Goal: Transaction & Acquisition: Book appointment/travel/reservation

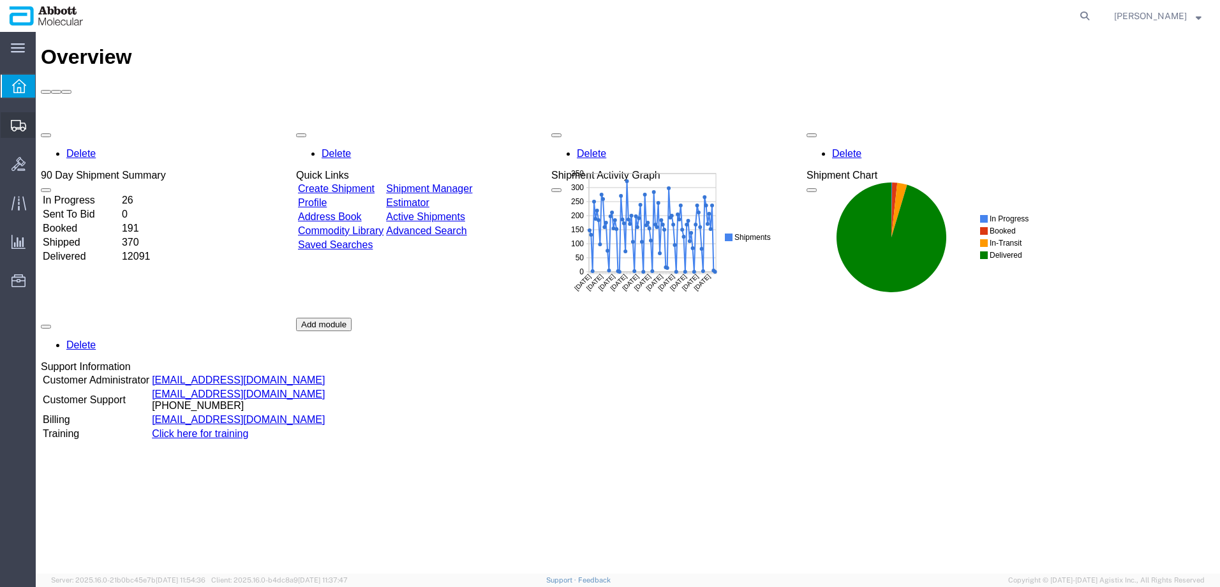
click at [0, 0] on span "Create from Template" at bounding box center [0, 0] width 0 height 0
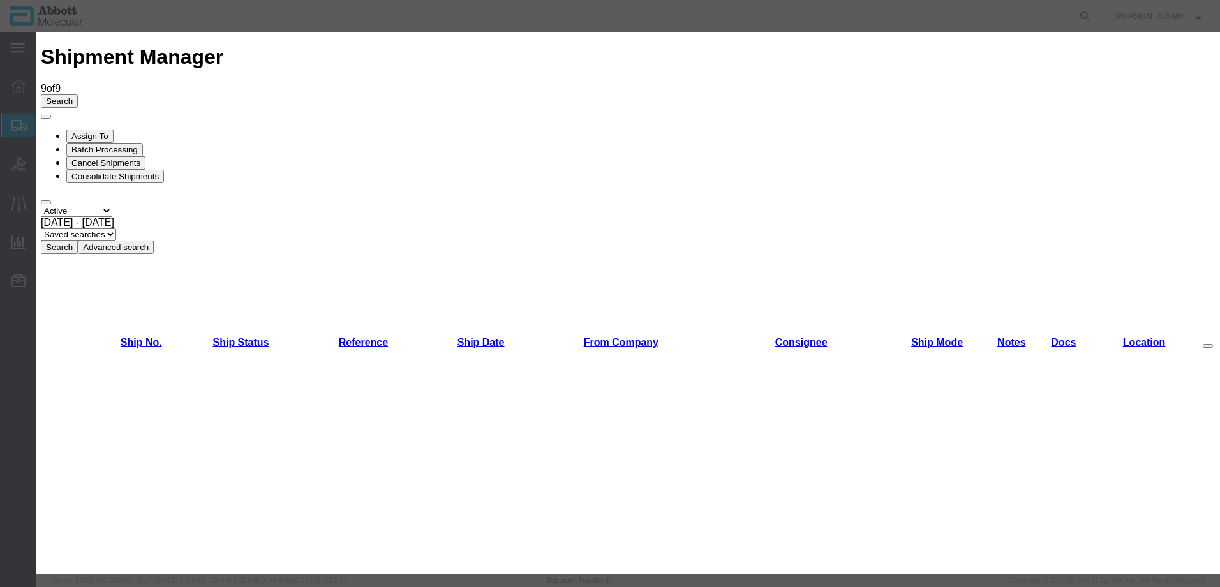
scroll to position [659, 0]
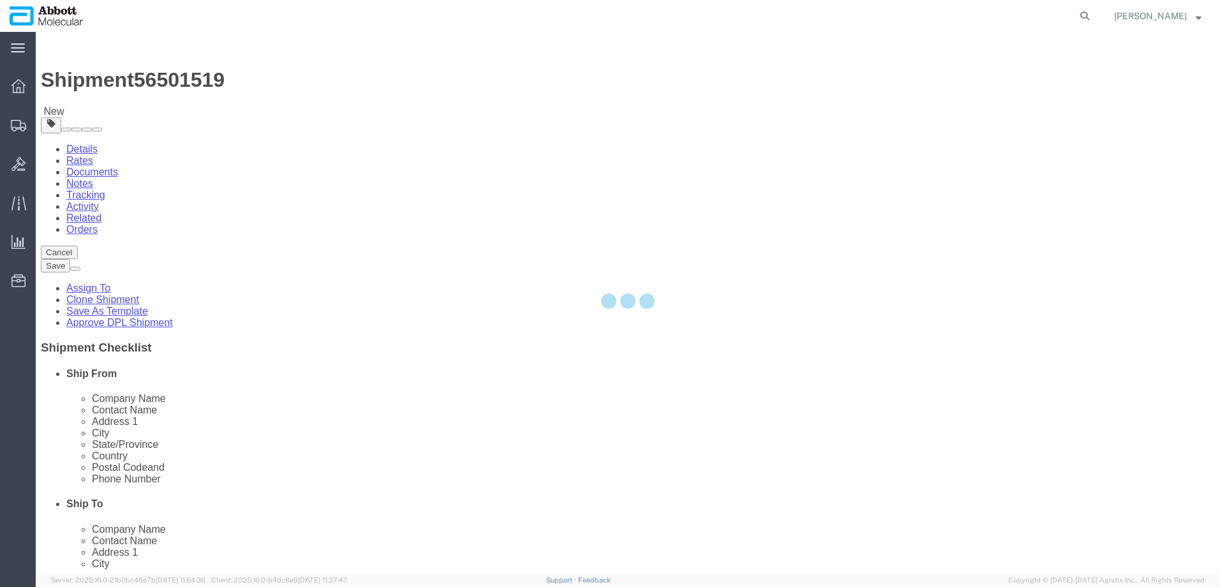
select select "48454"
select select
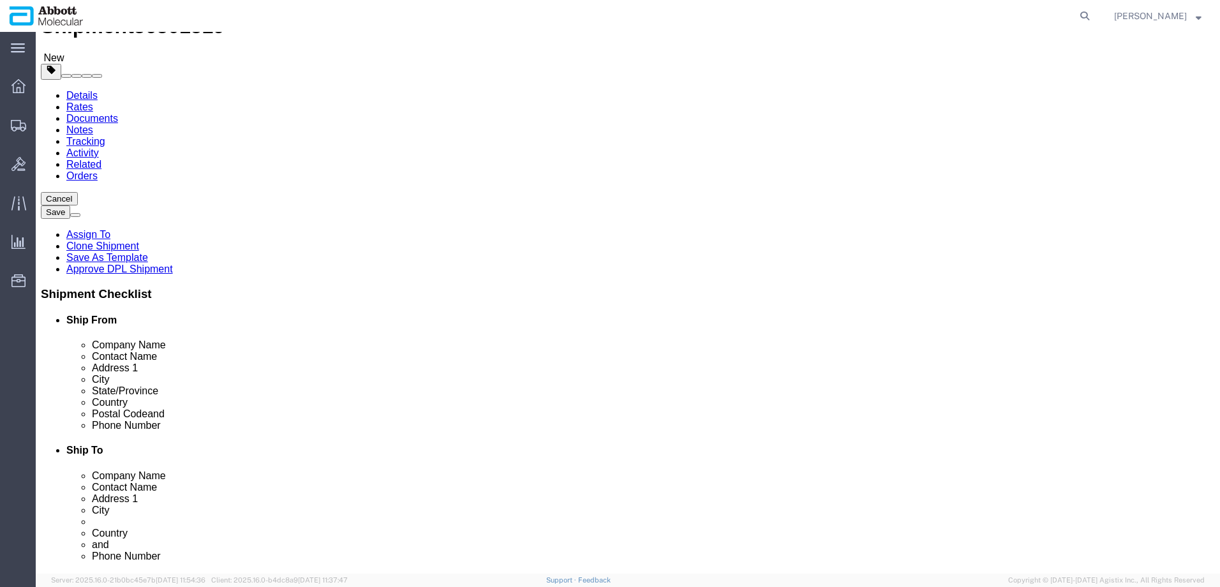
scroll to position [170, 0]
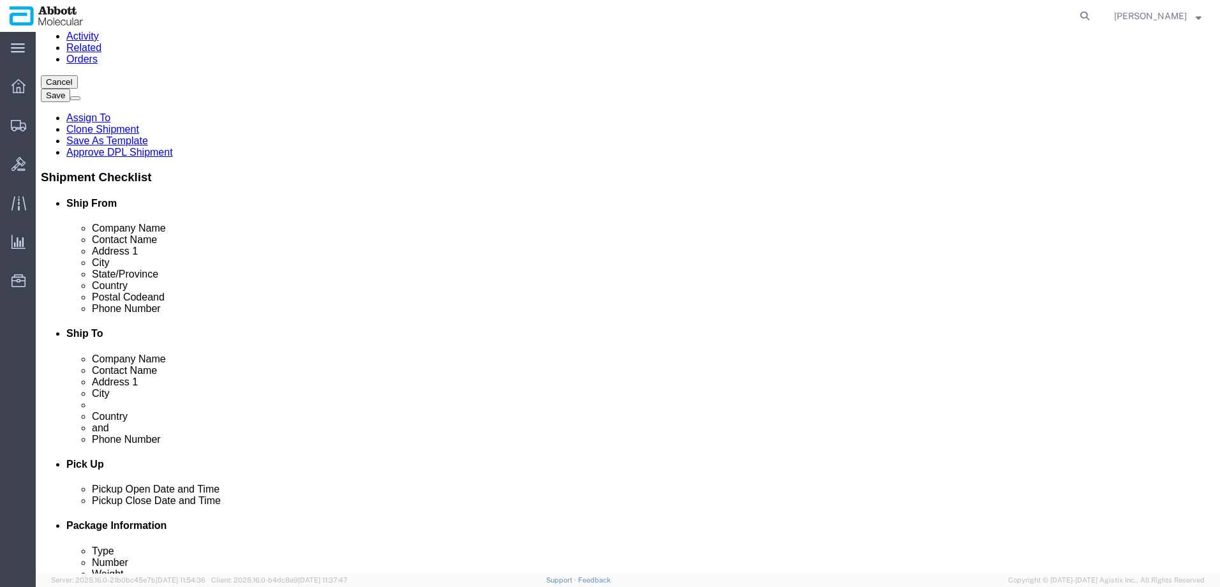
click input "text"
type input "ROO"
click label "Phone Number"
click div "Phone Number [PHONE_NUMBER]"
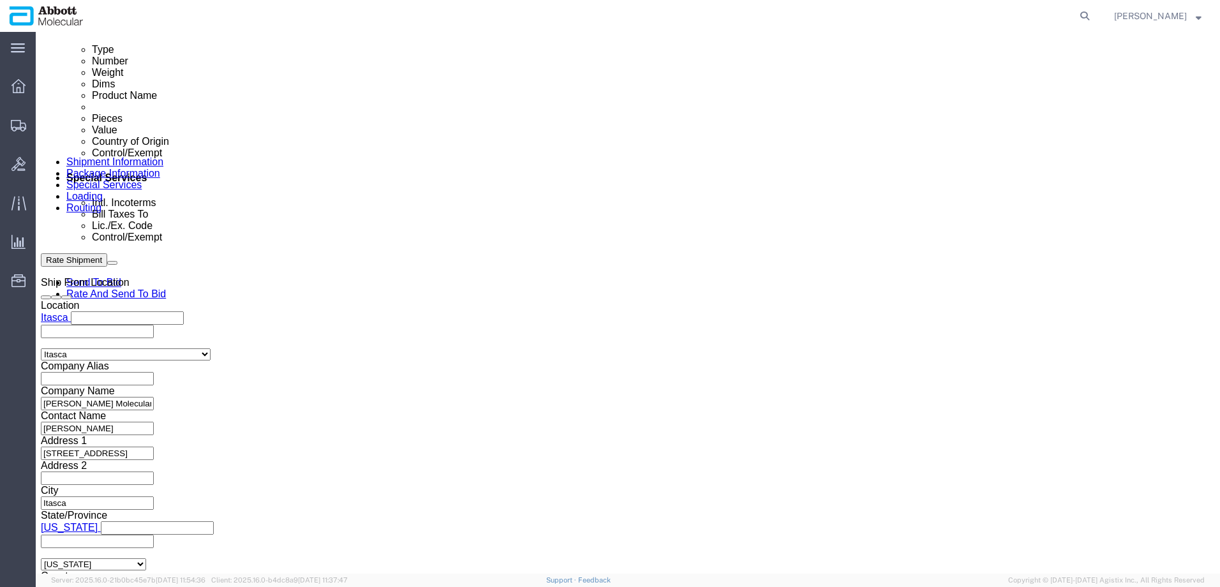
scroll to position [800, 0]
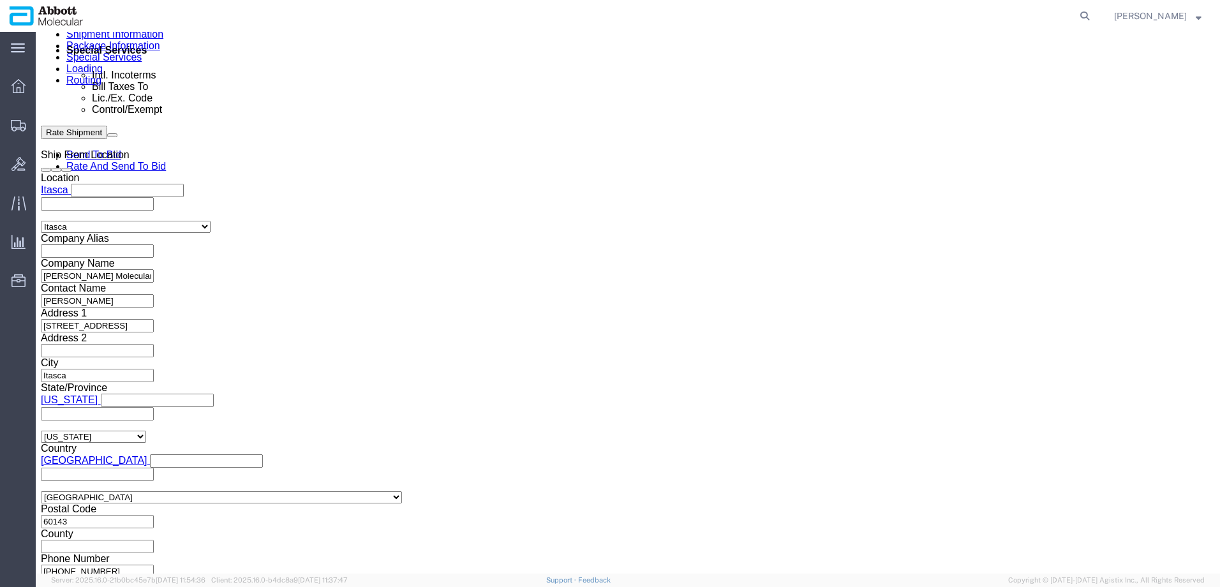
click button "Continue"
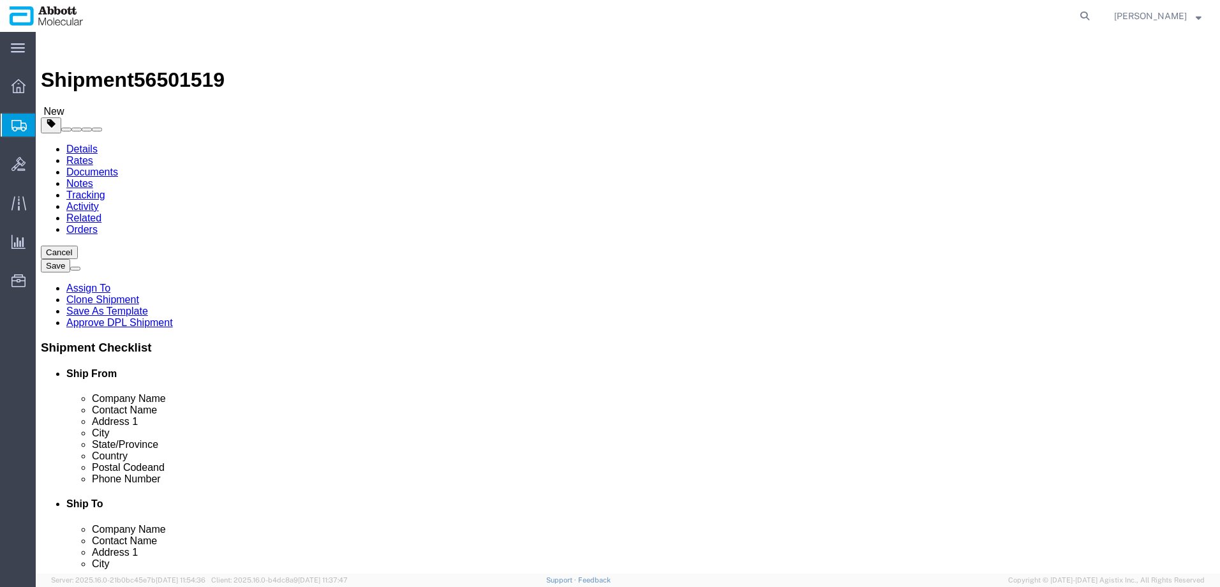
click select "Select Box (B) Box (C) Box (D) Cardboard Box(es) Crate (Instrument) Crate(s) En…"
select select "PSNS"
click select "Select Box (B) Box (C) Box (D) Cardboard Box(es) Crate (Instrument) Crate(s) En…"
click input "1"
drag, startPoint x: 197, startPoint y: 269, endPoint x: 63, endPoint y: 254, distance: 134.9
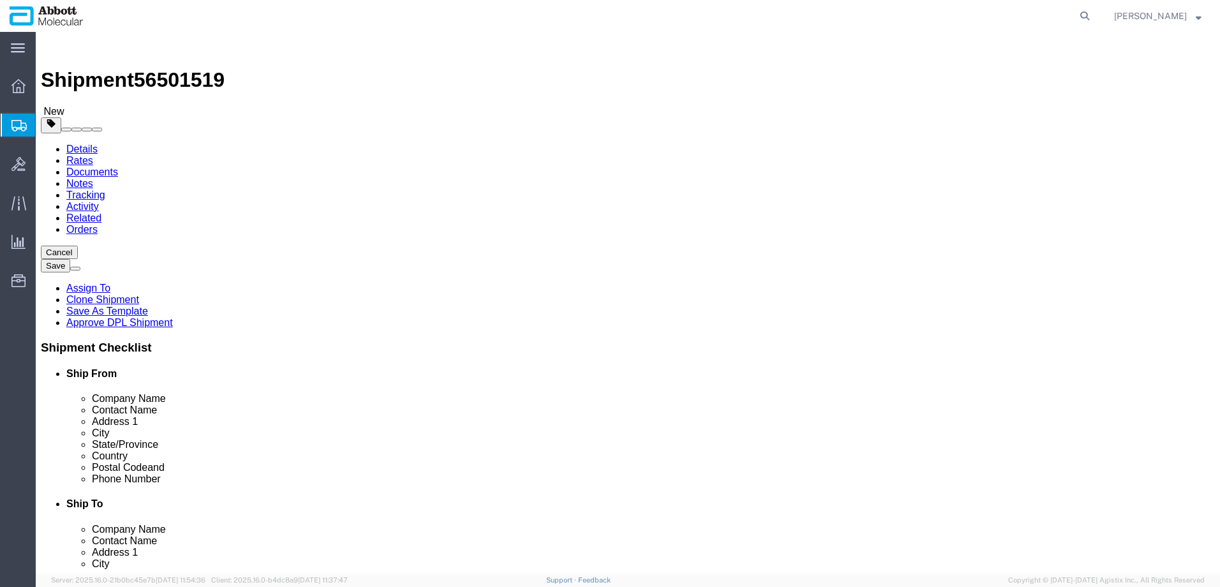
click div "Package Type Select Box (B) Box (C) Box (D) Cardboard Box(es) Crate (Instrument…"
type input "26"
click input "text"
type input "48"
type input "40"
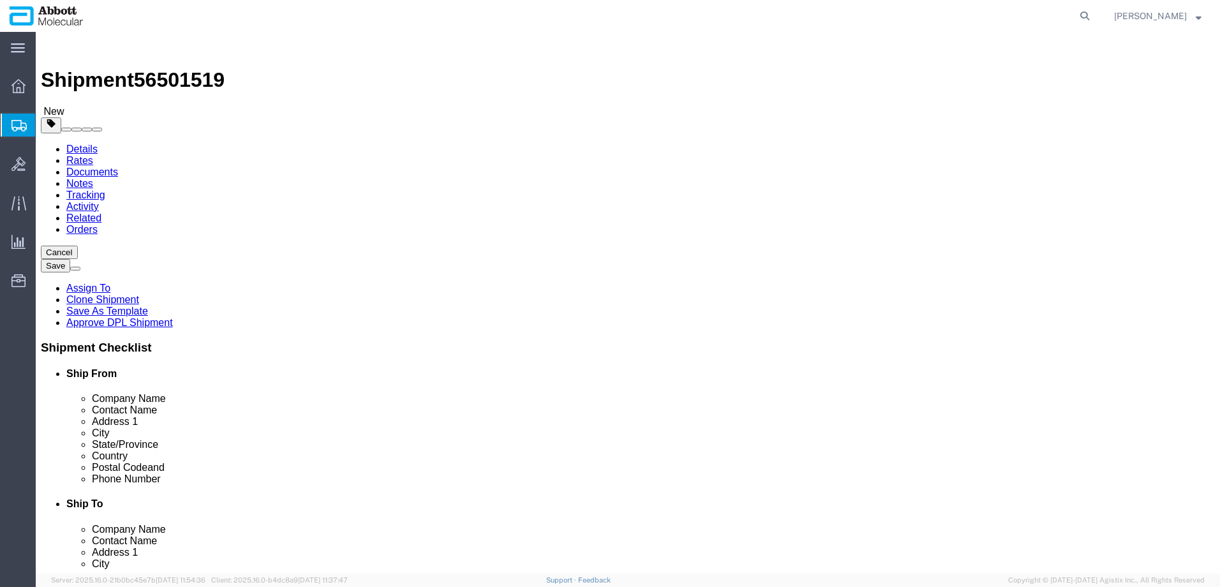
type input "52"
click input "0.00"
drag, startPoint x: 213, startPoint y: 321, endPoint x: 61, endPoint y: 320, distance: 152.5
click div "Weight 0.00 Select kgs lbs Ship. t°"
type input "4400"
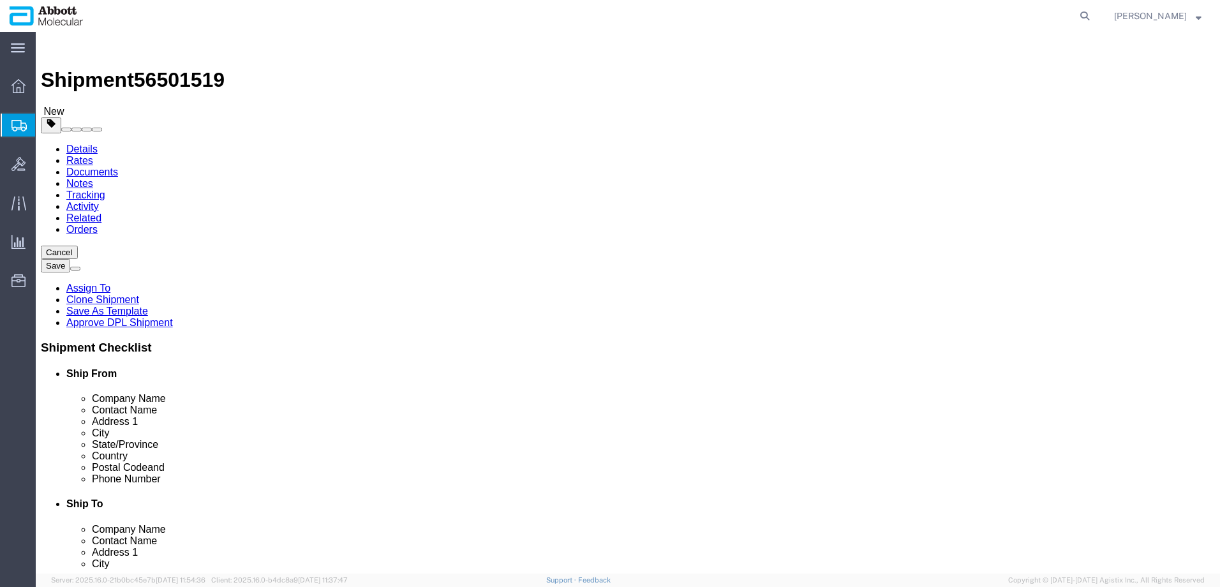
click select "Select Box (B) Box (C) Box (D) Cardboard Box(es) Crate (Instrument) Crate(s) En…"
select select "PSNS"
click select "Select Box (B) Box (C) Box (D) Cardboard Box(es) Crate (Instrument) Crate(s) En…"
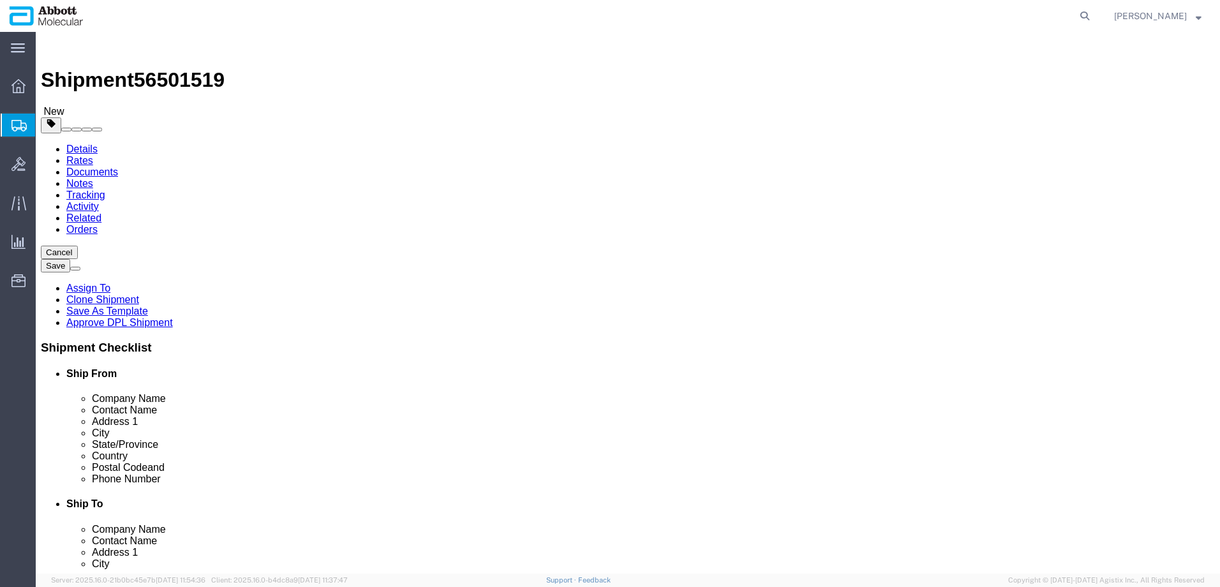
click select "Select Box (B) Box (C) Box (D) Cardboard Box(es) Crate (Instrument) Crate(s) En…"
click div "Weight 4400 Select kgs lbs Ship. t°"
click input "checkbox"
checkbox input "true"
type input "AMBIENT"
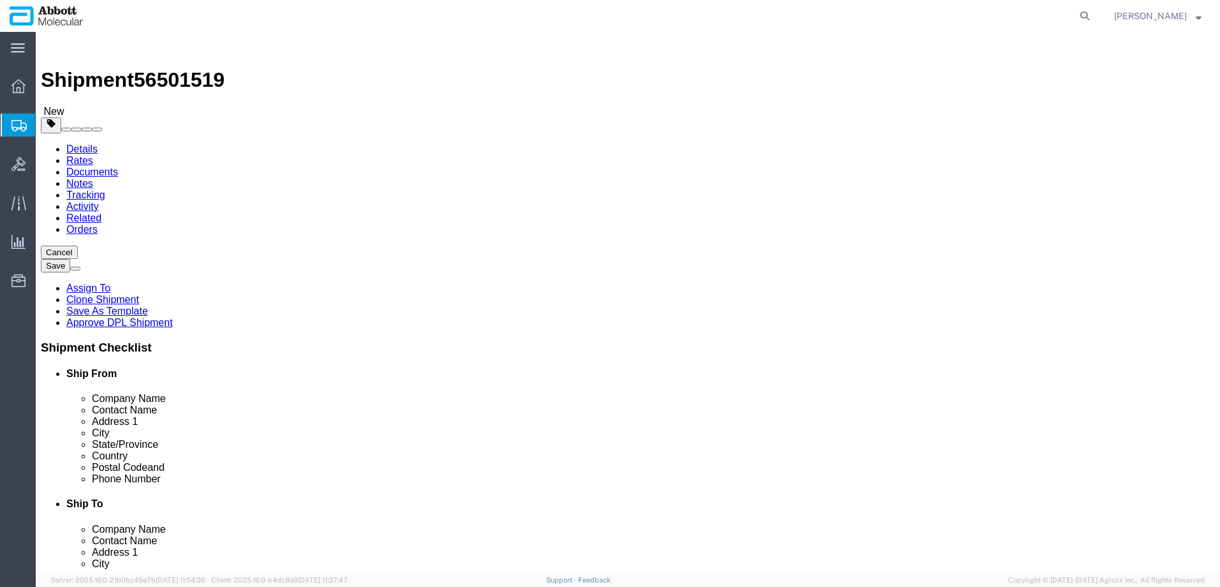
click span
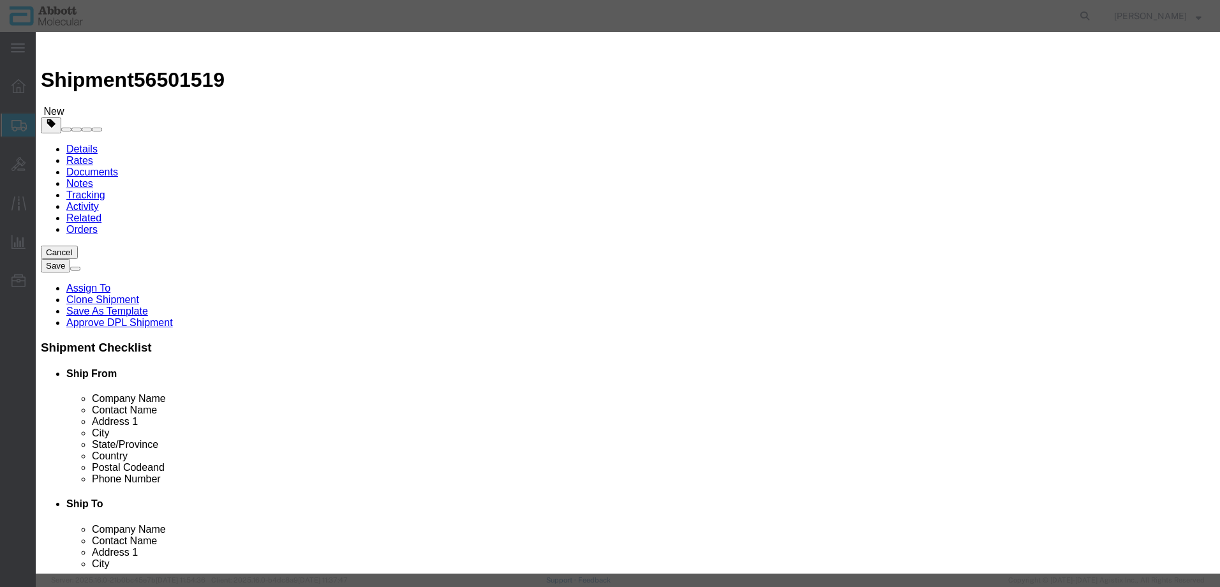
click input "text"
type input "09N2610"
click td "Model: 09N2610"
select select
checkbox input "false"
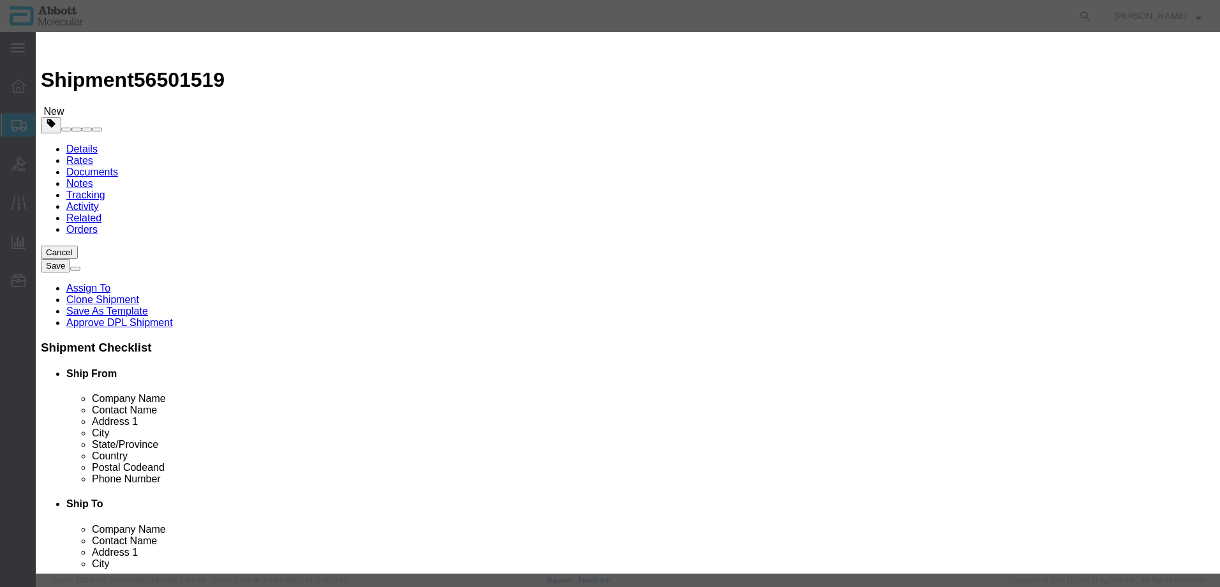
select select "US"
type input "AMBIENT"
type input "3926909985"
select select "BIS"
checkbox input "false"
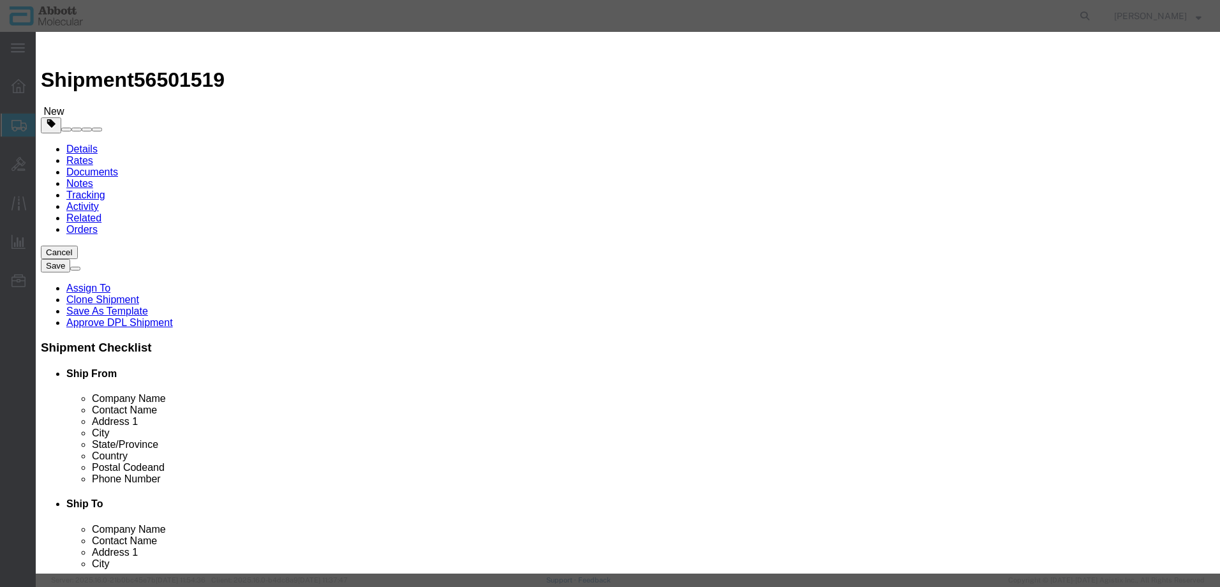
checkbox input "false"
type input "09N2610"
type textarea "Alinity m Integrated Reaction Units (IRU)"
select select "NLR"
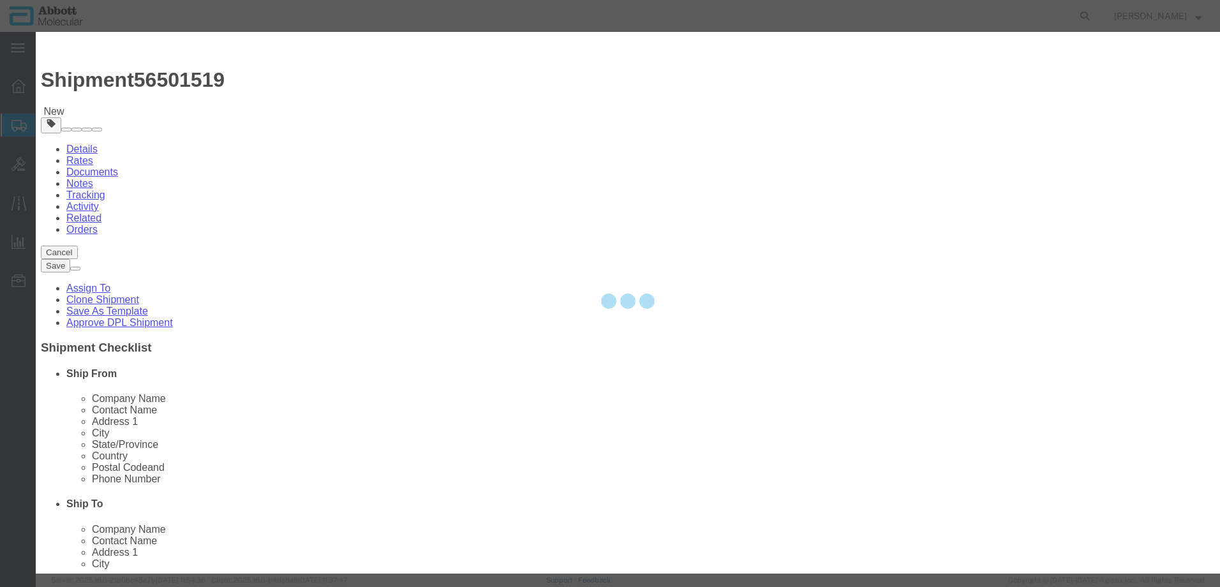
type input "09N2610"
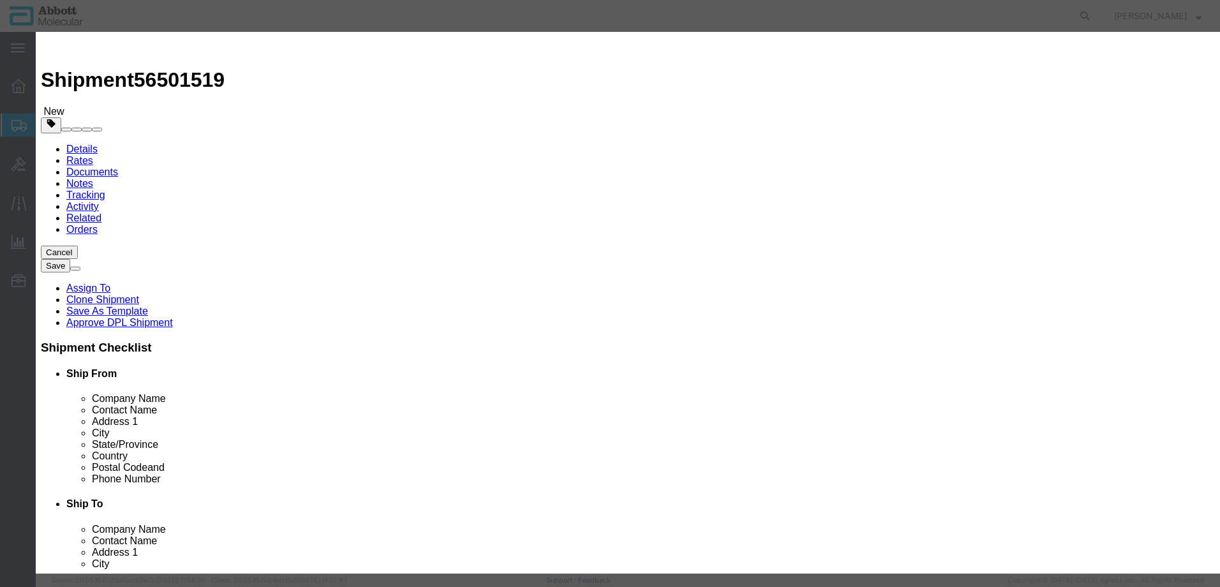
click input "text"
type input "90"
type input "1"
drag, startPoint x: 765, startPoint y: 205, endPoint x: 774, endPoint y: 216, distance: 14.1
click select "Select Account Type Activity ID Airline Appointment Number ASN Batch Number Bil…"
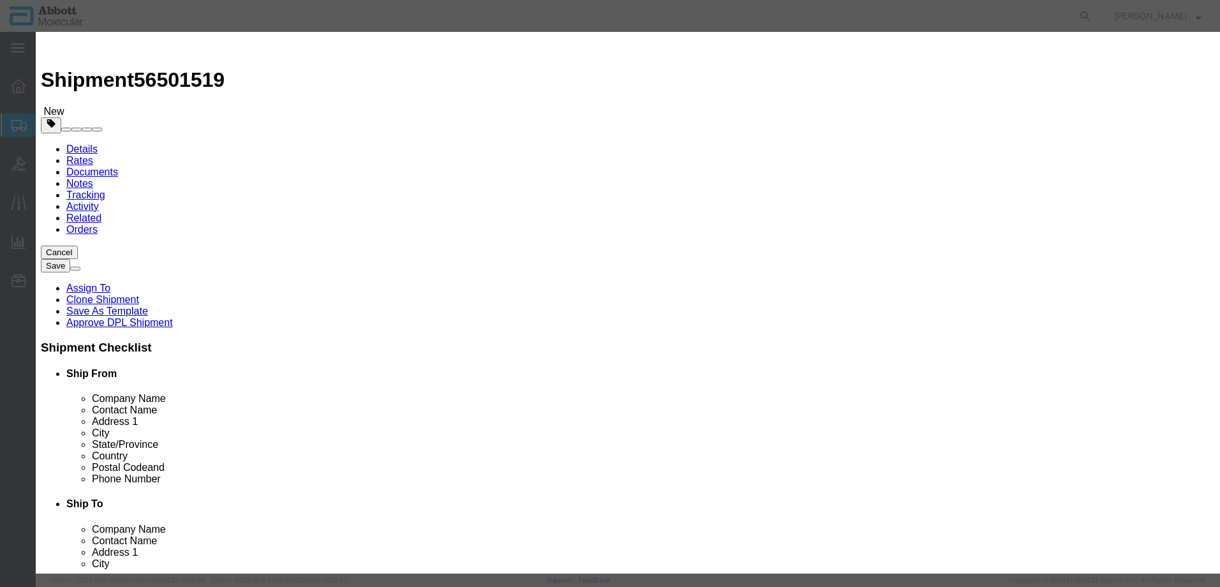
select select "BATCH_NUMBER"
click select "Select Account Type Activity ID Airline Appointment Number ASN Batch Number Bil…"
click input "text"
type input "3224756"
click button "Save & Add Another"
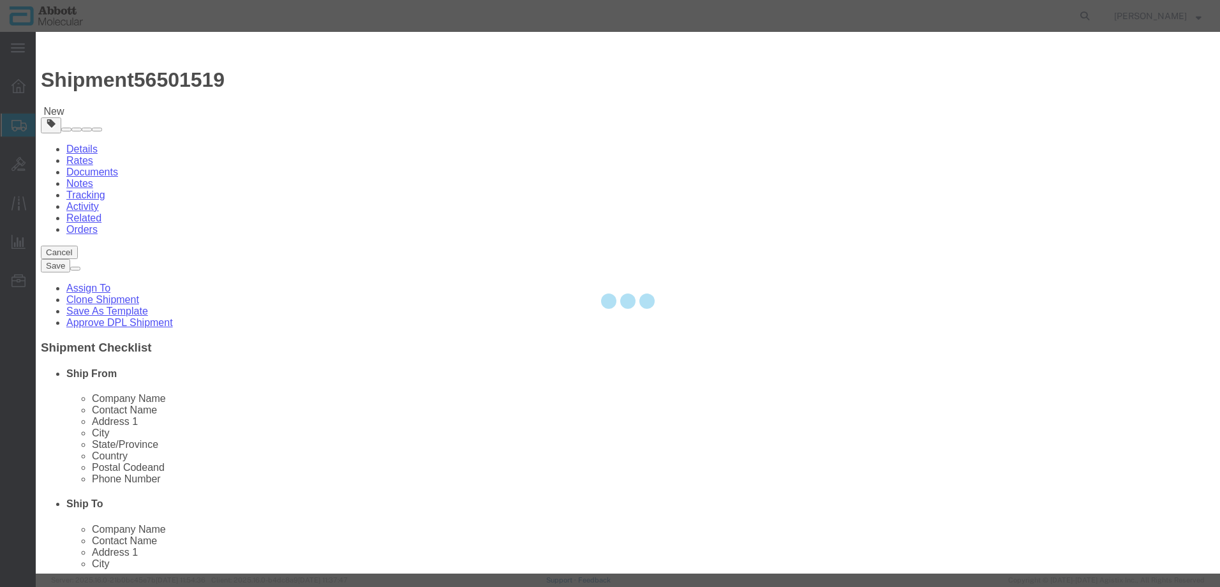
select select "EA"
select select
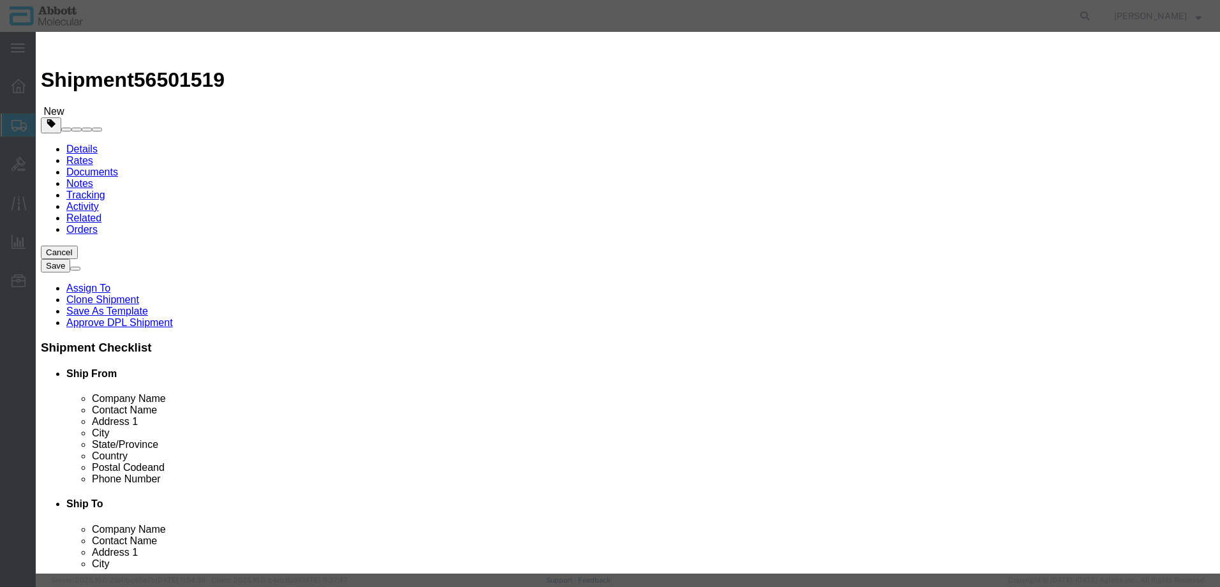
click input "text"
type input "09n2610"
click strong "09N2610"
select select
checkbox input "false"
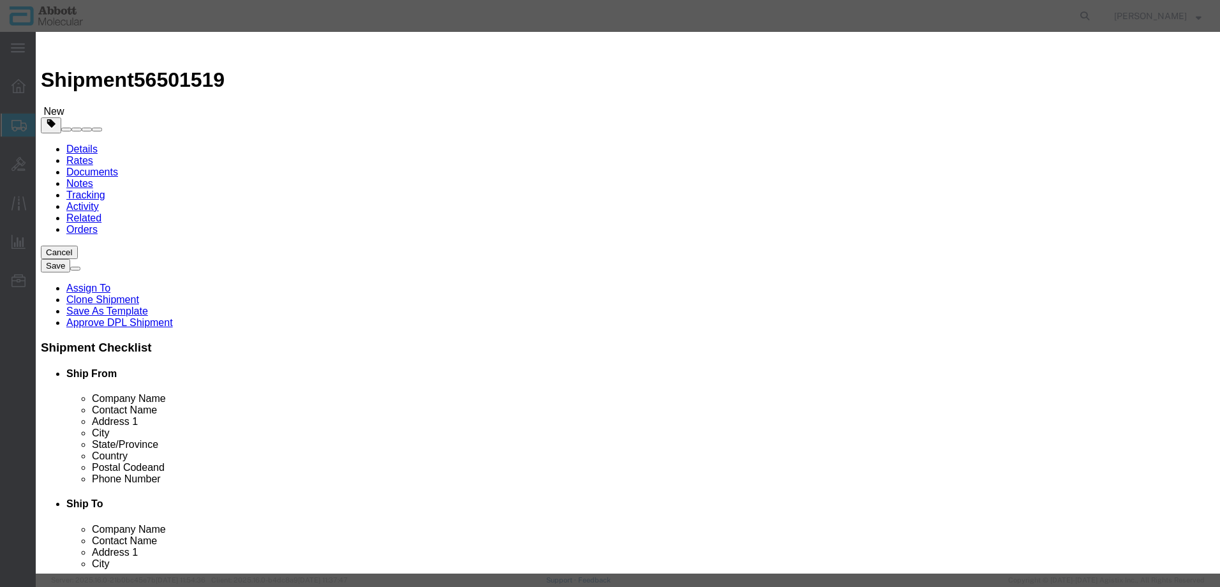
select select "US"
type input "AMBIENT"
type input "3926909985"
select select "BIS"
checkbox input "false"
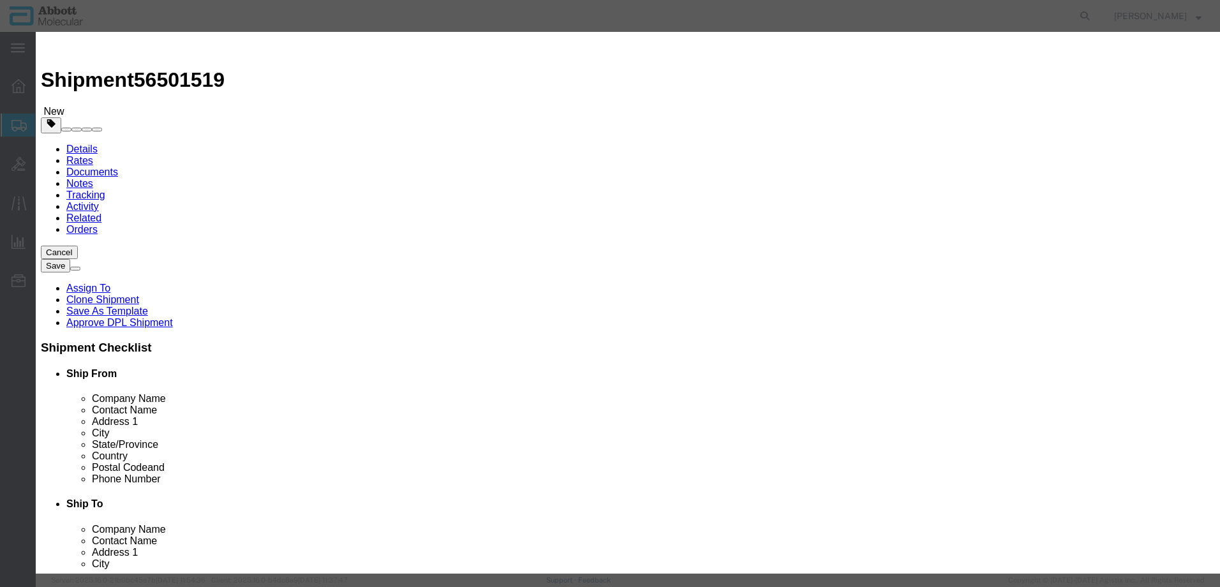
checkbox input "false"
type input "09N2610"
type textarea "Alinity m Integrated Reaction Units (IRU)"
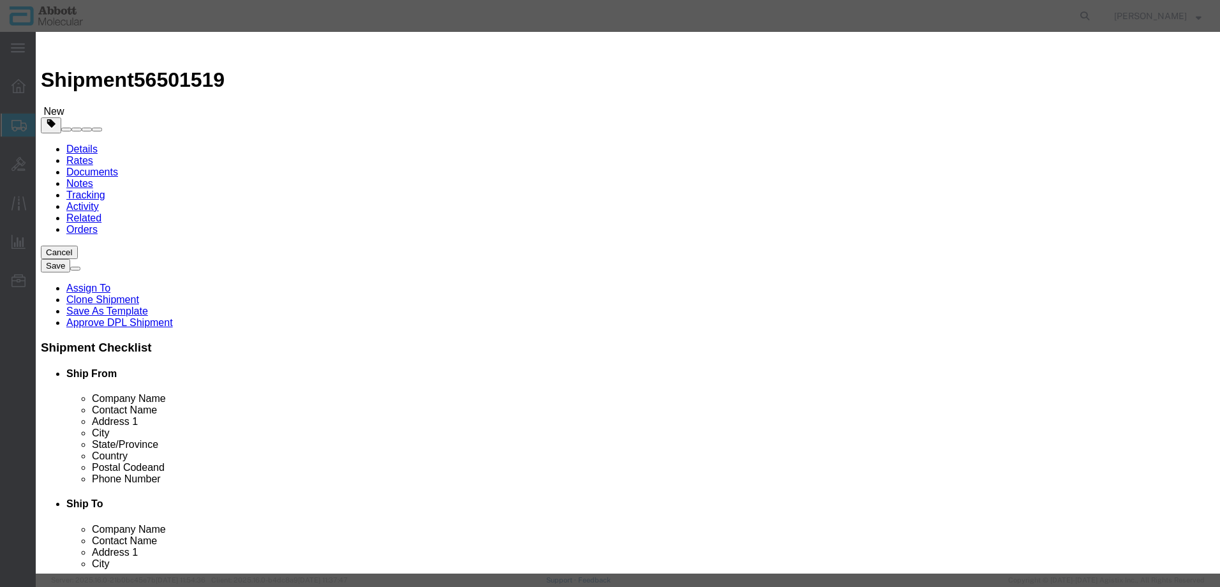
select select "NLR"
type input "09N2610"
drag, startPoint x: 385, startPoint y: 122, endPoint x: 396, endPoint y: 121, distance: 11.5
click input "text"
type input "690"
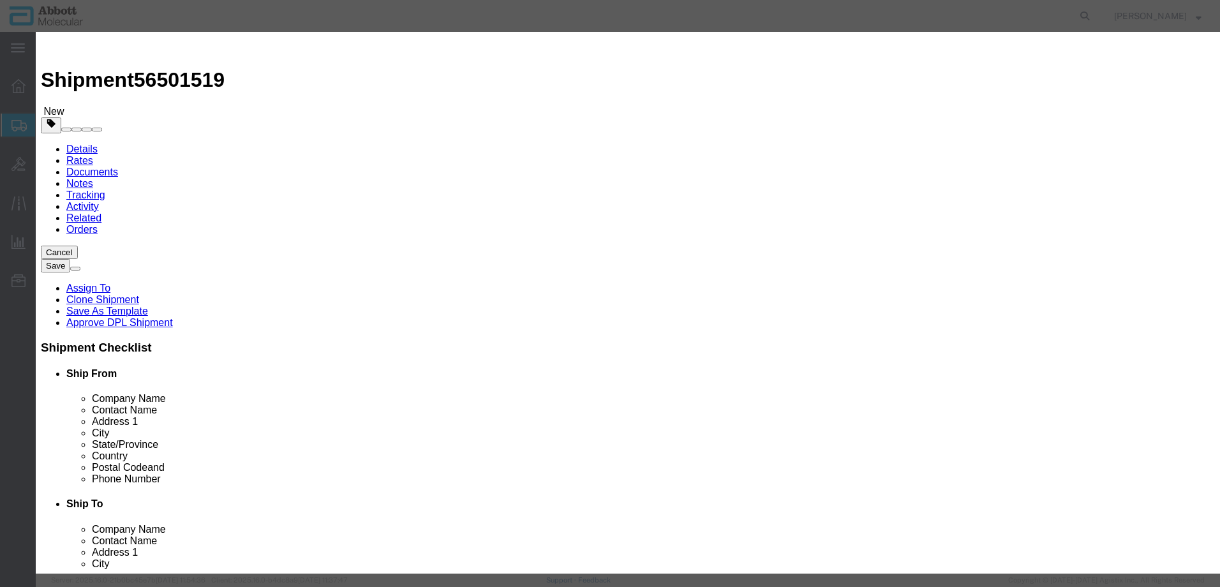
type input "1"
drag, startPoint x: 750, startPoint y: 205, endPoint x: 754, endPoint y: 218, distance: 13.2
click select "Select Account Type Activity ID Airline Appointment Number ASN Batch Number Bil…"
select select "BATCH_NUMBER"
click select "Select Account Type Activity ID Airline Appointment Number ASN Batch Number Bil…"
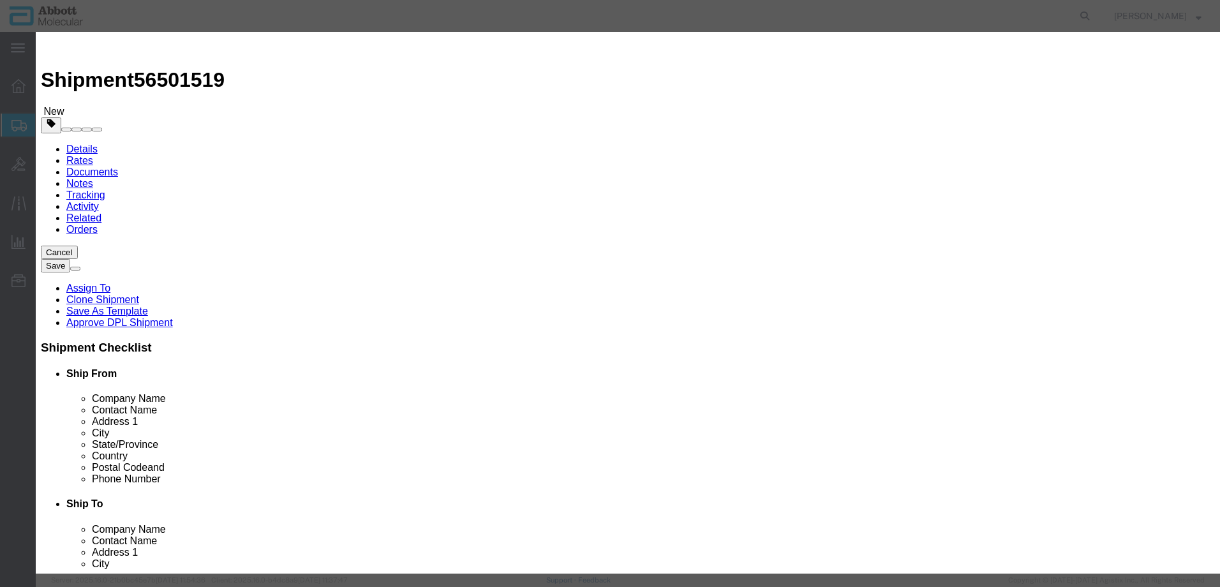
type input "3224758"
click div "Save & Add Another Save & Close Close"
click button "Save & Close"
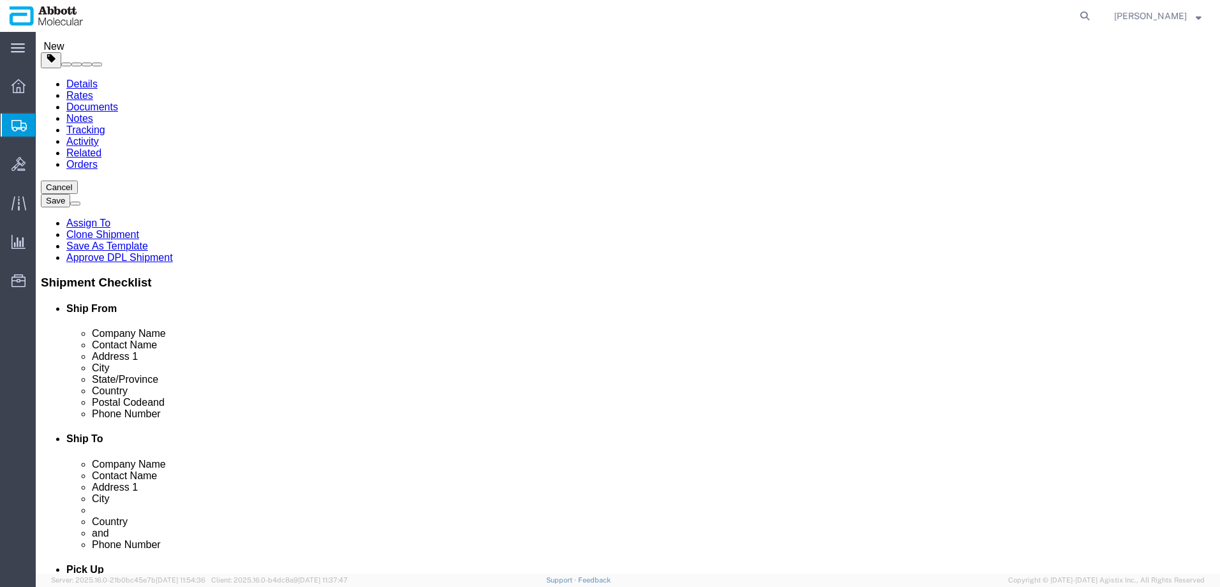
scroll to position [147, 0]
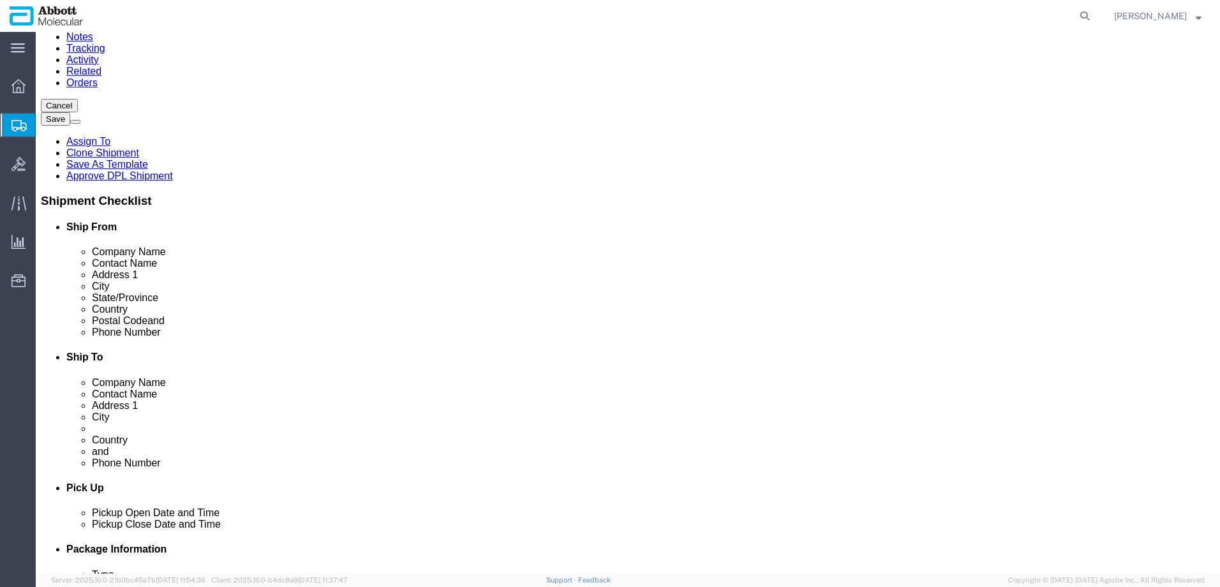
drag, startPoint x: 884, startPoint y: 482, endPoint x: 482, endPoint y: 410, distance: 407.9
click button "Continue"
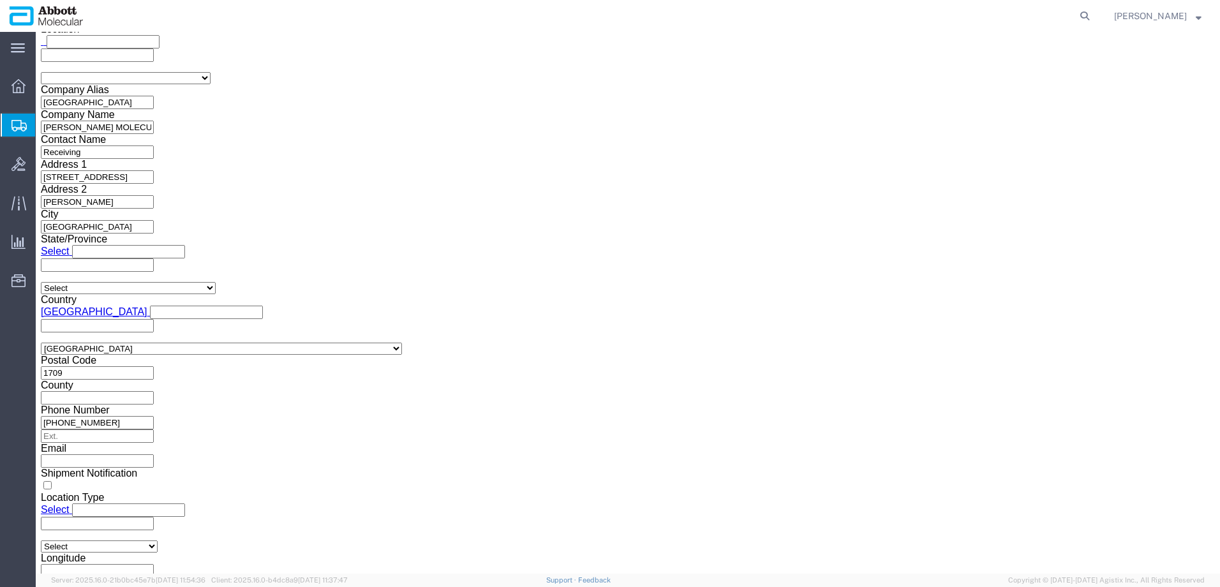
scroll to position [1695, 0]
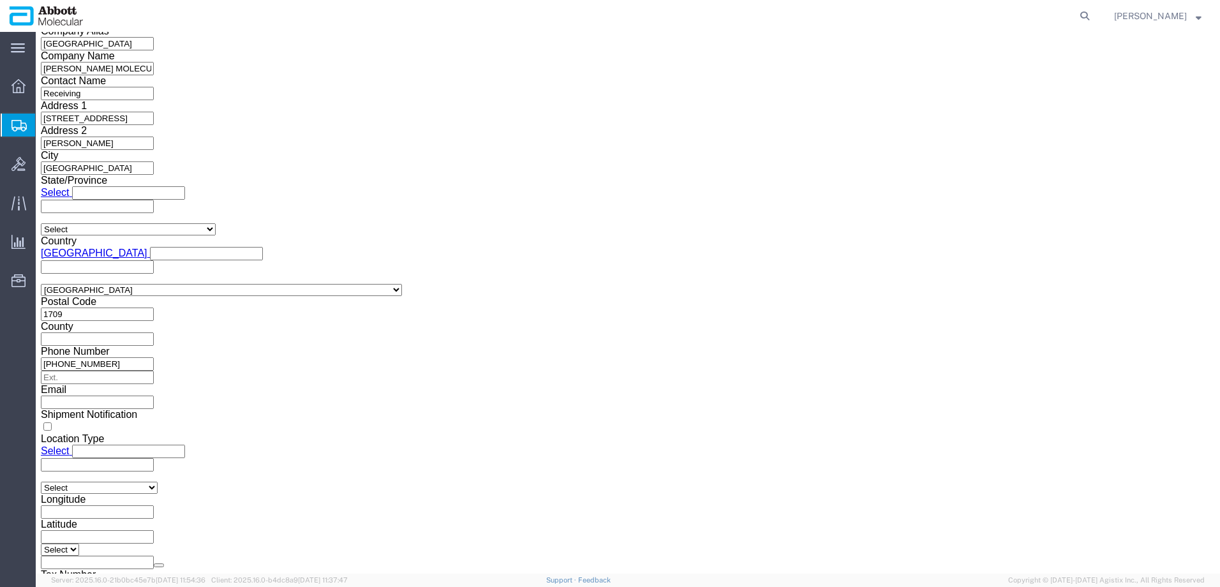
drag, startPoint x: 643, startPoint y: 423, endPoint x: 593, endPoint y: 473, distance: 70.8
click button "Upload"
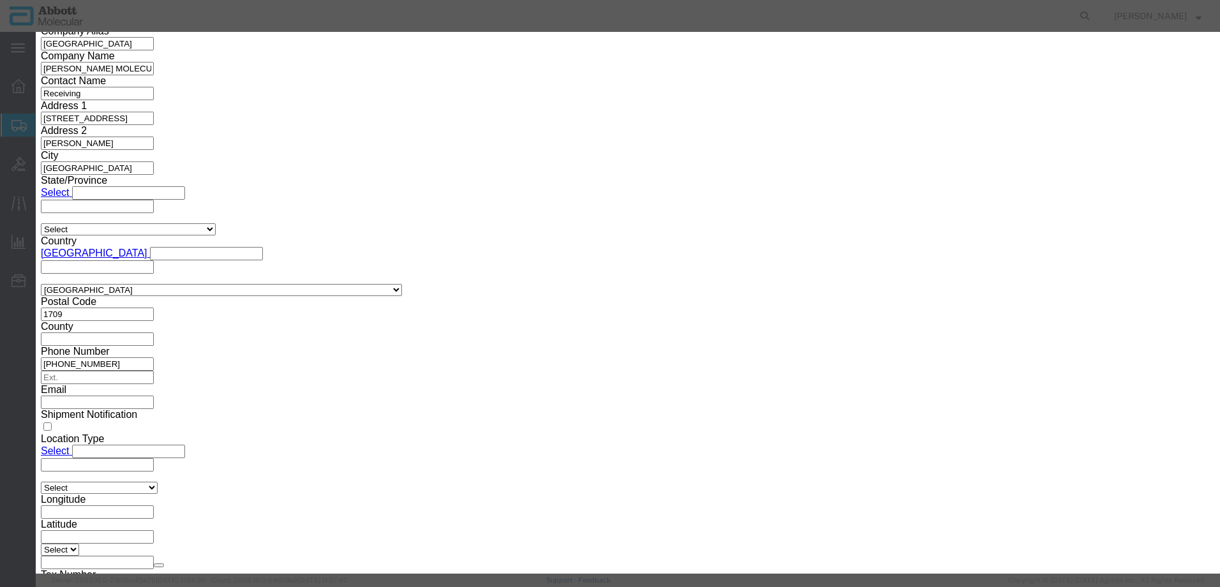
click button "Browse"
type input "C:\fakepath\620586840 SLI DSV.pdf"
click button "Upload"
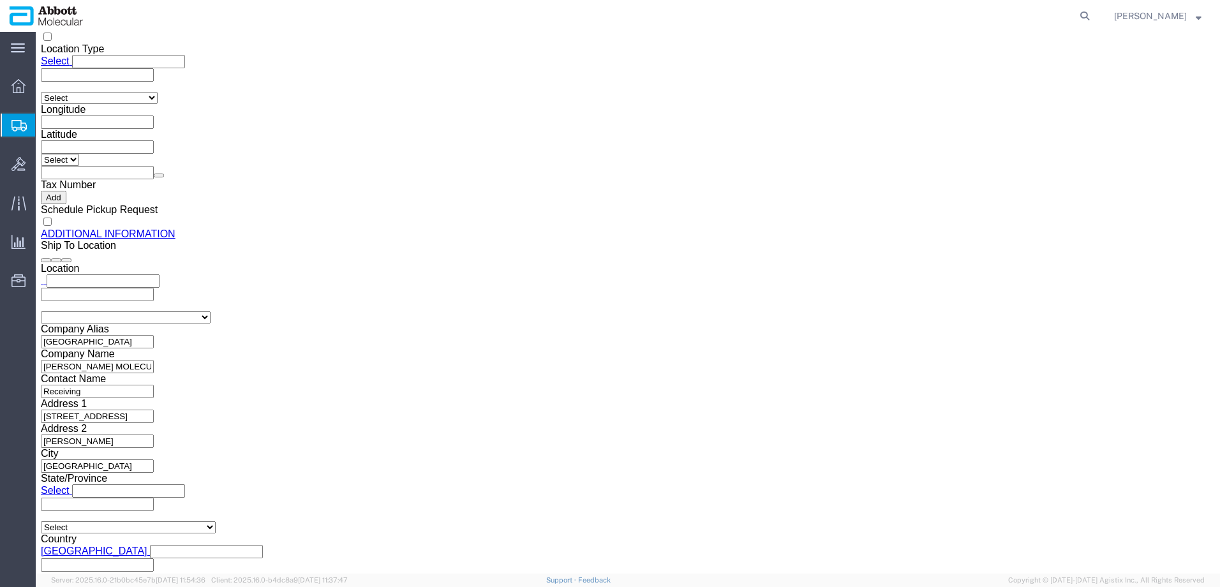
click icon
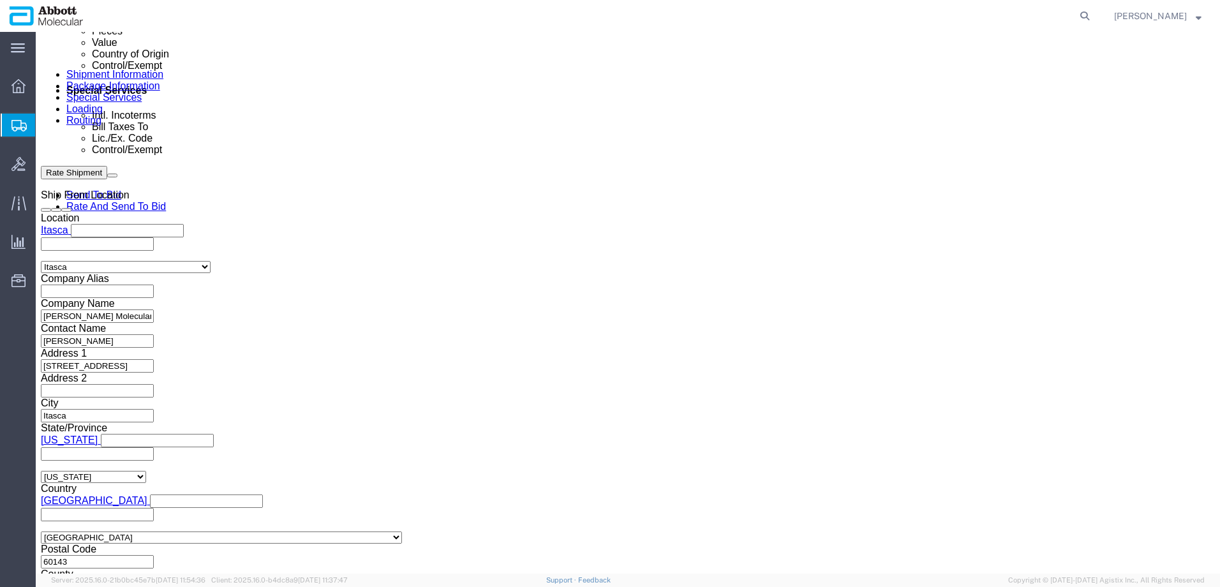
scroll to position [651, 0]
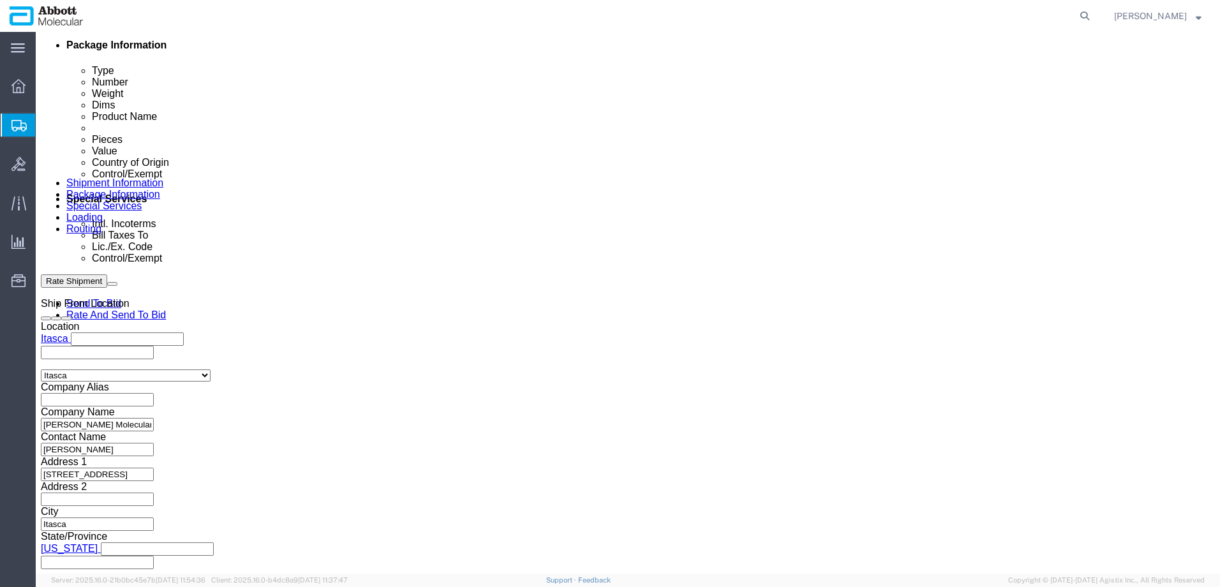
click input "text"
paste input "620586840"
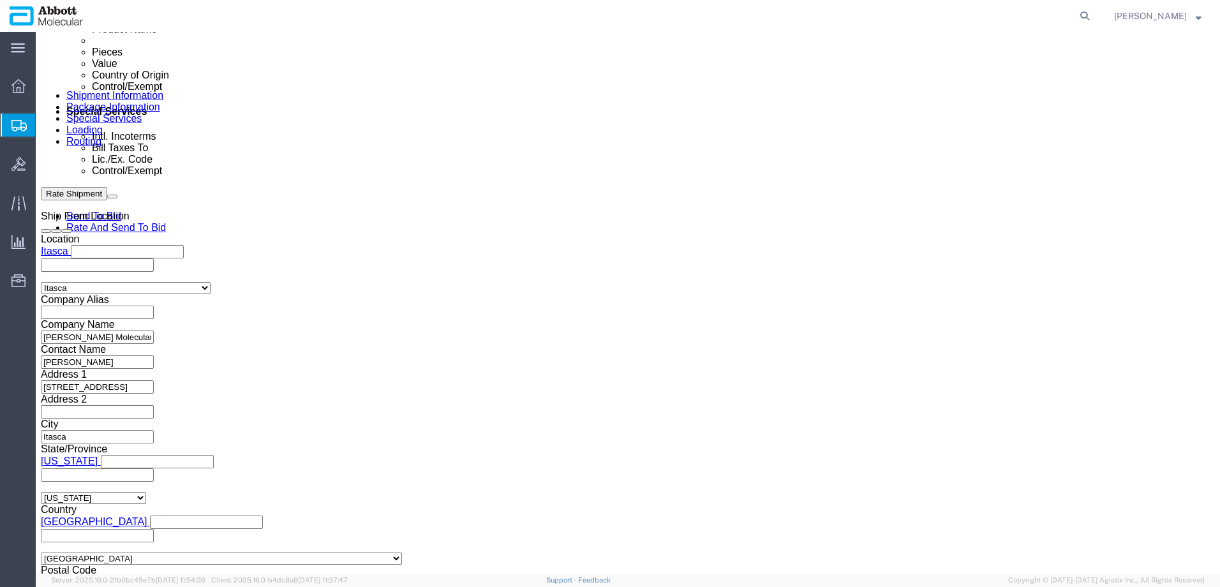
scroll to position [800, 0]
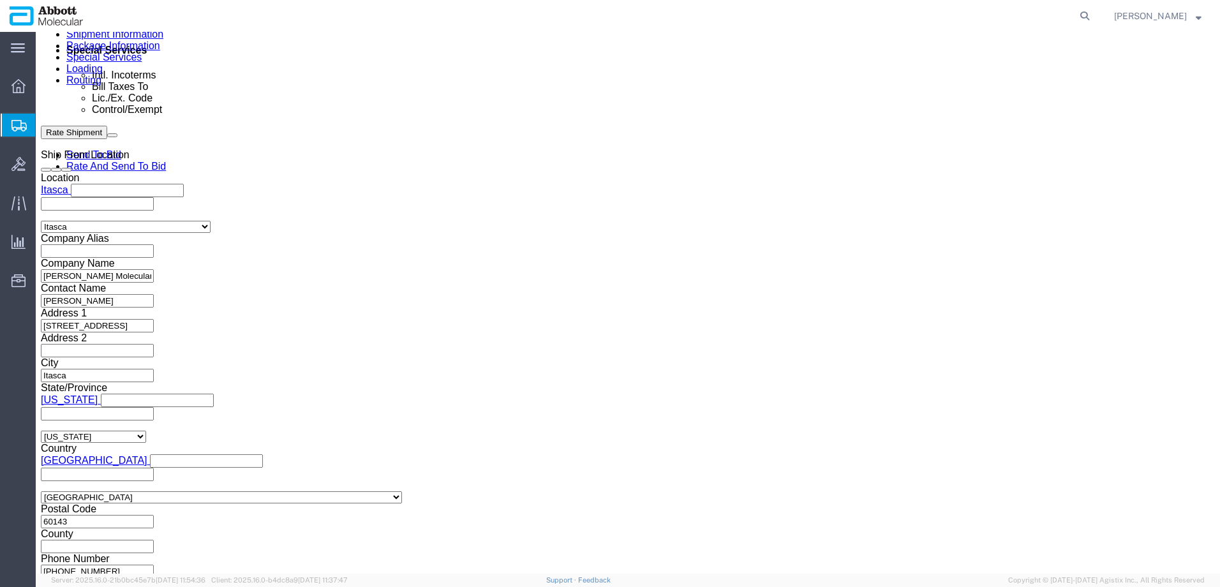
type input "620586840"
click button "Continue"
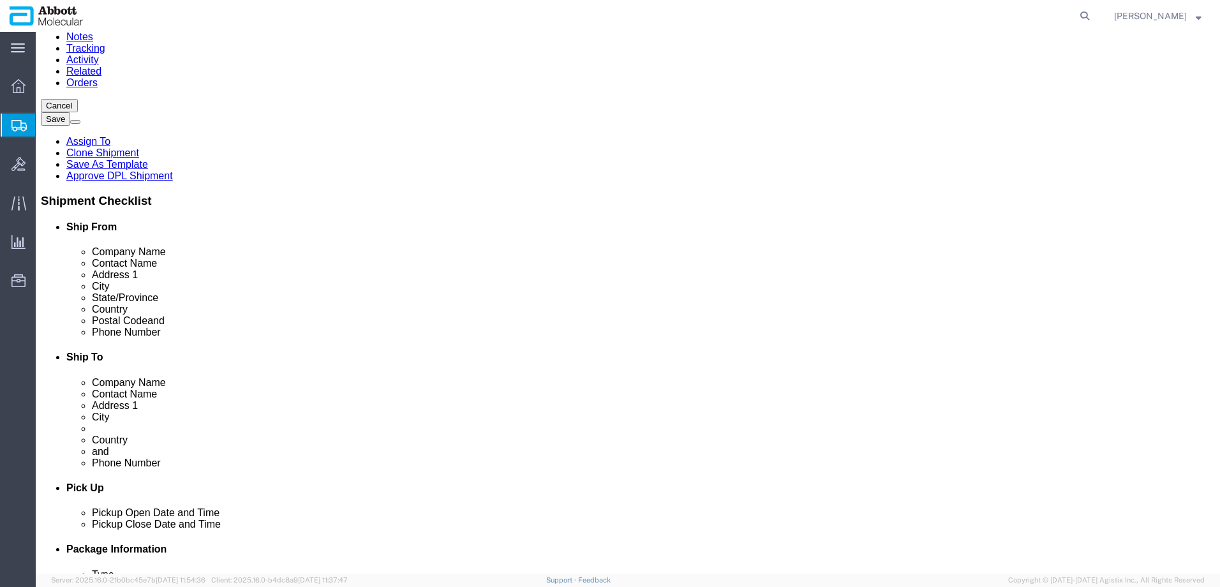
click button "Continue"
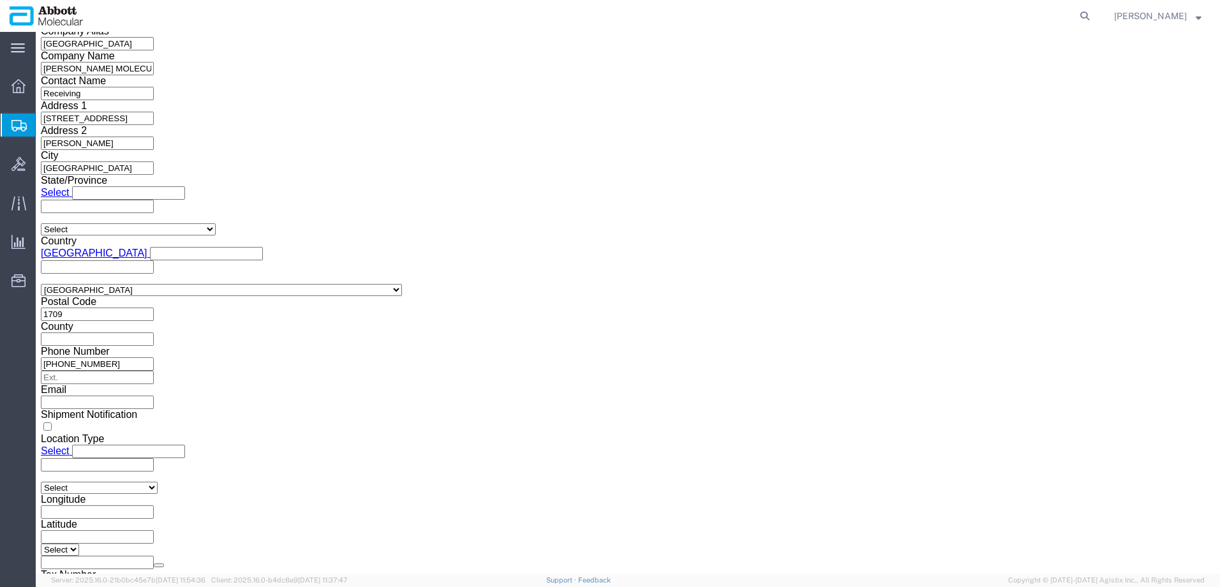
click button "Rate Shipment"
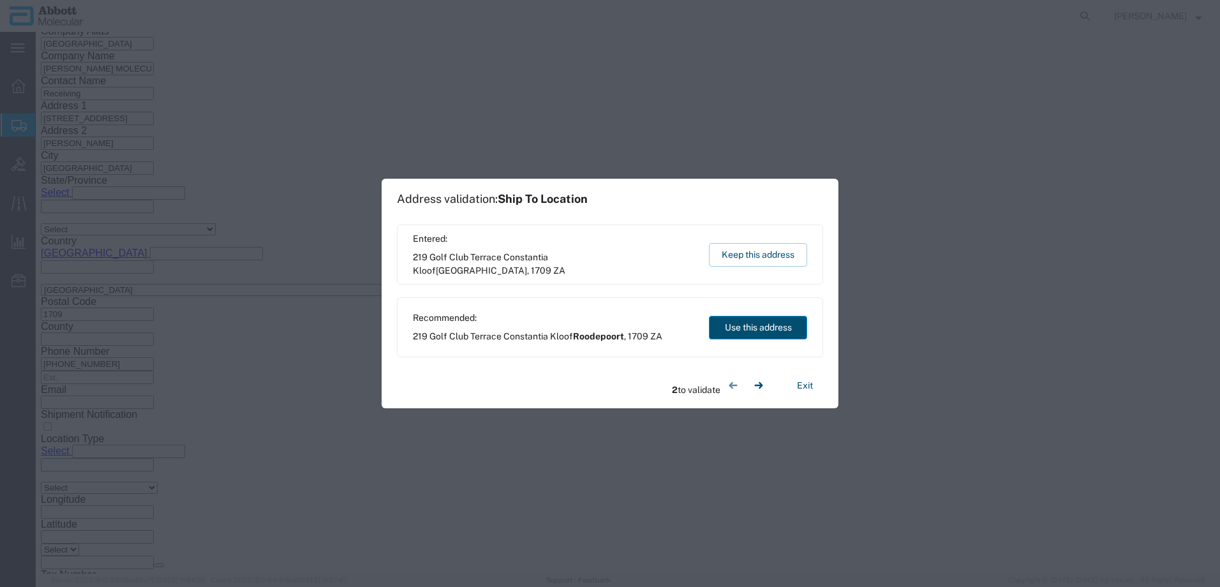
click at [735, 325] on button "Use this address" at bounding box center [758, 328] width 98 height 24
drag, startPoint x: 769, startPoint y: 332, endPoint x: 736, endPoint y: 301, distance: 46.0
click at [769, 332] on button "Use this address" at bounding box center [758, 328] width 98 height 24
type input "Roodepoort"
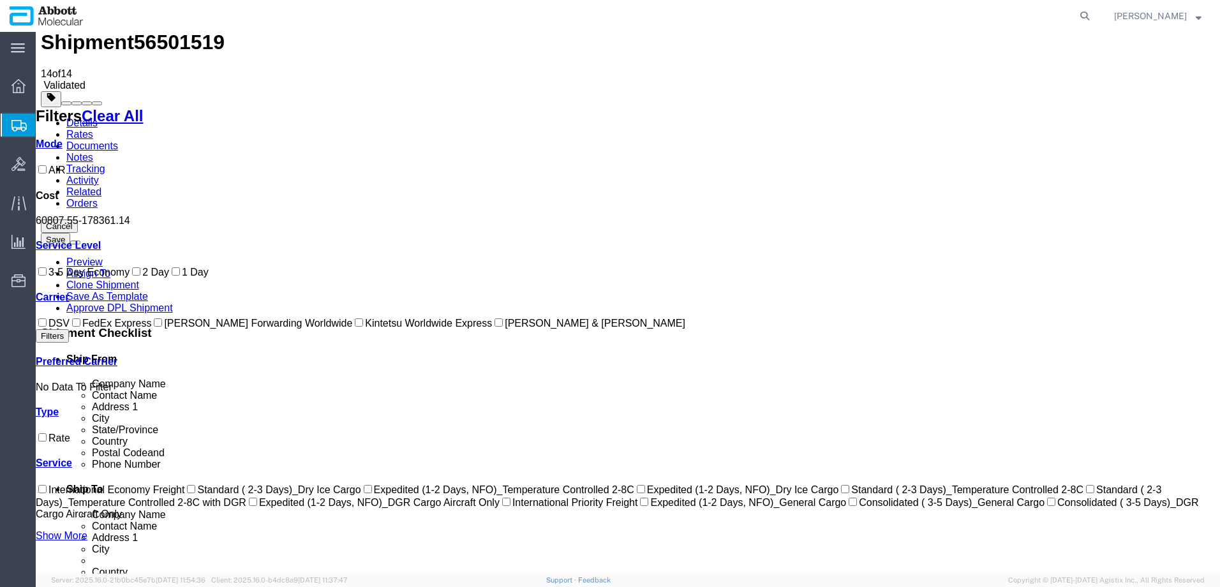
scroll to position [0, 0]
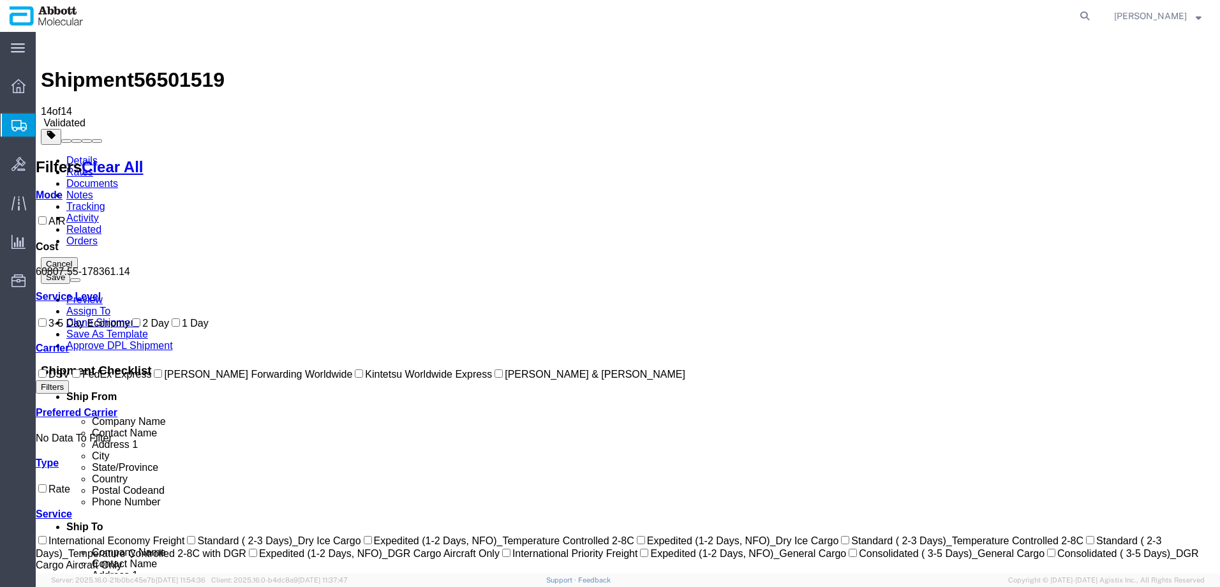
click at [69, 380] on label "DSV" at bounding box center [53, 374] width 34 height 11
click at [47, 378] on input "DSV" at bounding box center [42, 373] width 8 height 8
checkbox input "true"
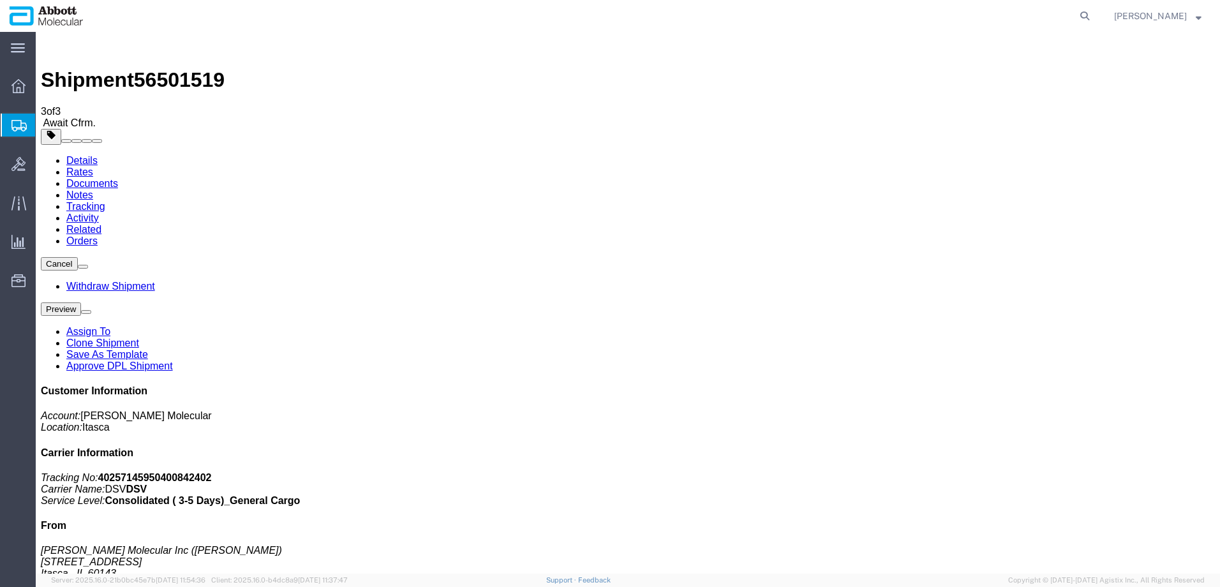
click at [175, 68] on span "56501519" at bounding box center [179, 79] width 91 height 23
copy span "56501519"
drag, startPoint x: 897, startPoint y: 320, endPoint x: 412, endPoint y: 73, distance: 543.6
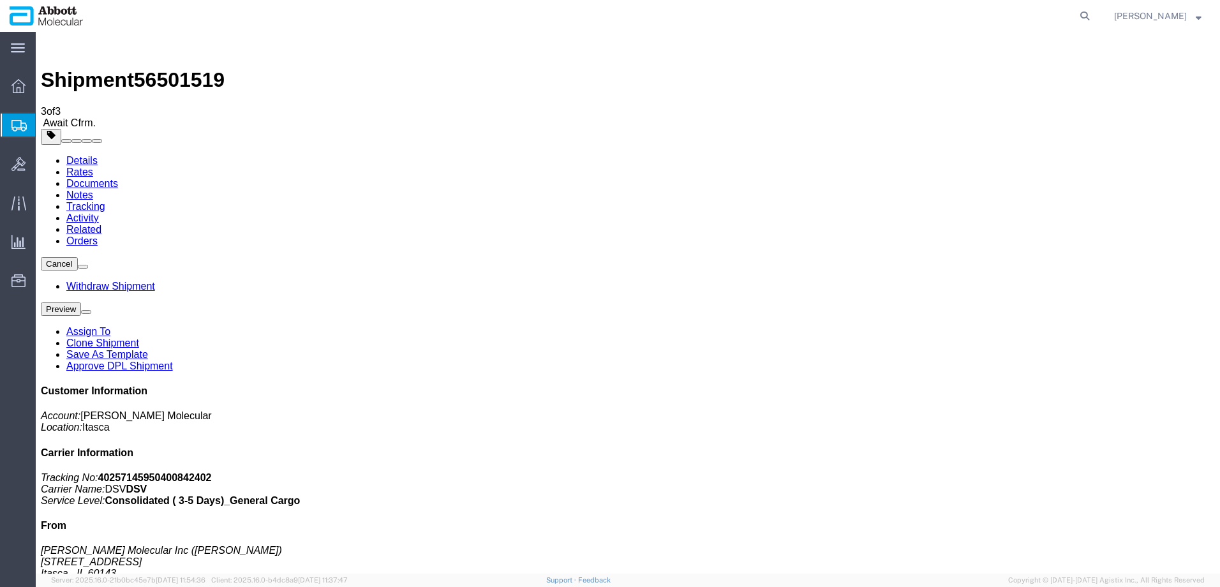
click at [0, 0] on span "Create from Template" at bounding box center [0, 0] width 0 height 0
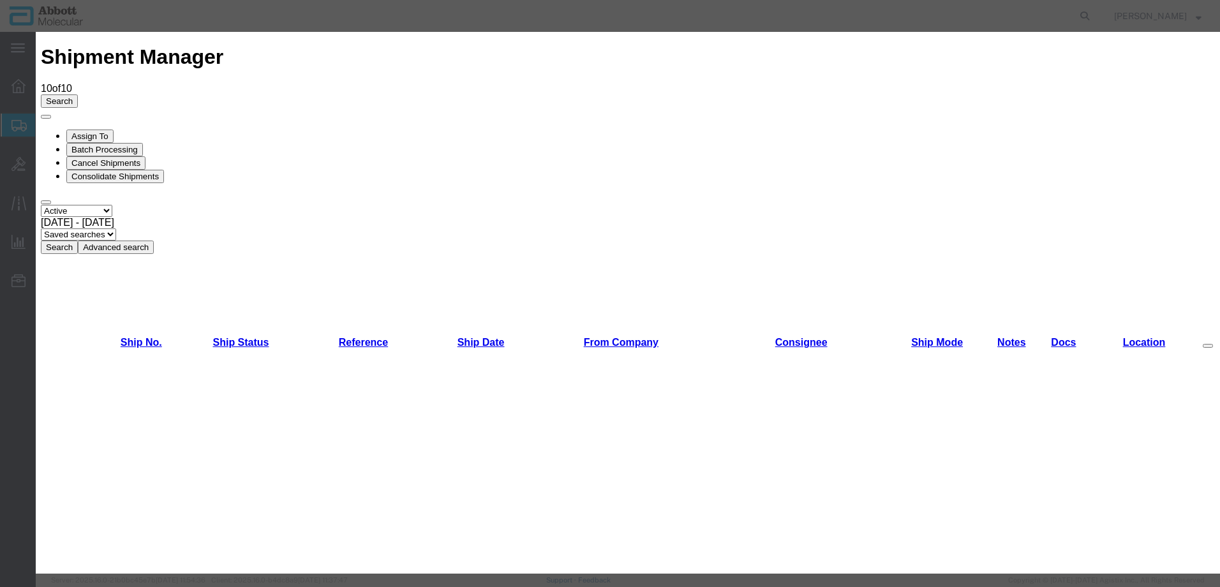
scroll to position [659, 0]
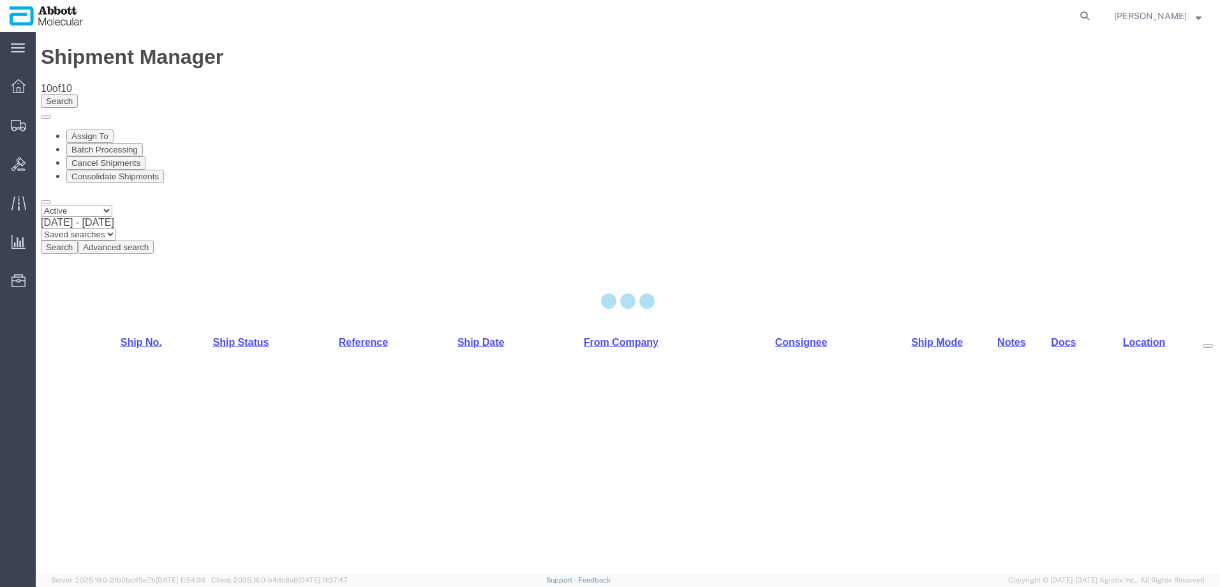
select select "48454"
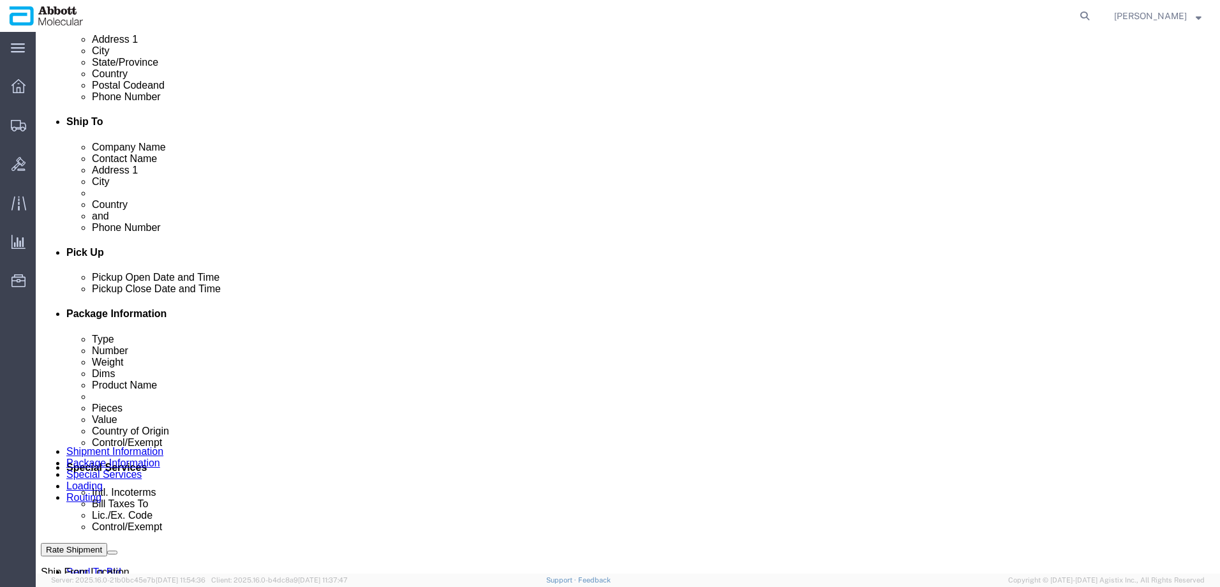
scroll to position [489, 0]
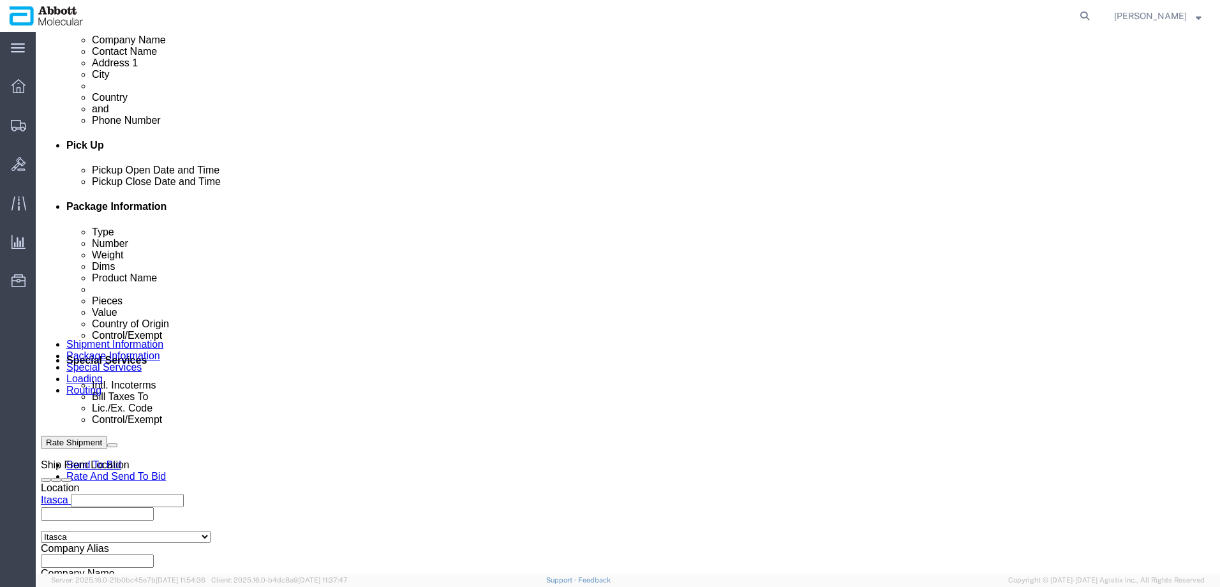
click input "text"
drag, startPoint x: 140, startPoint y: 505, endPoint x: 141, endPoint y: 496, distance: 9.0
click select "Select Account Type Activity ID Airline Appointment Number ASN Batch Request # …"
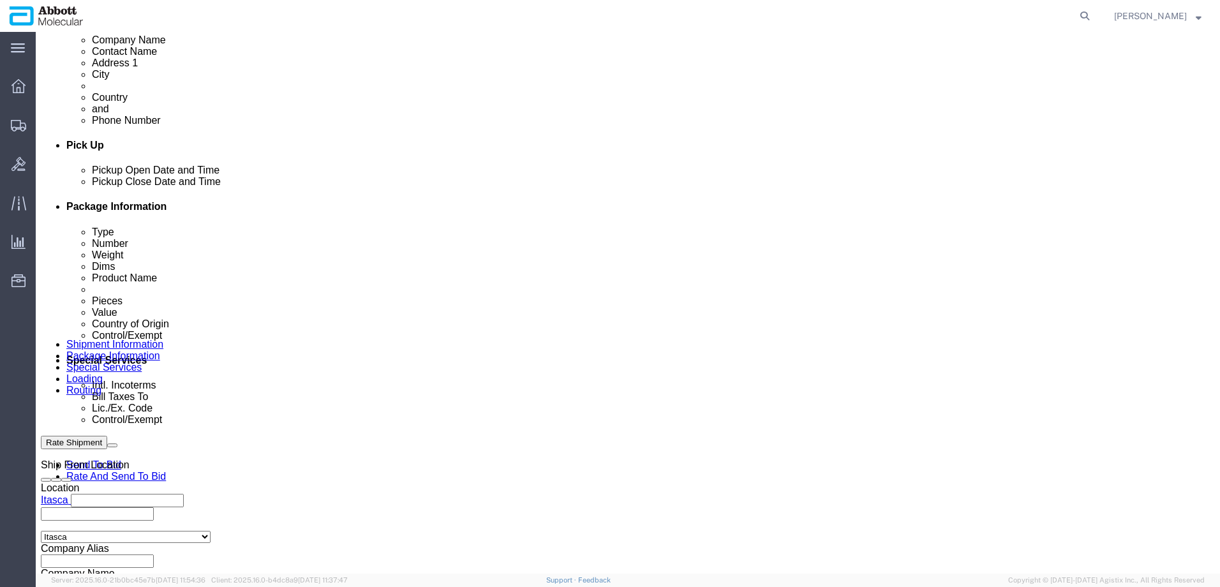
click div "Pickup Date and Time"
drag, startPoint x: 143, startPoint y: 393, endPoint x: 179, endPoint y: 415, distance: 42.1
click div "Pickup Start Date Pickup Start Time Pickup Open Date and Time [DATE] 4:06 PM Pi…"
click input "text"
paste input "620581109"
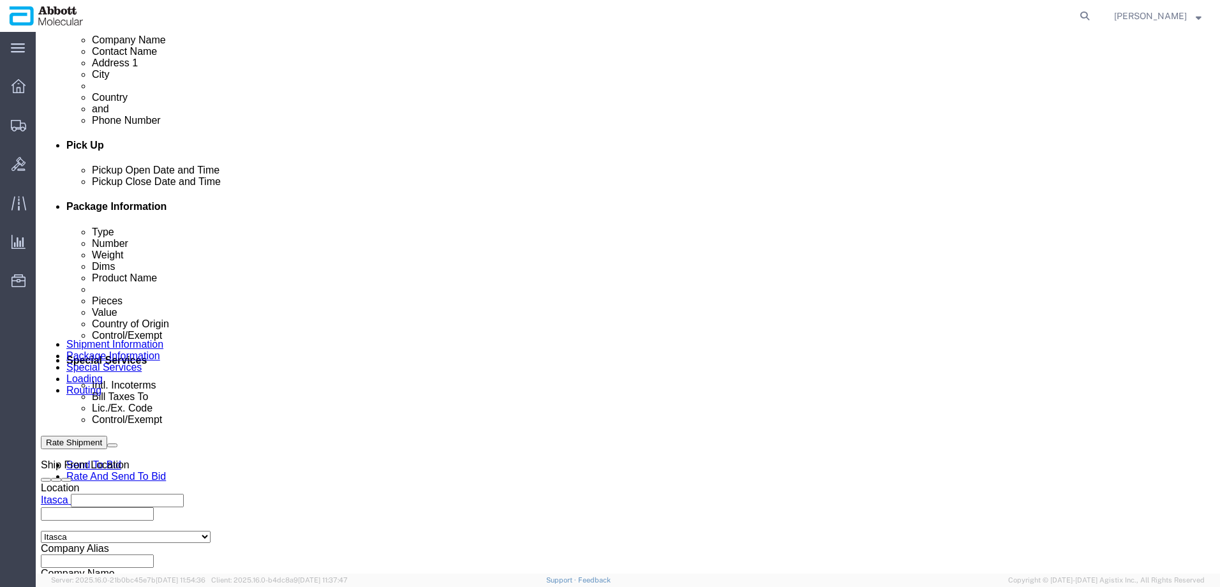
type input "620581109"
drag, startPoint x: 900, startPoint y: 536, endPoint x: 909, endPoint y: 535, distance: 9.6
click div "Ship From Location Location [GEOGRAPHIC_DATA] Select My Profile Location [GEOGR…"
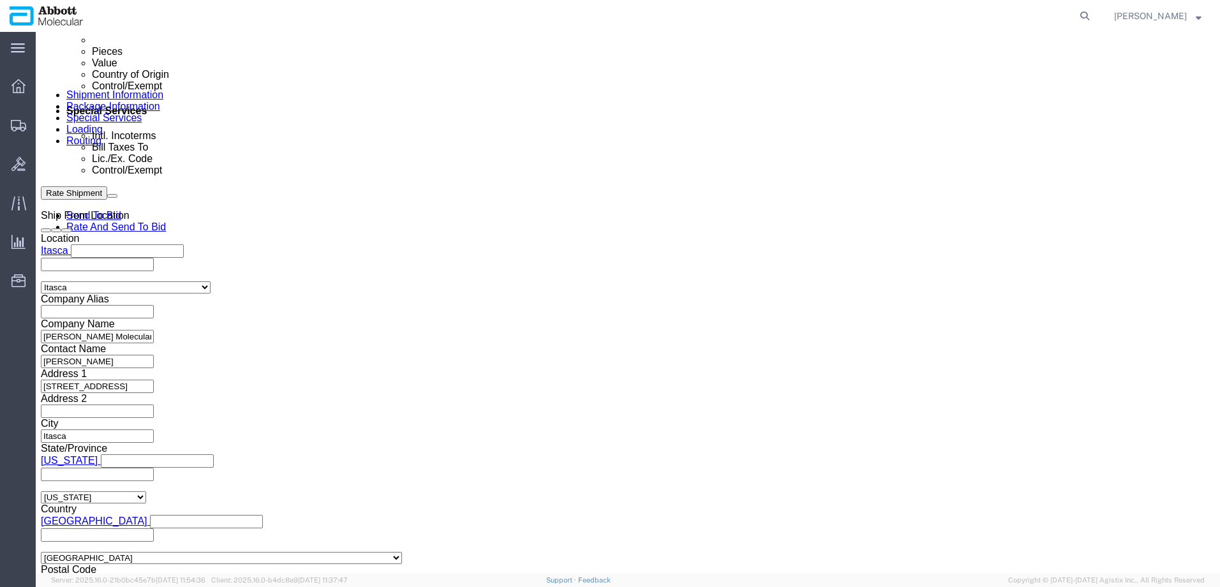
scroll to position [800, 0]
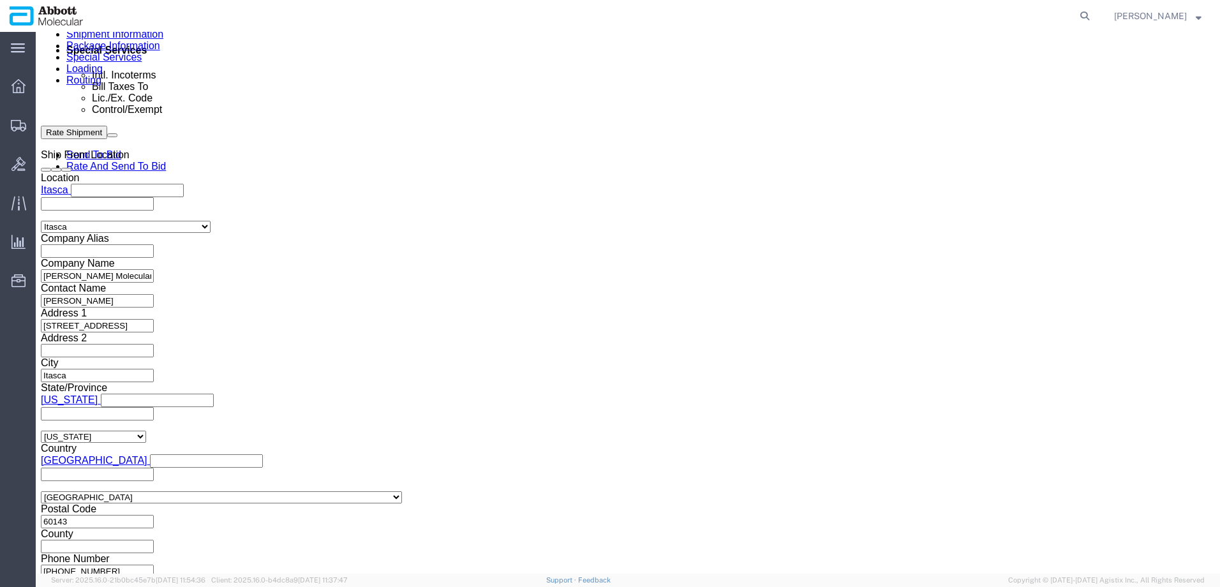
click button "Continue"
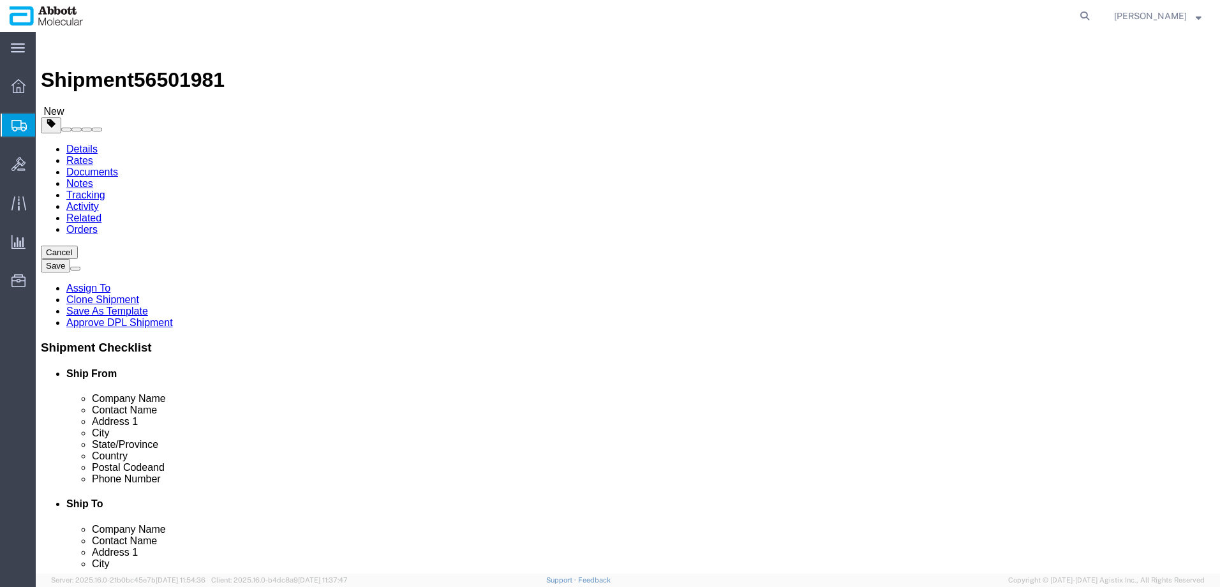
drag, startPoint x: 216, startPoint y: 221, endPoint x: 224, endPoint y: 225, distance: 8.6
click select "Select Box (B) Box (C) Box (D) Cardboard Box(es) Crate (Instrument) Crate(s) En…"
select select "PSNS"
click select "Select Box (B) Box (C) Box (D) Cardboard Box(es) Crate (Instrument) Crate(s) En…"
click div "Shipment 56501981 New Details Rates Documents Notes Tracking Activity Related O…"
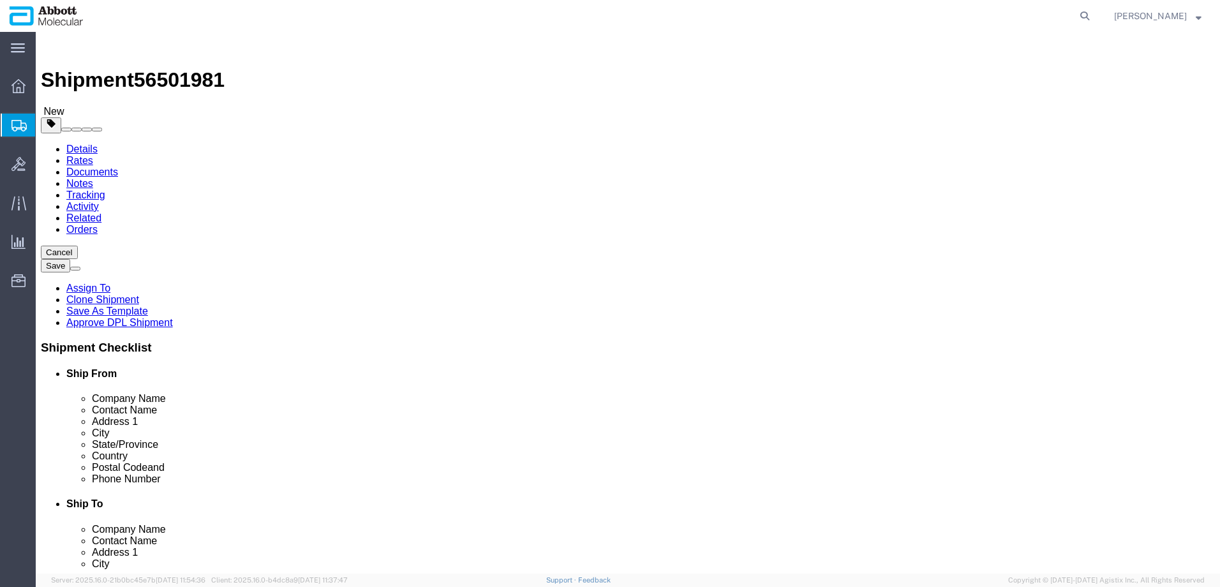
click input "1"
type input "15"
click input "text"
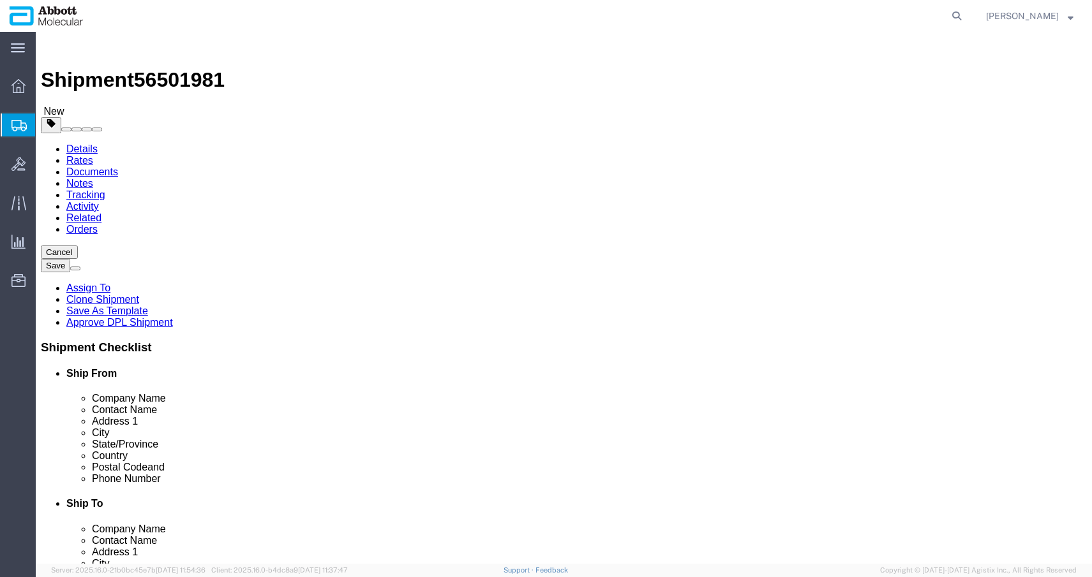
drag, startPoint x: 709, startPoint y: 290, endPoint x: 583, endPoint y: 296, distance: 126.5
click div "15 x Pallet(s) Standard (Not Stackable) Package Type Select Box (B) Box (C) Box…"
click input "text"
type input "48"
type input "40"
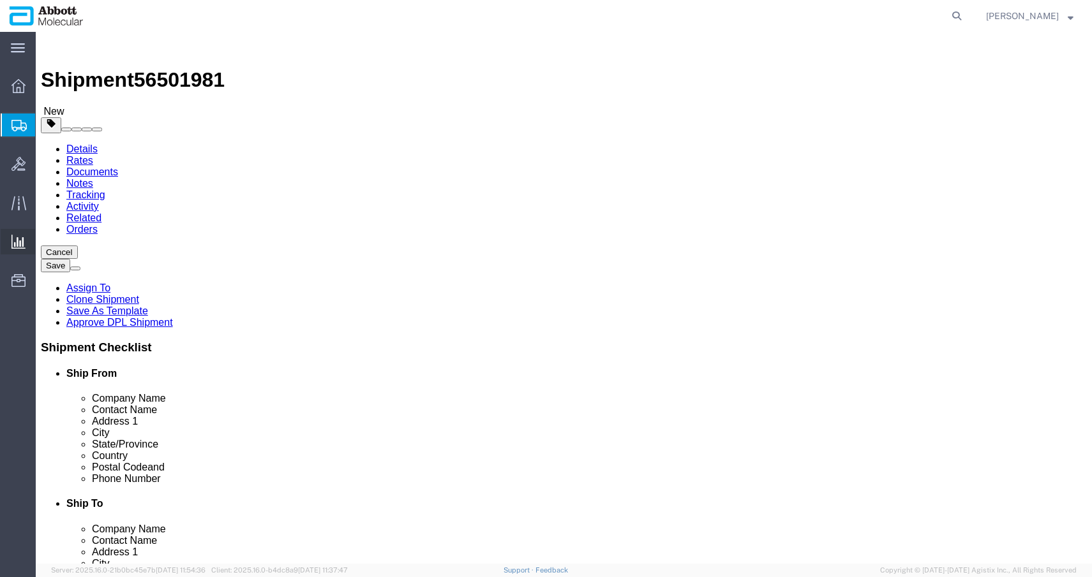
type input "48"
drag, startPoint x: 725, startPoint y: 285, endPoint x: 717, endPoint y: 193, distance: 91.6
click div "15 x Pallet(s) Standard (Not Stackable) Package Type Select Box (B) Box (C) Box…"
click button "Add package"
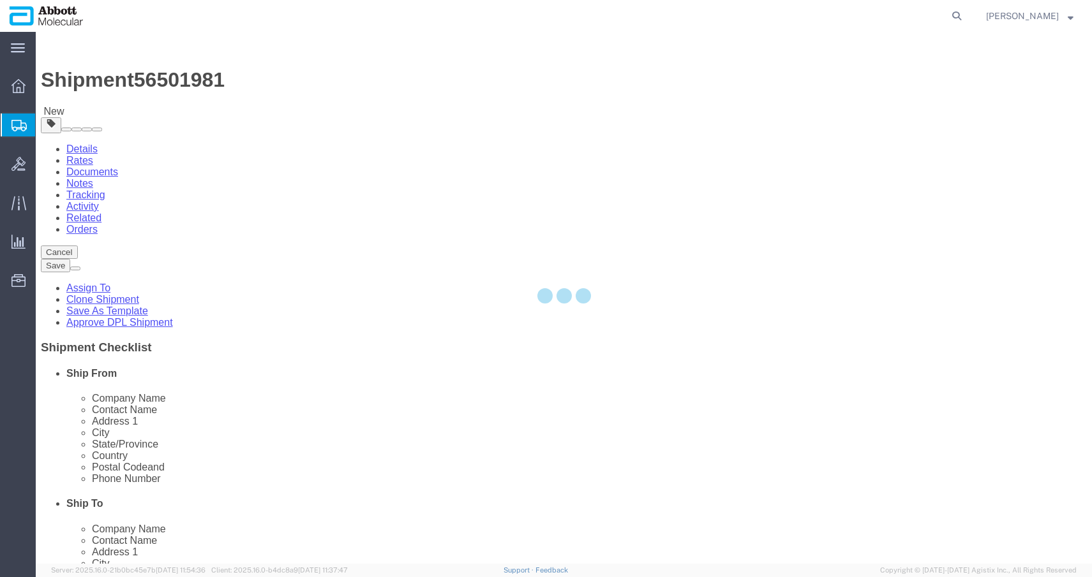
select select "PSNS"
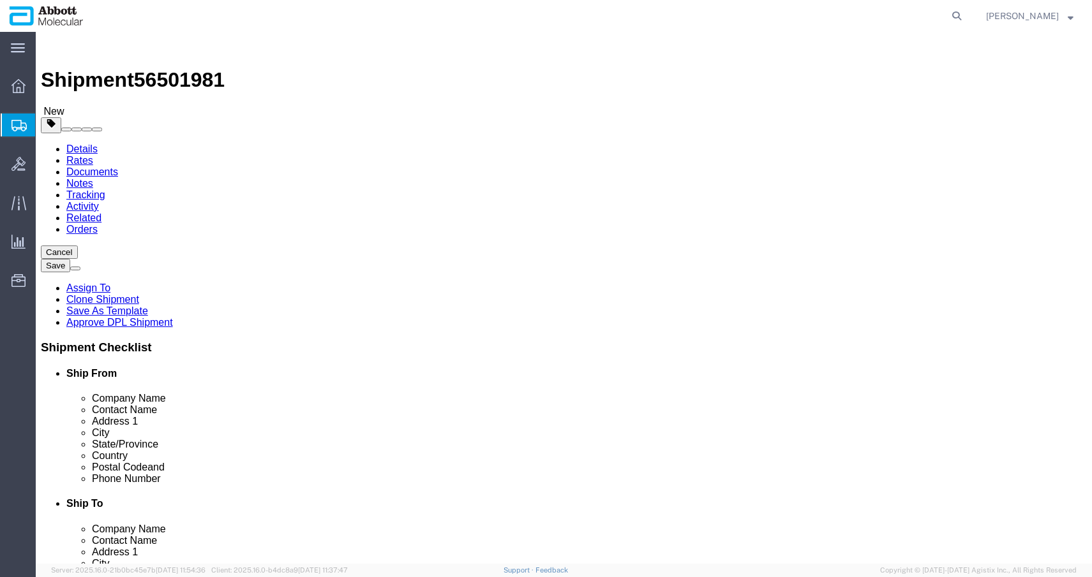
drag, startPoint x: 590, startPoint y: 233, endPoint x: 590, endPoint y: 241, distance: 8.3
click select "Select Box (B) Box (C) Box (D) Cardboard Box(es) Crate (Instrument) Crate(s) En…"
select select "PSNS"
click select "Select Box (B) Box (C) Box (D) Cardboard Box(es) Crate (Instrument) Crate(s) En…"
click input "1"
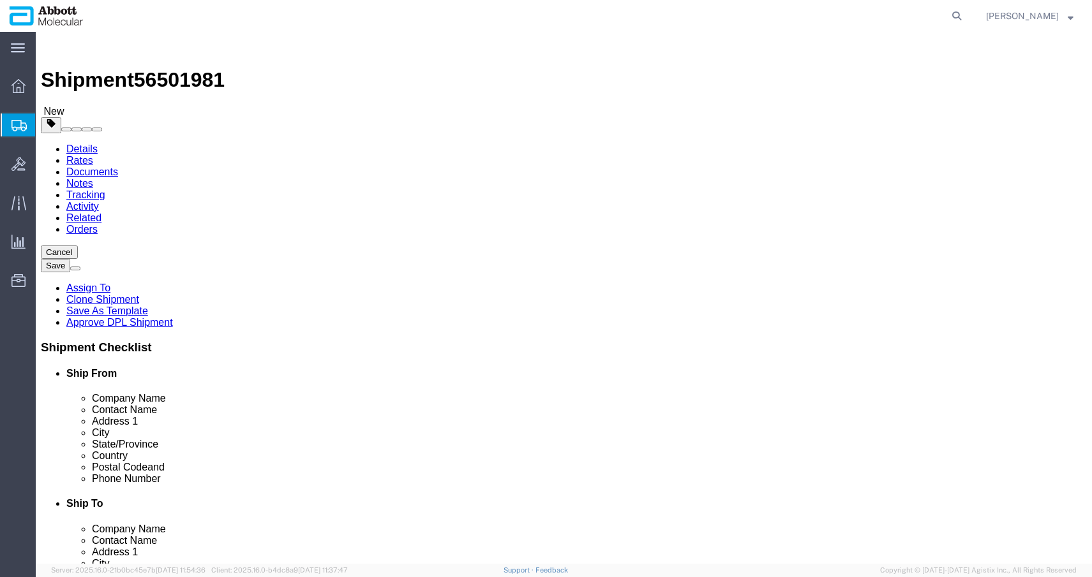
click div "Package Type Select Box (B) Box (C) Box (D) Cardboard Box(es) Crate (Instrument…"
click input "1"
drag, startPoint x: 572, startPoint y: 279, endPoint x: 448, endPoint y: 275, distance: 124.5
click div "Number 1"
type input "6"
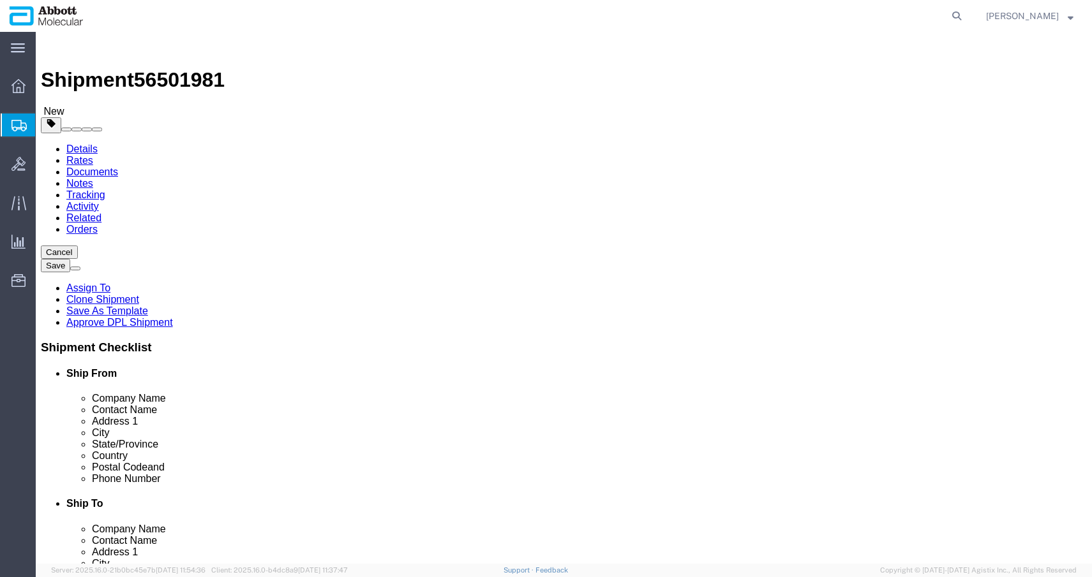
click input "text"
type input "48"
type input "40"
drag, startPoint x: 738, startPoint y: 41, endPoint x: 731, endPoint y: 37, distance: 8.6
click ul "Details Rates Documents Notes Tracking Activity Related Orders"
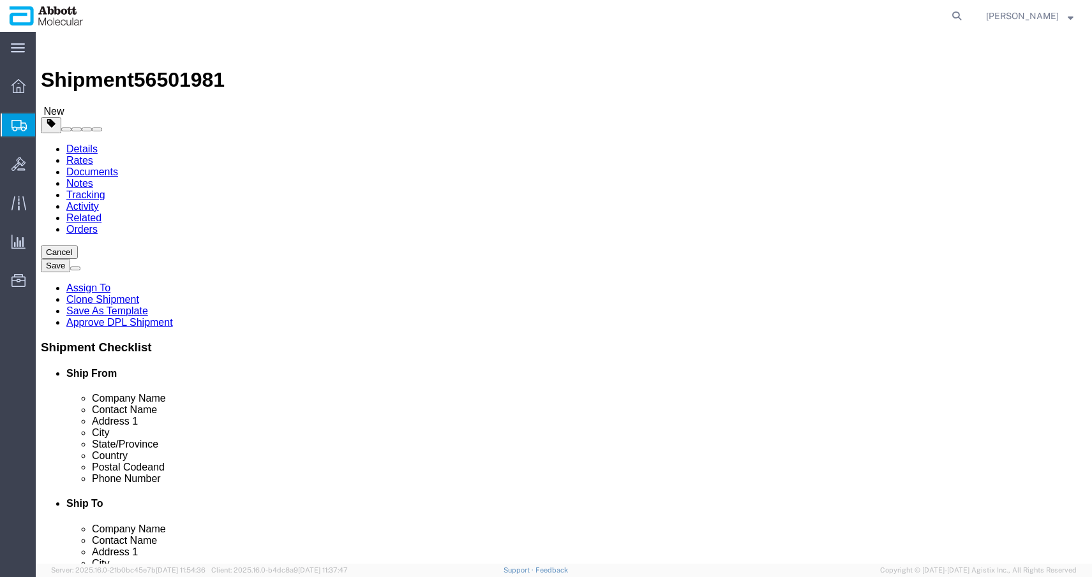
click input "text"
type input "55"
click input "checkbox"
checkbox input "true"
type input "AMBIENT"
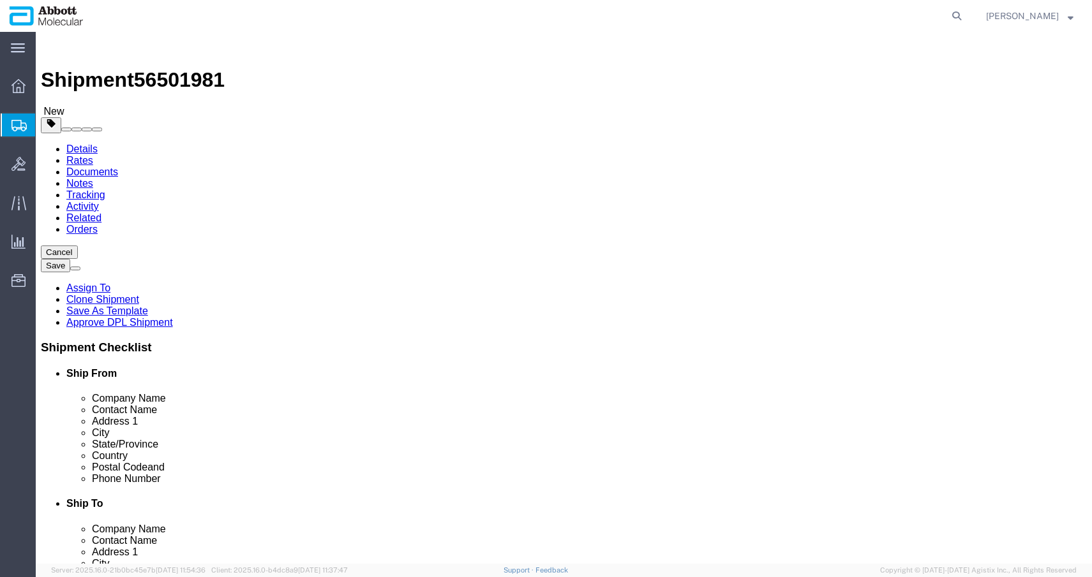
click input "checkbox"
checkbox input "true"
type input "AMBIENT"
click div "Please fix the following errors Ship From Location Location [GEOGRAPHIC_DATA] M…"
click link "Add Content"
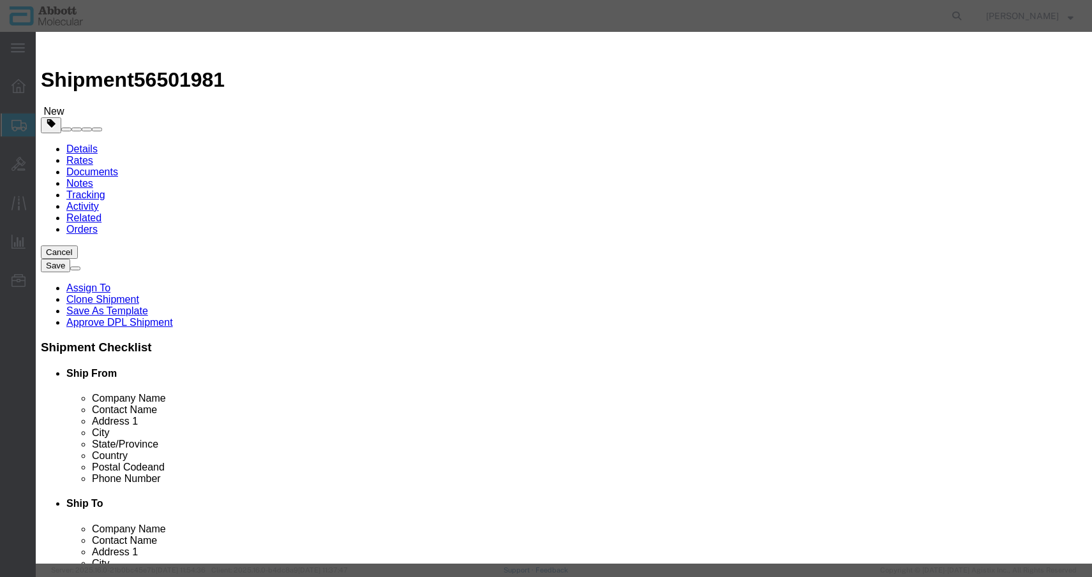
drag, startPoint x: 346, startPoint y: 96, endPoint x: 353, endPoint y: 102, distance: 8.6
click input "text"
type input "09N2620"
drag, startPoint x: 387, startPoint y: 126, endPoint x: 320, endPoint y: 124, distance: 66.4
click td "Model: 09N2620"
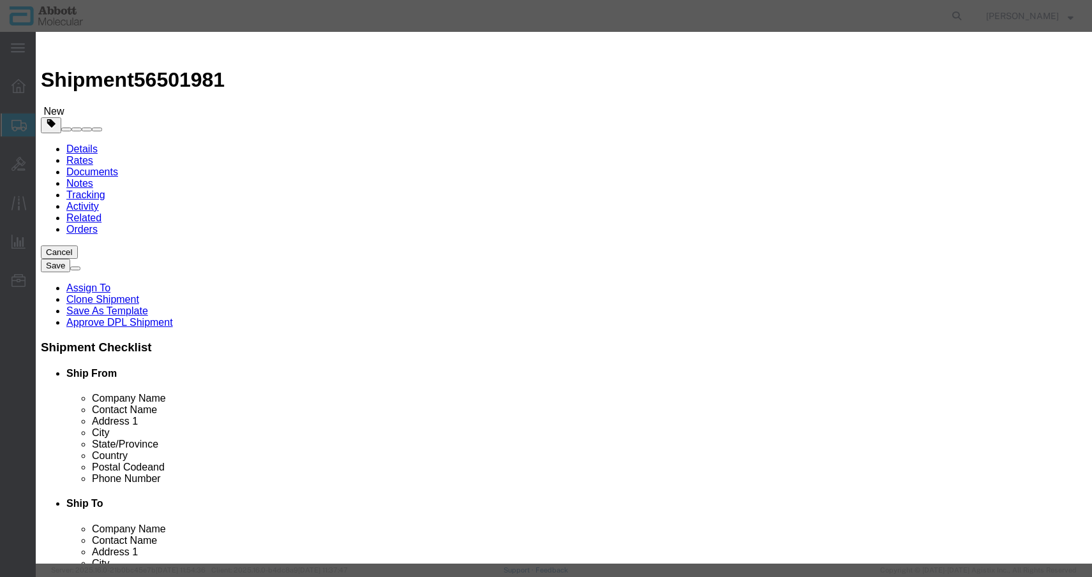
select select
checkbox input "false"
select select "US"
type input "AMBIENT"
type input "3926909985"
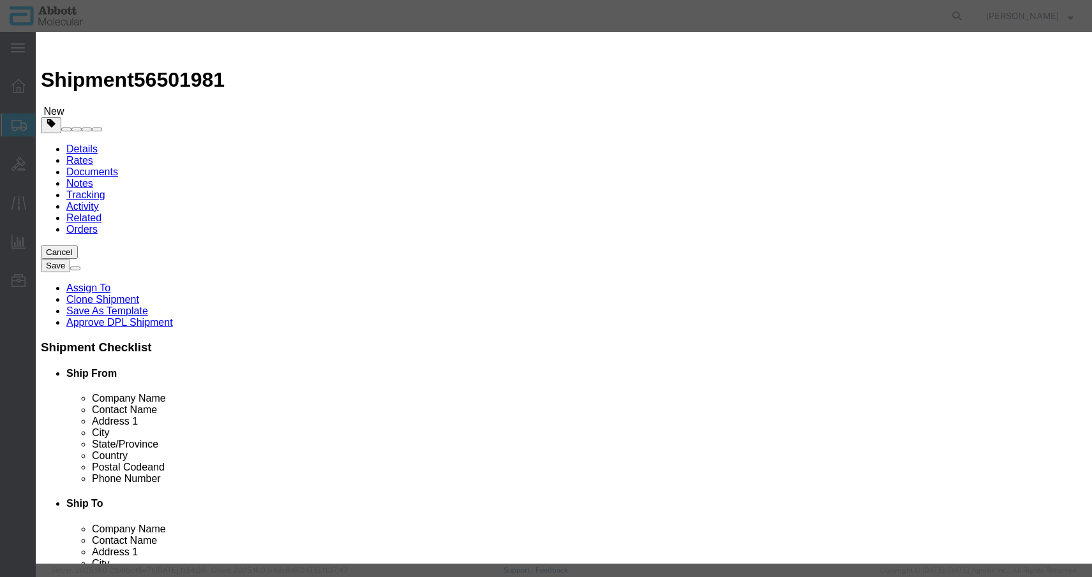
select select "BIS"
checkbox input "false"
type input "09N2620"
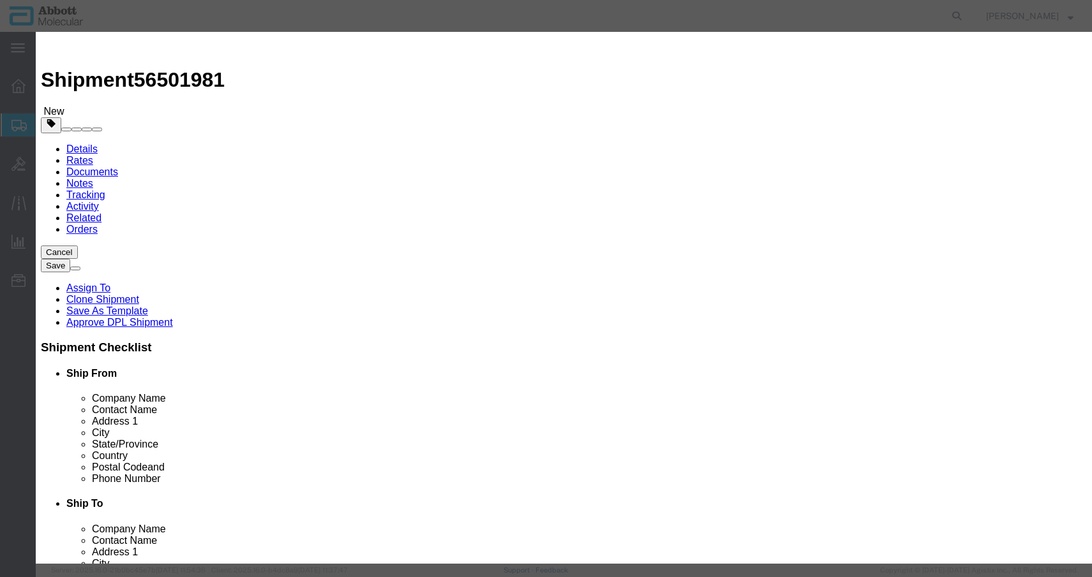
type textarea "Alinity m IRU Waste Container"
select select "NLR"
type input "09N2620"
drag, startPoint x: 761, startPoint y: 38, endPoint x: 735, endPoint y: 60, distance: 34.0
click h3 "Add content"
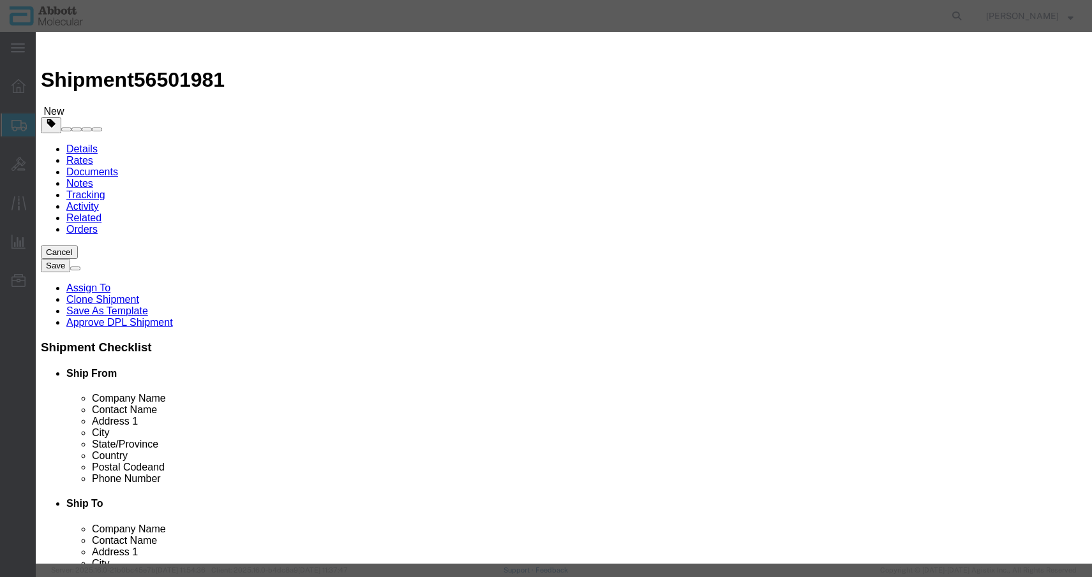
drag, startPoint x: 866, startPoint y: 208, endPoint x: 754, endPoint y: 230, distance: 113.9
click div "Commodity library Product Name 09N2620 09N2620 Pieces Select Bag Barrels 100Boa…"
click input "text"
type input "81"
type input "1"
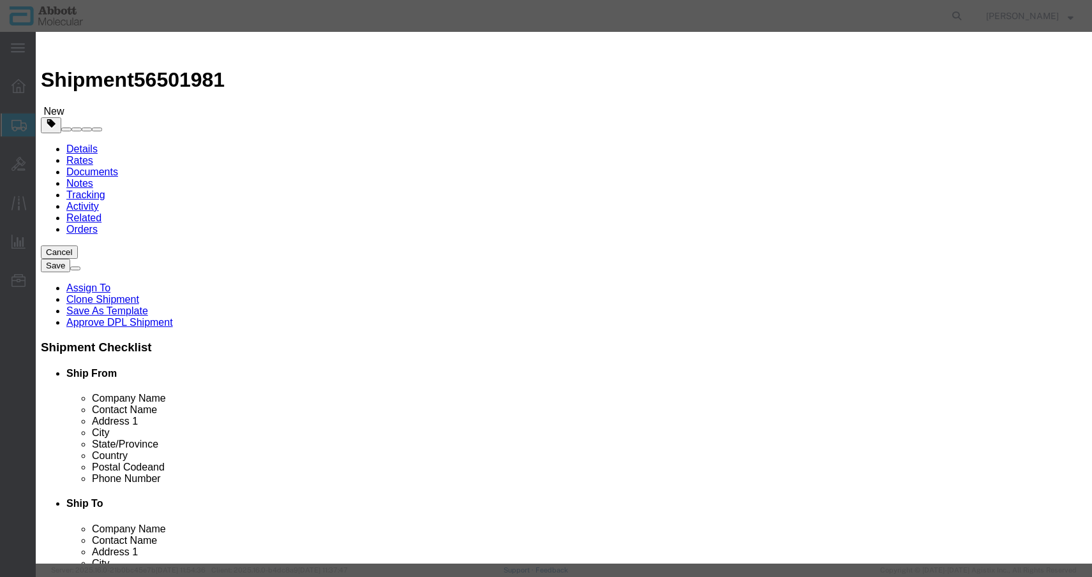
click select "Select Account Type Activity ID Airline Appointment Number ASN Batch Number Bil…"
select select "BATCH_NUMBER"
click select "Select Account Type Activity ID Airline Appointment Number ASN Batch Number Bil…"
click input "text"
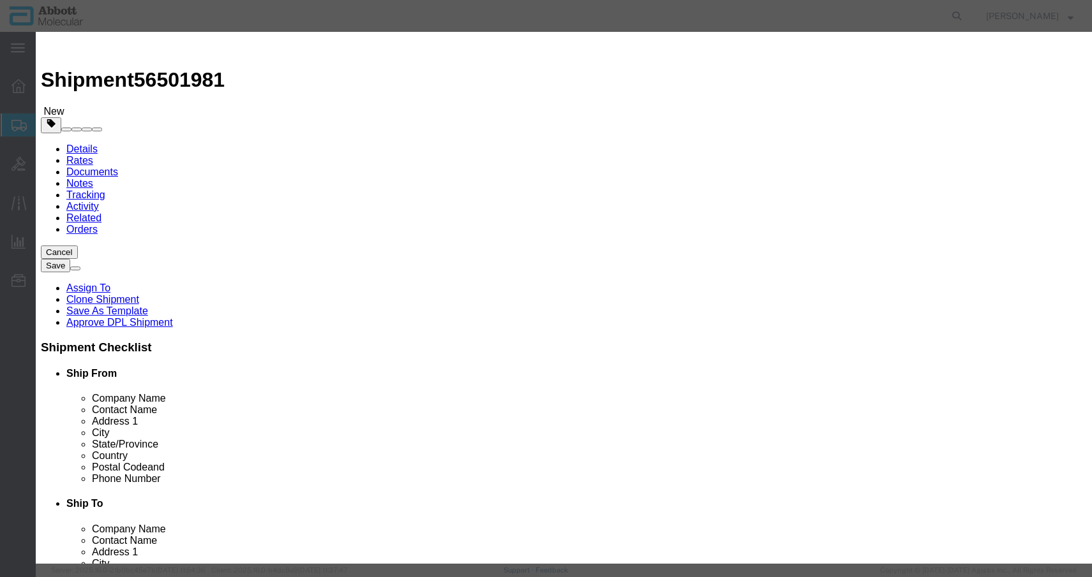
type input "10076055"
click div "Save & Add Another Save & Close Close"
click button "Save & Add Another"
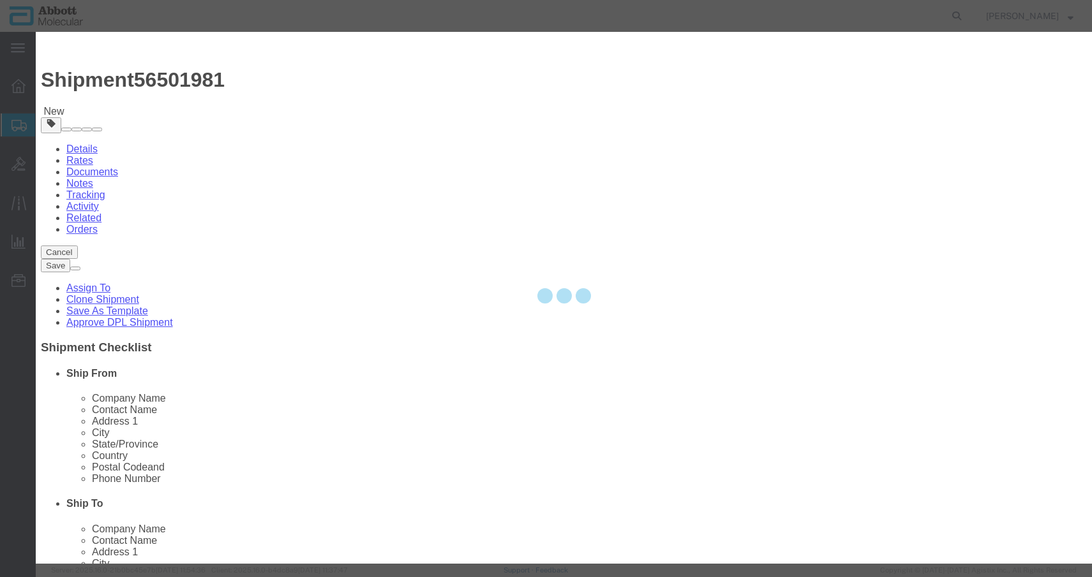
select select "EA"
select select
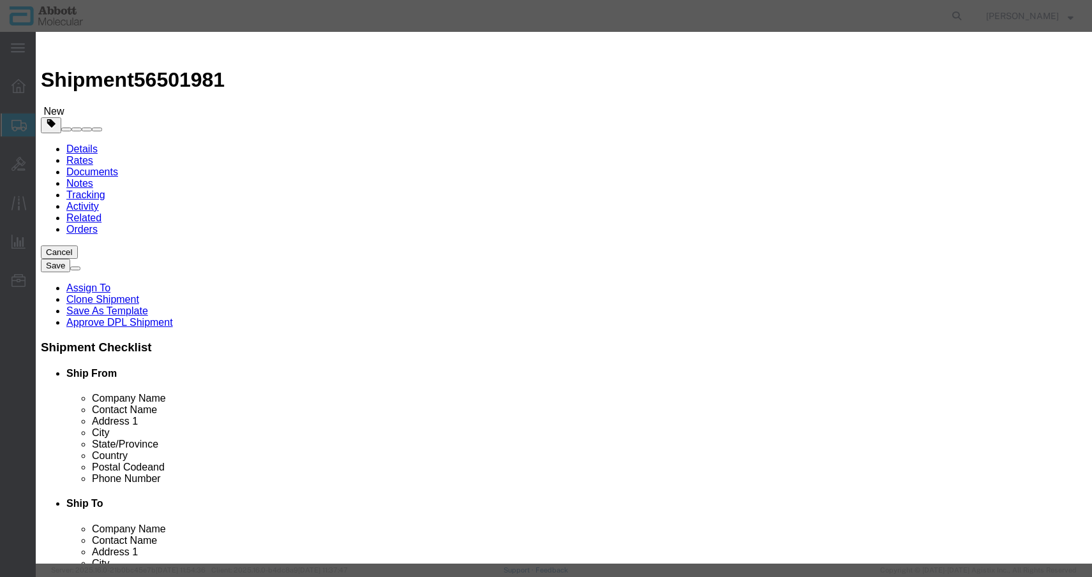
click input "text"
type input "09n2612"
click td "Model: 09N2612"
select select
checkbox input "false"
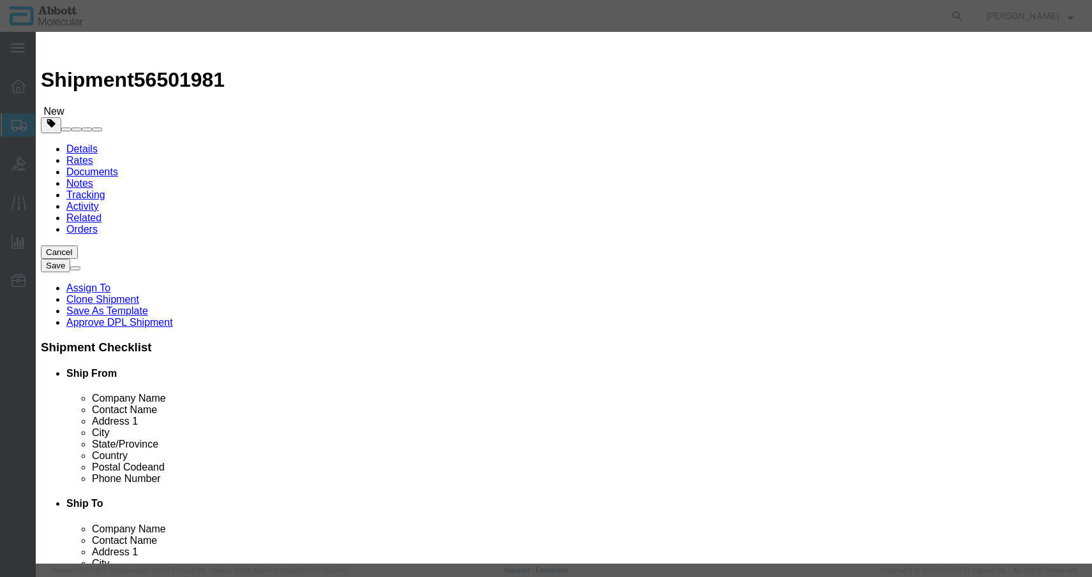
select select "US"
type input "AMBIENT"
type input "3926909985"
select select "BIS"
checkbox input "false"
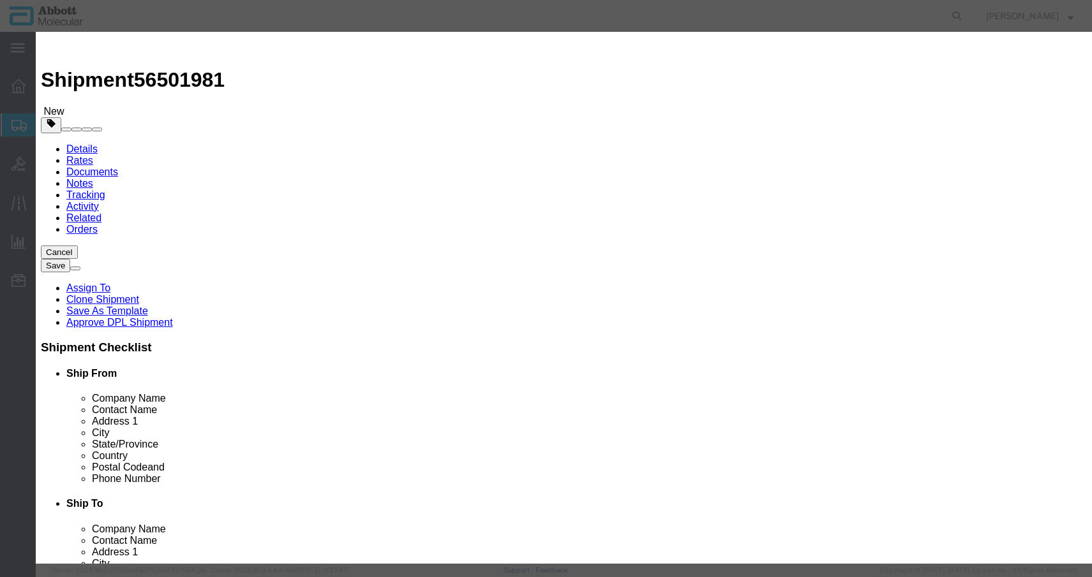
checkbox input "false"
type input "09N2612"
type textarea "Alinity m Waste Box"
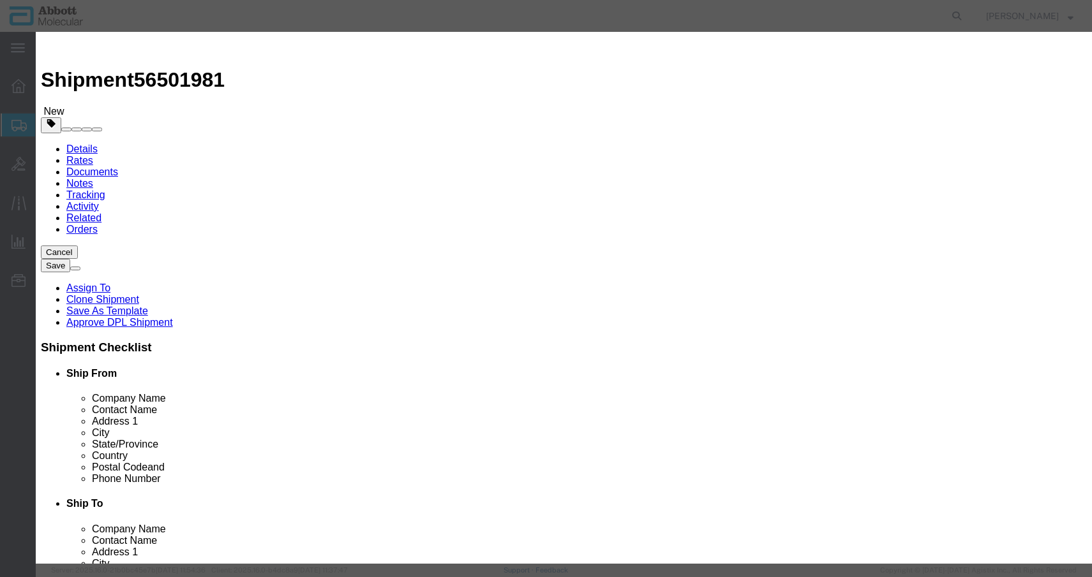
select select "NLR"
type input "09N2612"
click div "Commodity library Product Name 09N2612 09n2612 Pieces Select Bag Barrels 100Boa…"
click input "text"
type input "241"
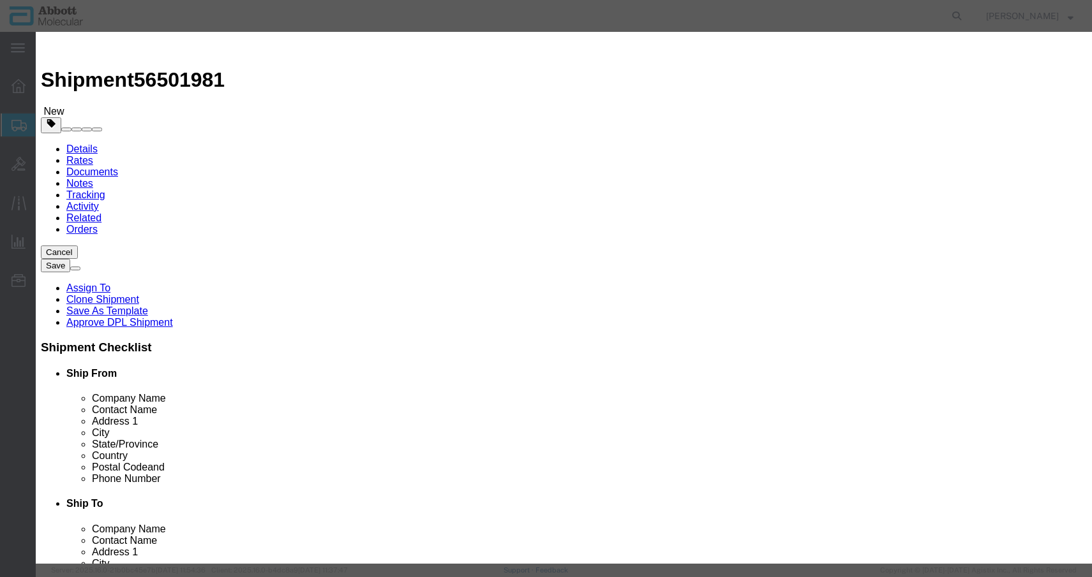
click input "text"
type input "1"
click select "Select Account Type Activity ID Airline Appointment Number ASN Batch Number Bil…"
select select "BATCH_NUMBER"
click select "Select Account Type Activity ID Airline Appointment Number ASN Batch Number Bil…"
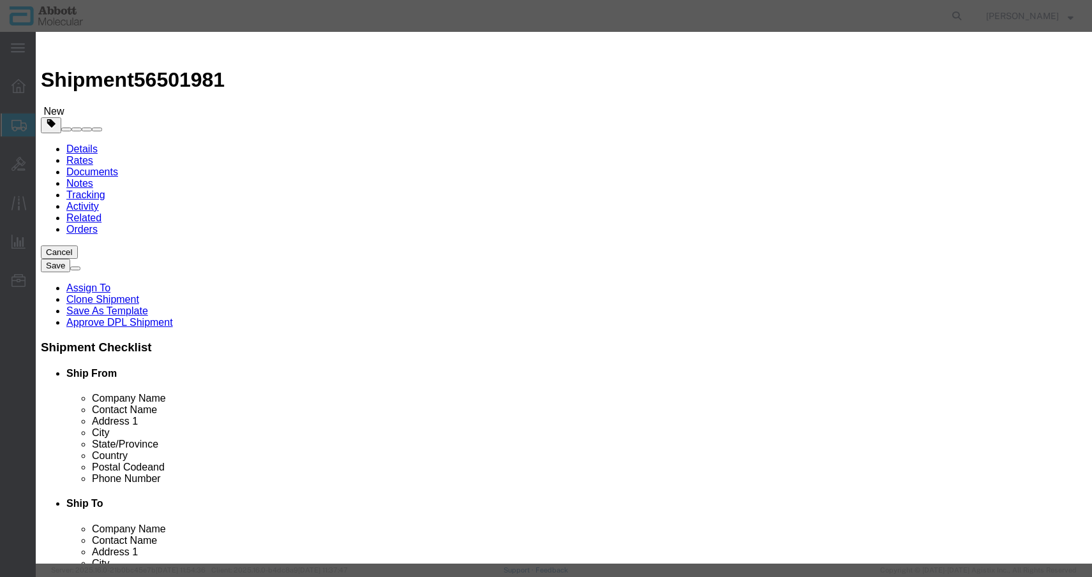
click input "44541"
type input "44542"
click button "Save & Add Another"
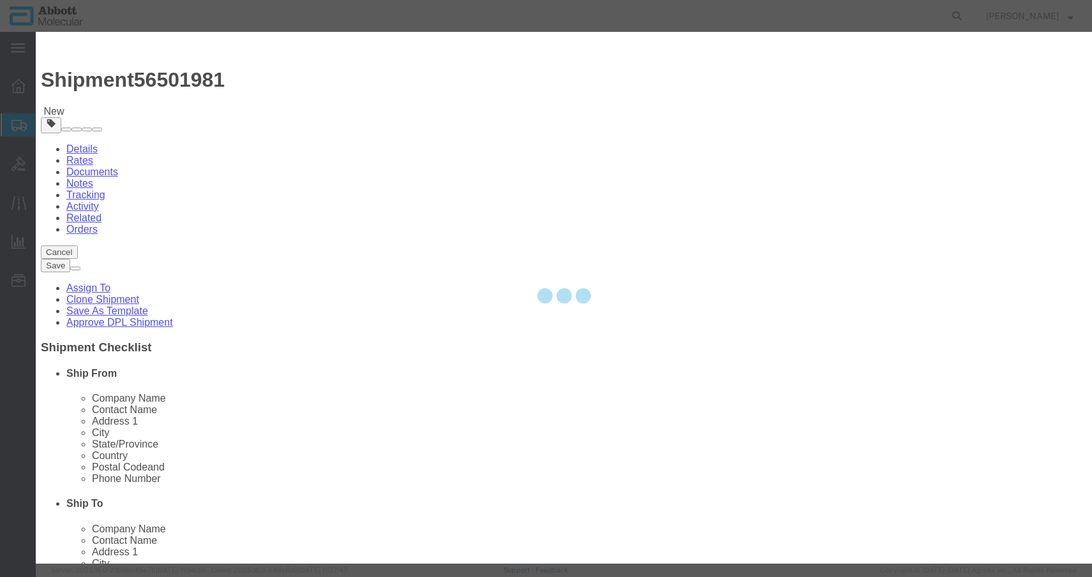
select select "EA"
select select
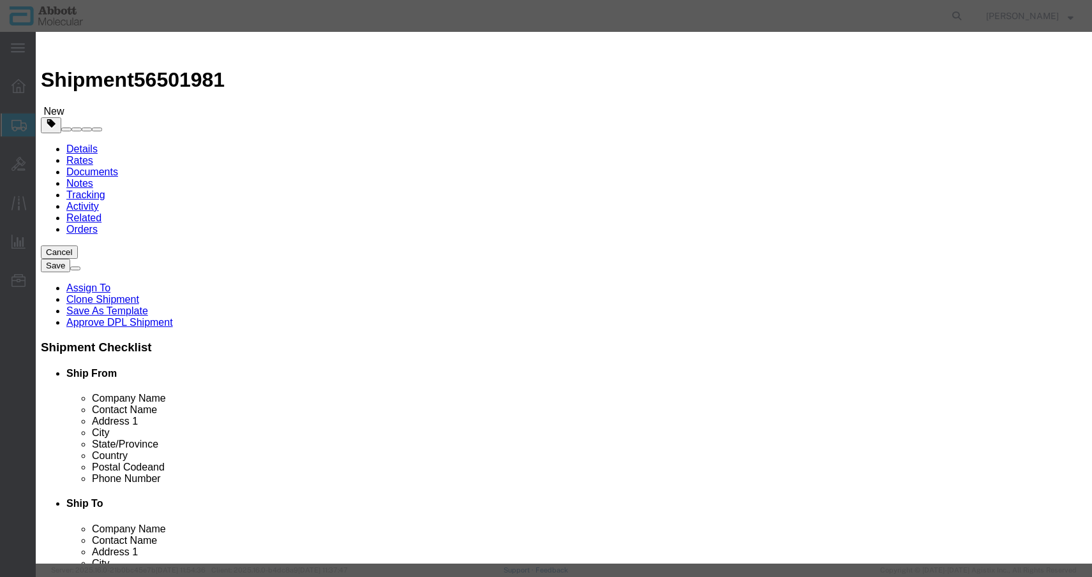
drag, startPoint x: 762, startPoint y: 41, endPoint x: 750, endPoint y: 40, distance: 11.6
click h3 "Add content"
click input "text"
type input "04J7117"
click strong "04J7117"
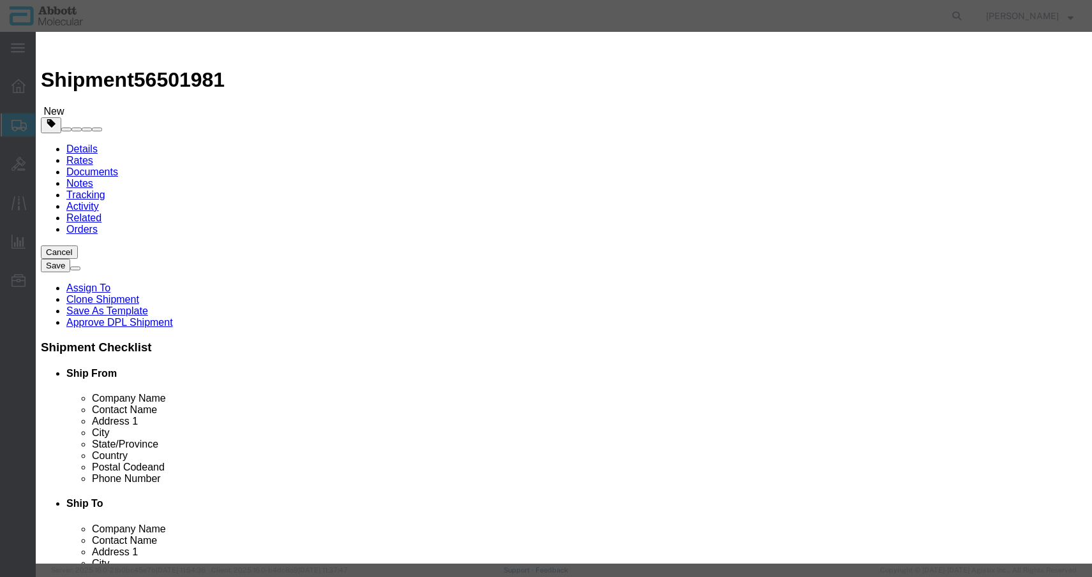
checkbox input "false"
select select "DE"
type input "8479909596"
select select "BIS"
checkbox input "false"
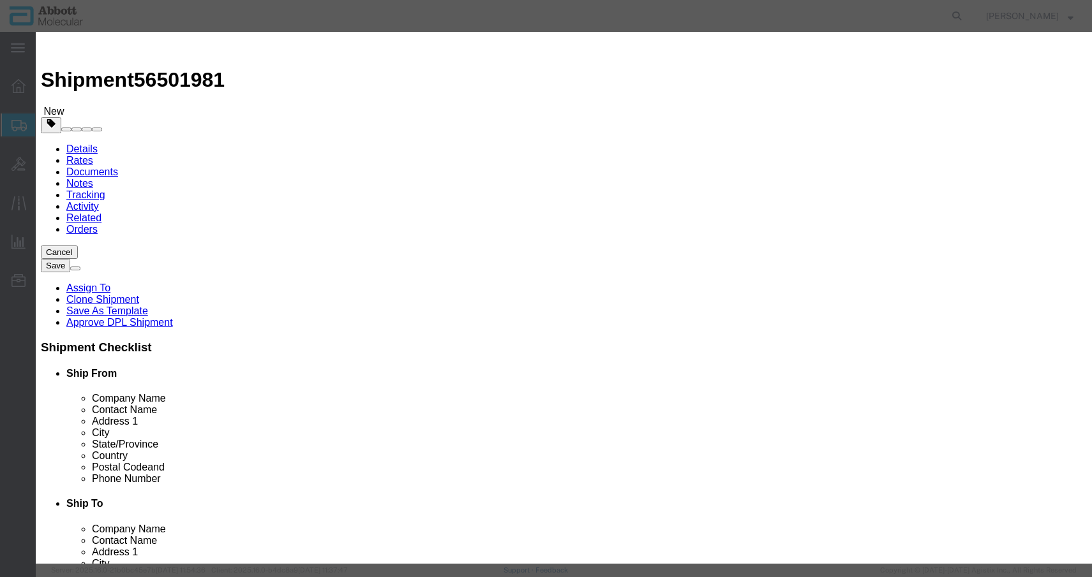
checkbox input "false"
type input "04J7117"
type textarea "m2000 Disposable Tips DiTis 200uL(24x96)"
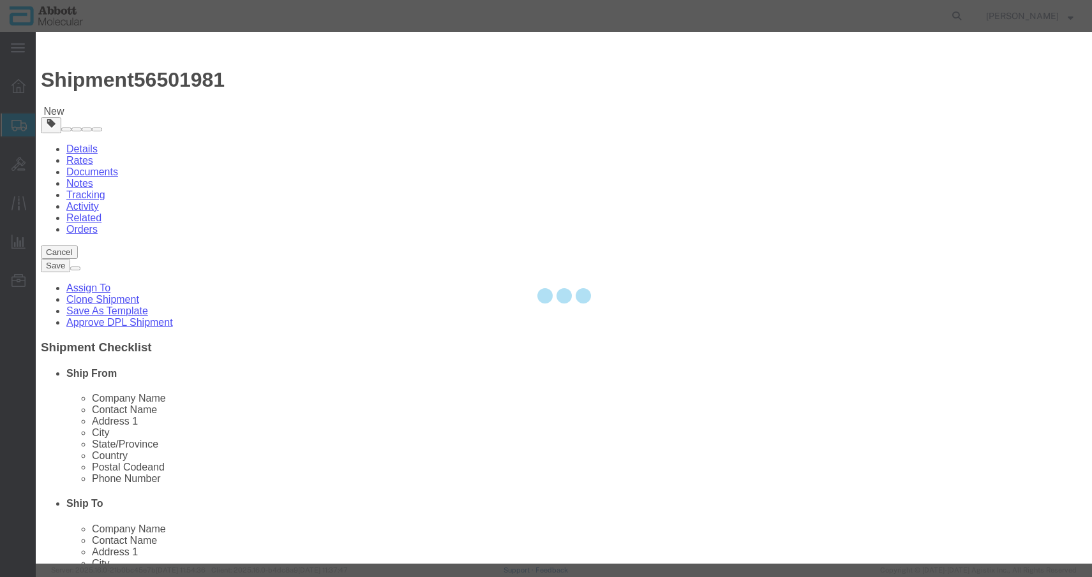
select select "NLR"
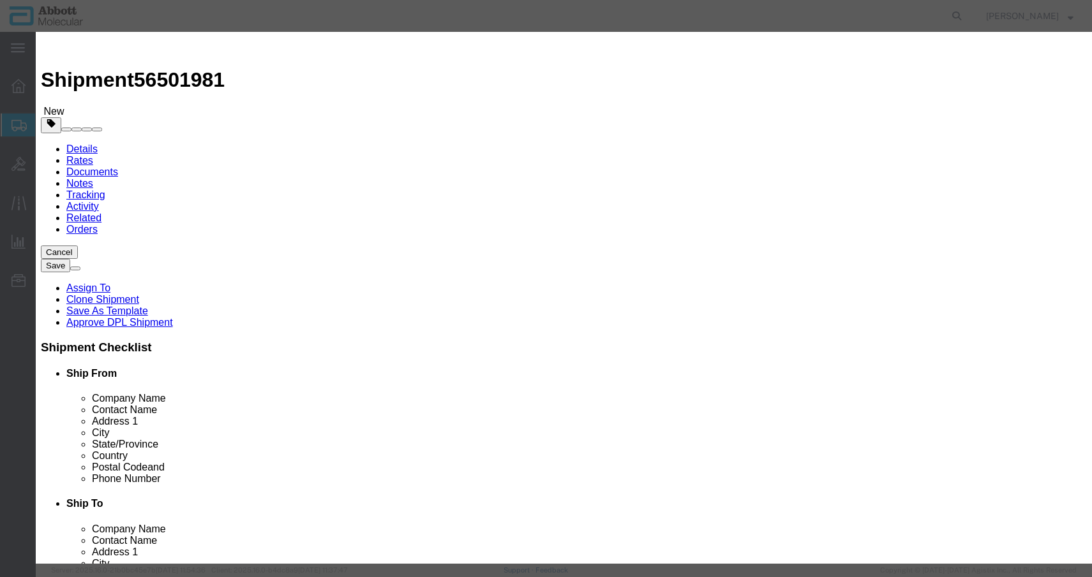
type input "04J7117"
click input "text"
drag, startPoint x: 734, startPoint y: 173, endPoint x: 684, endPoint y: 165, distance: 51.0
click div "Description m2000 Disposable Tips DiTis 200uL(24x96) Commodity Category Select …"
click input "text"
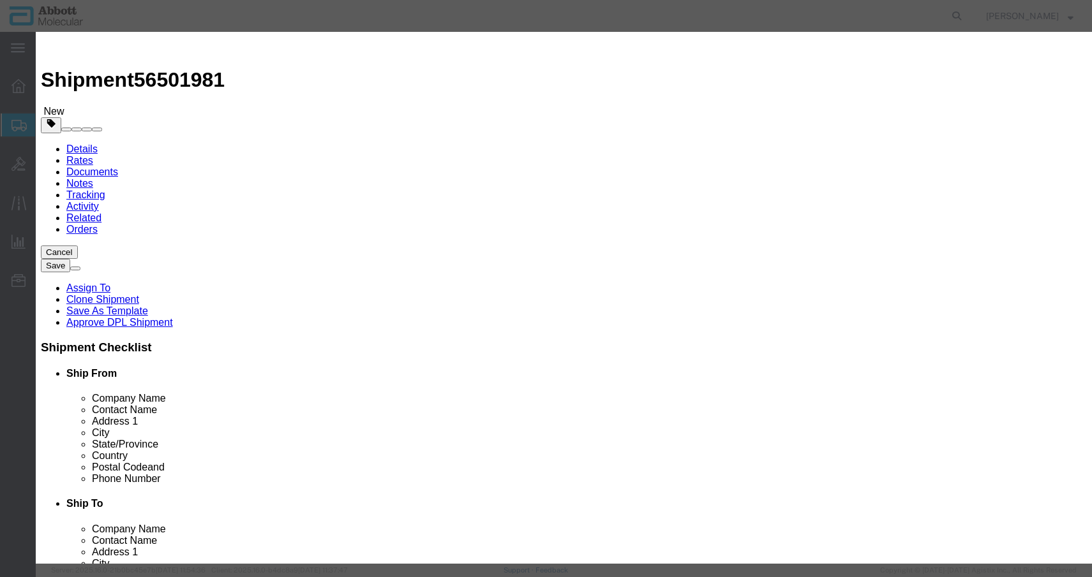
type input "4"
click input "text"
type input "Q"
type input "1"
click input "text"
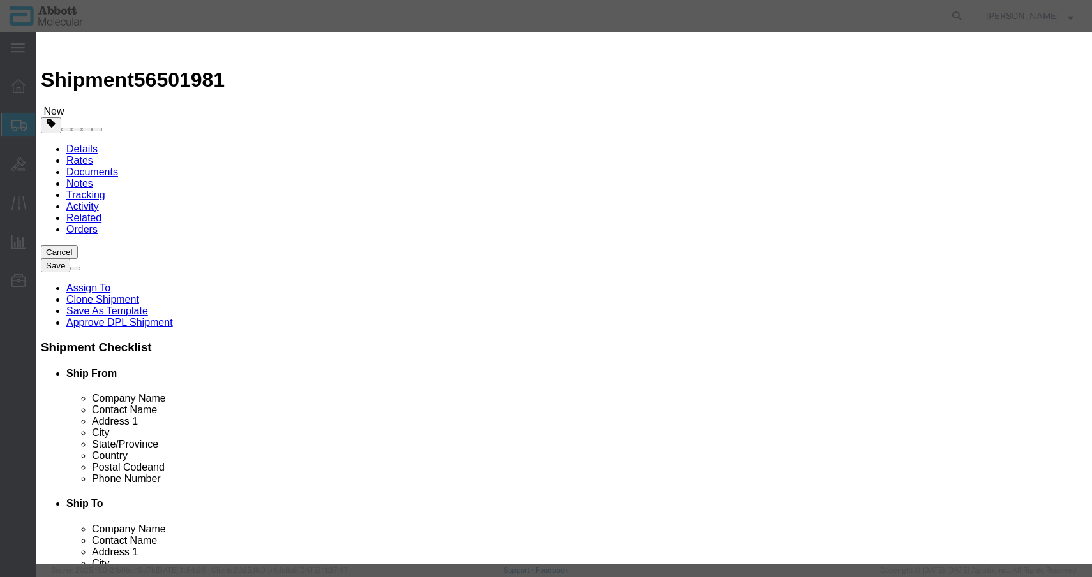
type input "44542"
click select "Select Account Type Activity ID Airline Appointment Number ASN Batch Number Bil…"
select select "BATCH_NUMBER"
click select "Select Account Type Activity ID Airline Appointment Number ASN Batch Number Bil…"
click input "44542"
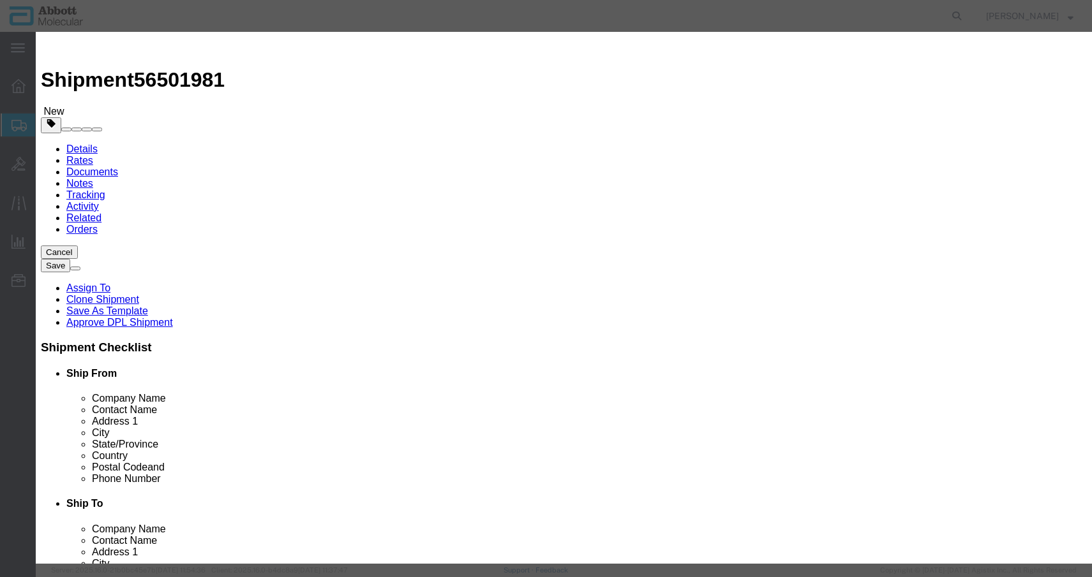
drag, startPoint x: 817, startPoint y: 205, endPoint x: 699, endPoint y: 191, distance: 119.5
click div "Description m2000 Disposable Tips DiTis 200uL(24x96) Commodity Category Select …"
click input "M213405"
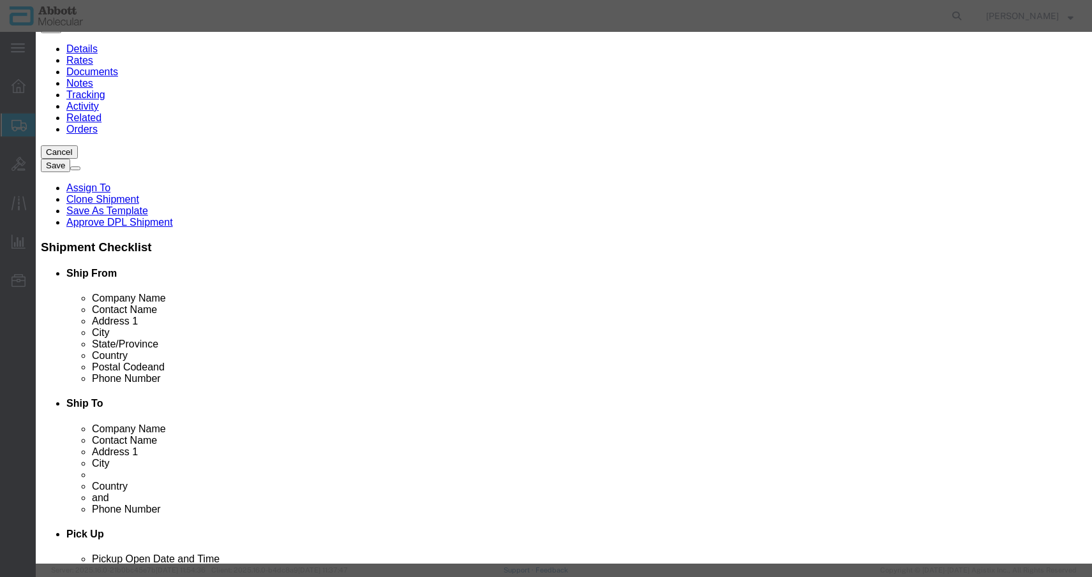
scroll to position [107, 0]
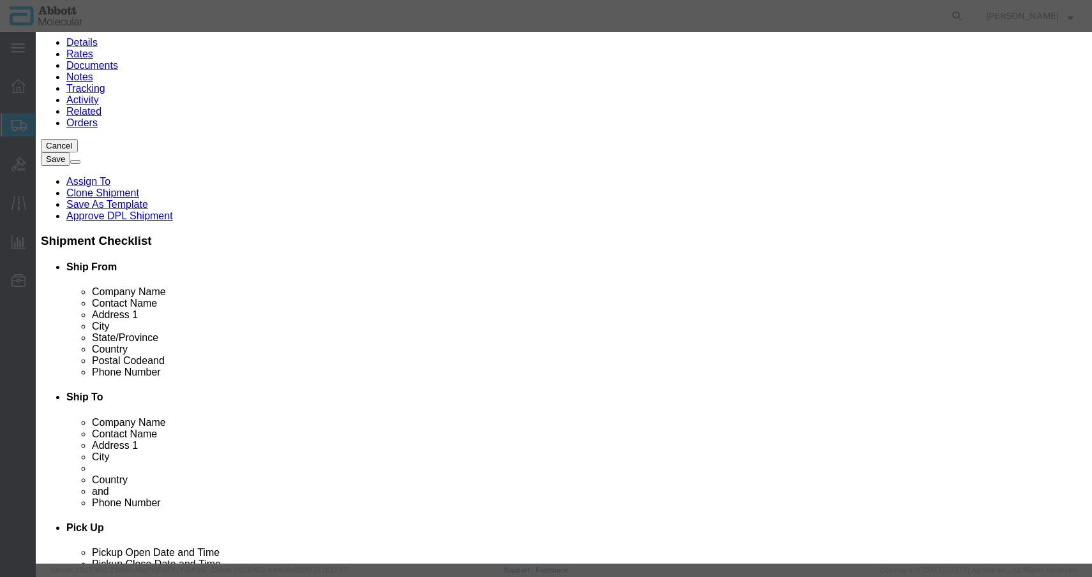
type input "M213405N"
click button "Save & Add Another"
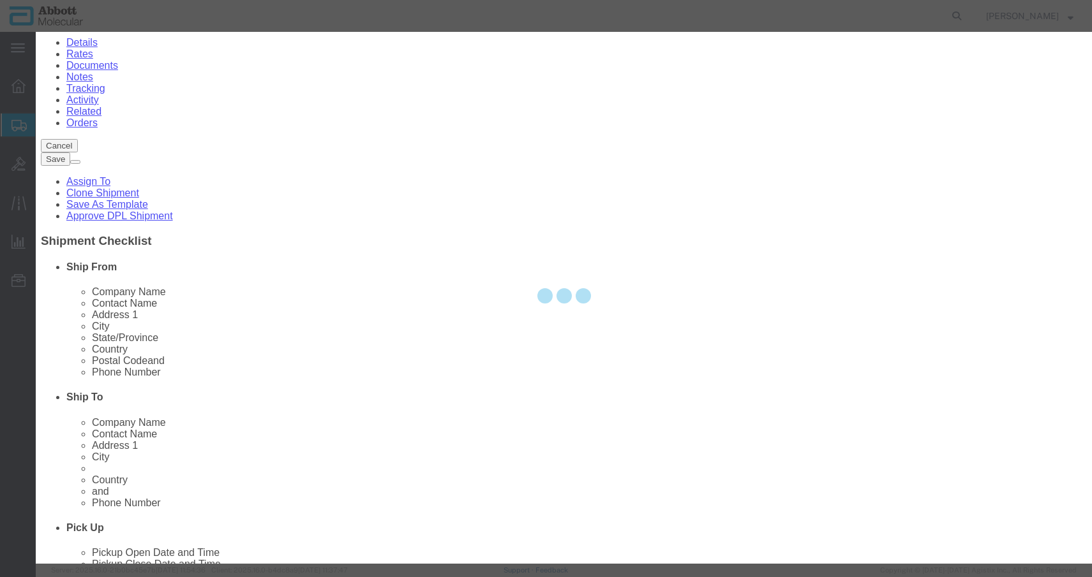
select select "EA"
select select
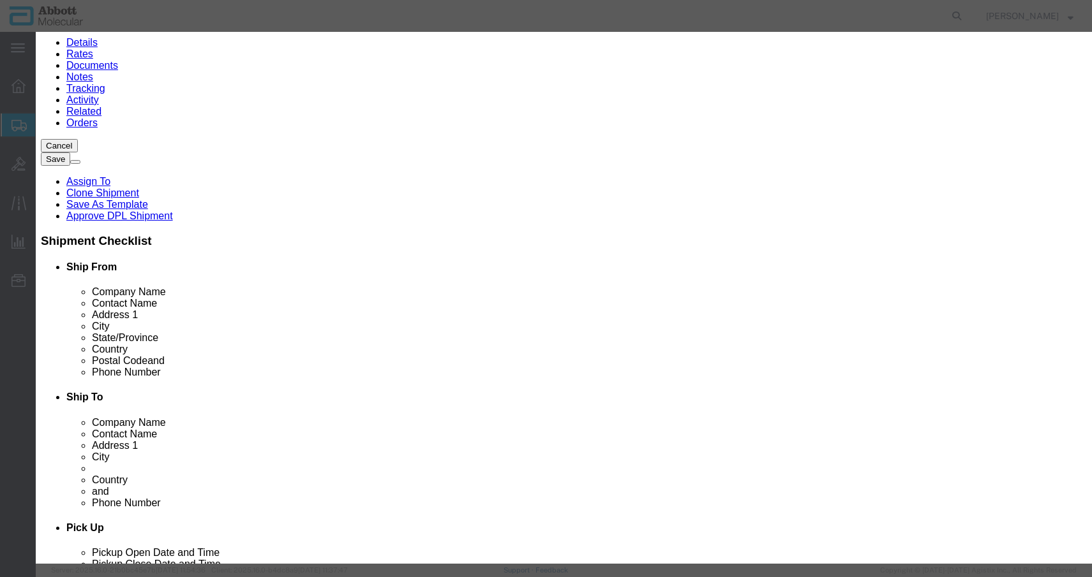
drag, startPoint x: 701, startPoint y: 43, endPoint x: 550, endPoint y: 98, distance: 160.3
click h3 "Add content"
drag, startPoint x: 348, startPoint y: 100, endPoint x: 383, endPoint y: 111, distance: 37.3
click input "text"
type input "04J7120"
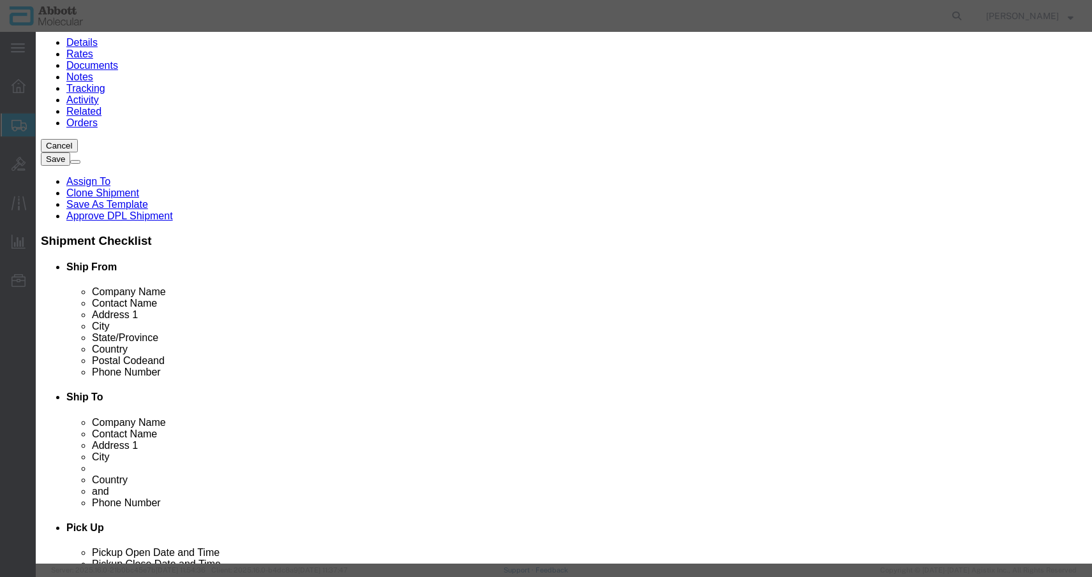
click div "Name: 04J7120 Sku: 04J7120 Model: 04J7120 Description: ASPS RXN VESSELS(4X500)"
select select
checkbox input "false"
select select "US"
type input "3923300010"
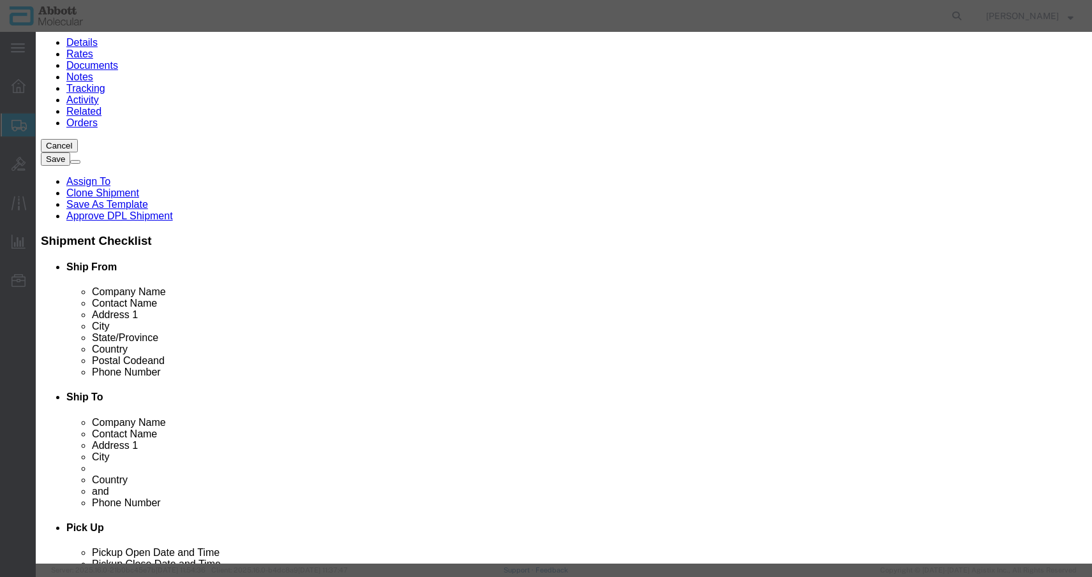
select select "BIS"
checkbox input "false"
type input "04J7120"
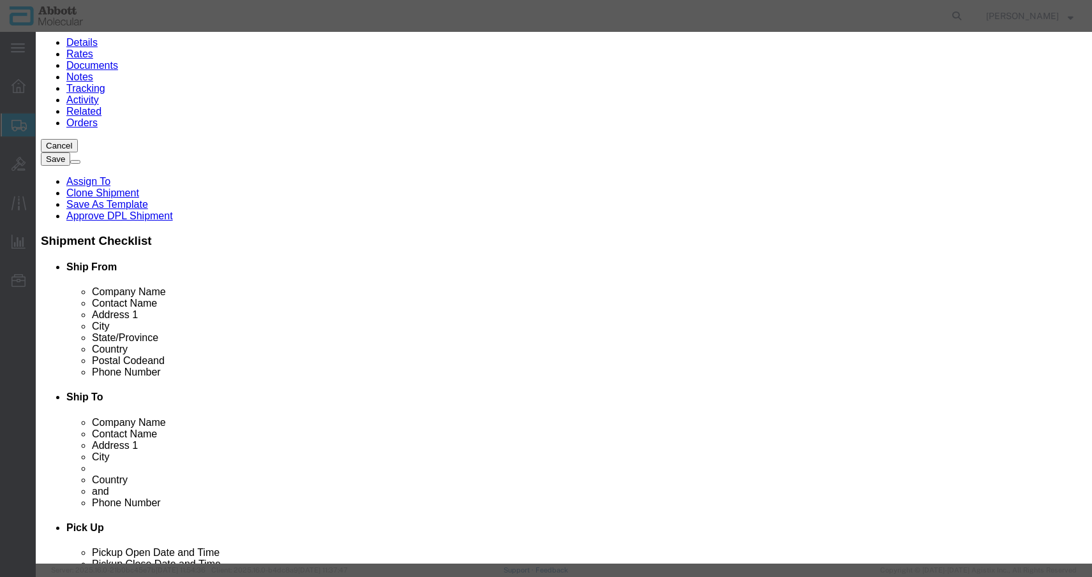
type textarea "ASPS RXN VESSELS(4X500)"
select select "NLR"
type input "04J7120"
click input "text"
drag, startPoint x: 680, startPoint y: 42, endPoint x: 430, endPoint y: 96, distance: 255.8
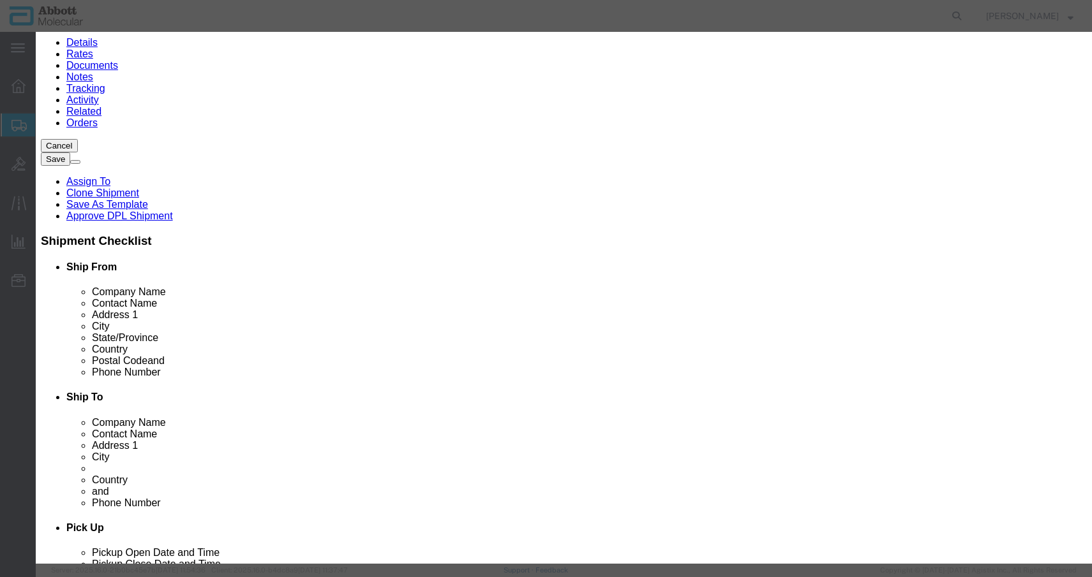
click h3 "Add content"
drag, startPoint x: 329, startPoint y: 123, endPoint x: 343, endPoint y: 99, distance: 27.5
click input "text"
type input "6"
type input "1"
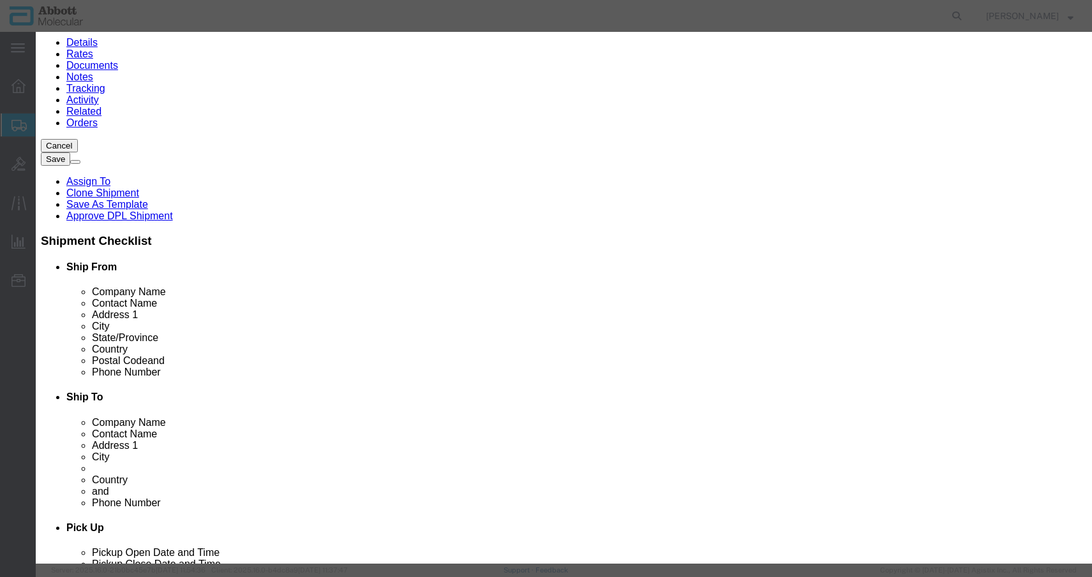
drag, startPoint x: 708, startPoint y: 211, endPoint x: 710, endPoint y: 205, distance: 6.5
click select "Select Account Type Activity ID Airline Appointment Number ASN Batch Number Bil…"
select select "BATCH_NUMBER"
click select "Select Account Type Activity ID Airline Appointment Number ASN Batch Number Bil…"
drag, startPoint x: 786, startPoint y: 213, endPoint x: 794, endPoint y: 209, distance: 9.7
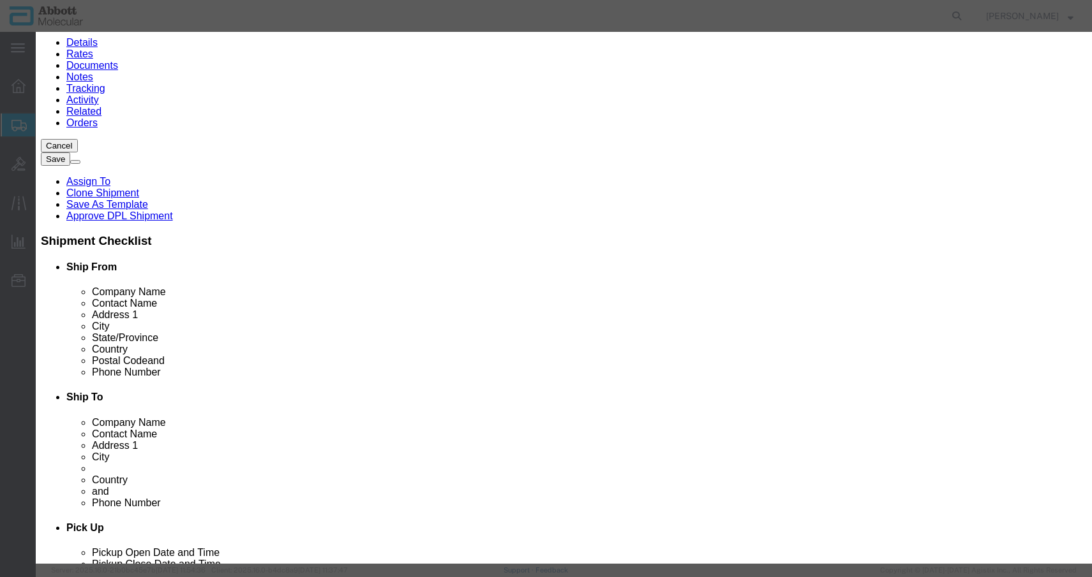
click input "M213405N"
drag, startPoint x: 679, startPoint y: 61, endPoint x: 678, endPoint y: 83, distance: 22.3
click div "Commodity library"
click div "Description ASPS RXN VESSELS(4X500) Commodity Category Select Country Of Origin…"
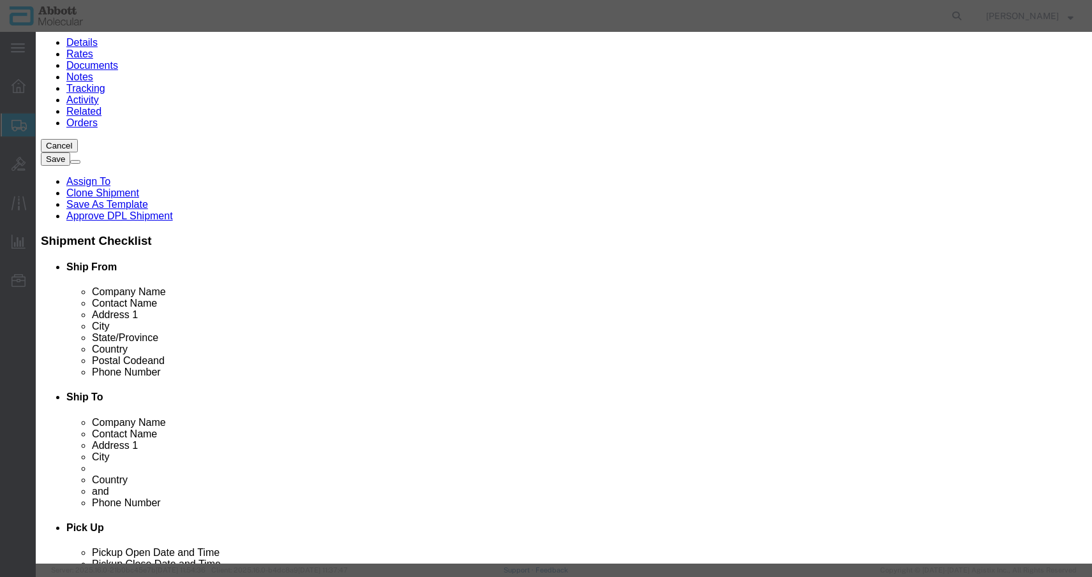
click input "M213405N"
drag, startPoint x: 860, startPoint y: 212, endPoint x: 821, endPoint y: 211, distance: 39.6
click div "50U"
click input "50U"
type input "50U2221"
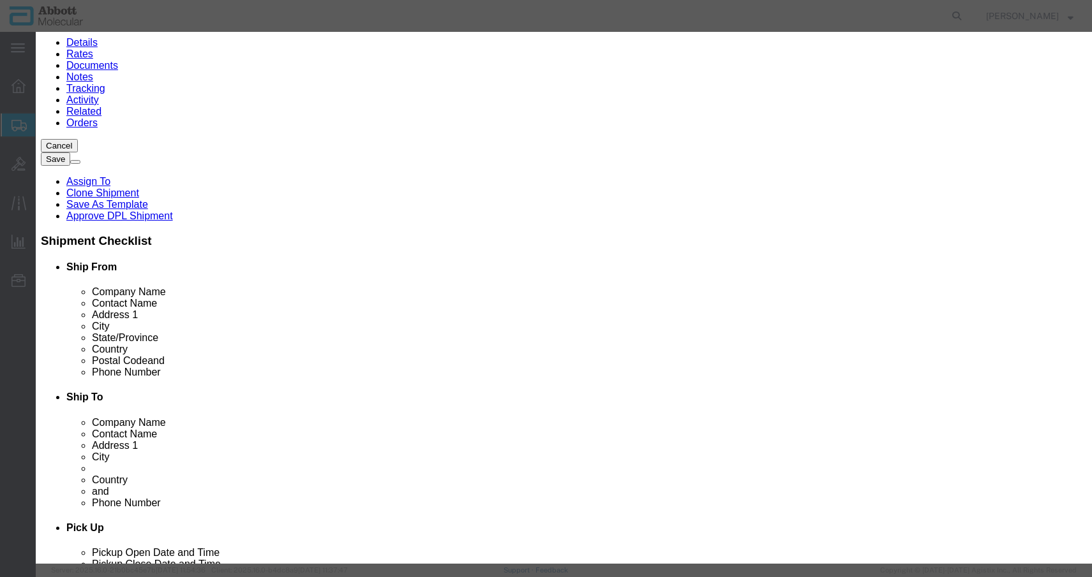
click button "Save & Add Another"
click h3 "Add content"
click input "text"
click td "Model: 04J7145"
click div "Commodity library"
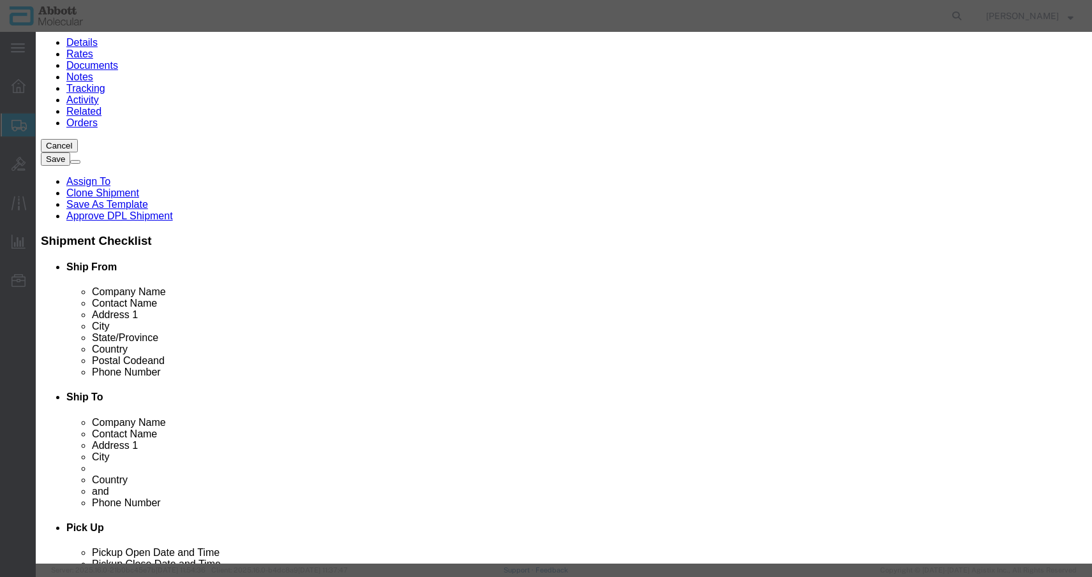
click input "text"
drag, startPoint x: 697, startPoint y: 60, endPoint x: 369, endPoint y: 98, distance: 330.1
click div "Commodity library"
click input "text"
drag, startPoint x: 664, startPoint y: 205, endPoint x: 648, endPoint y: 192, distance: 19.9
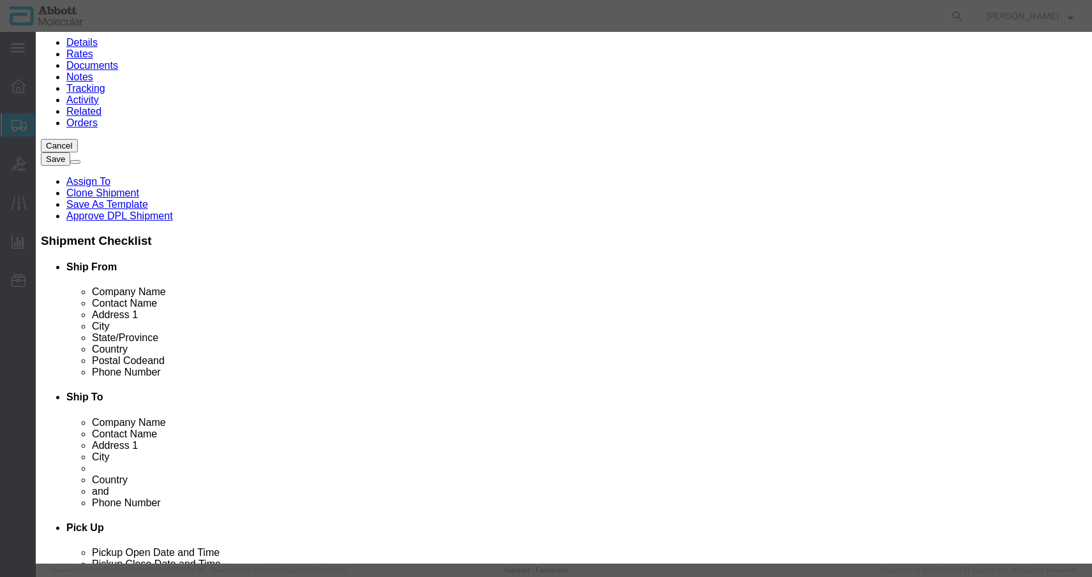
click select "Select Account Type Activity ID Airline Appointment Number ASN Batch Number Bil…"
drag, startPoint x: 792, startPoint y: 200, endPoint x: 783, endPoint y: 207, distance: 11.4
click input "708402"
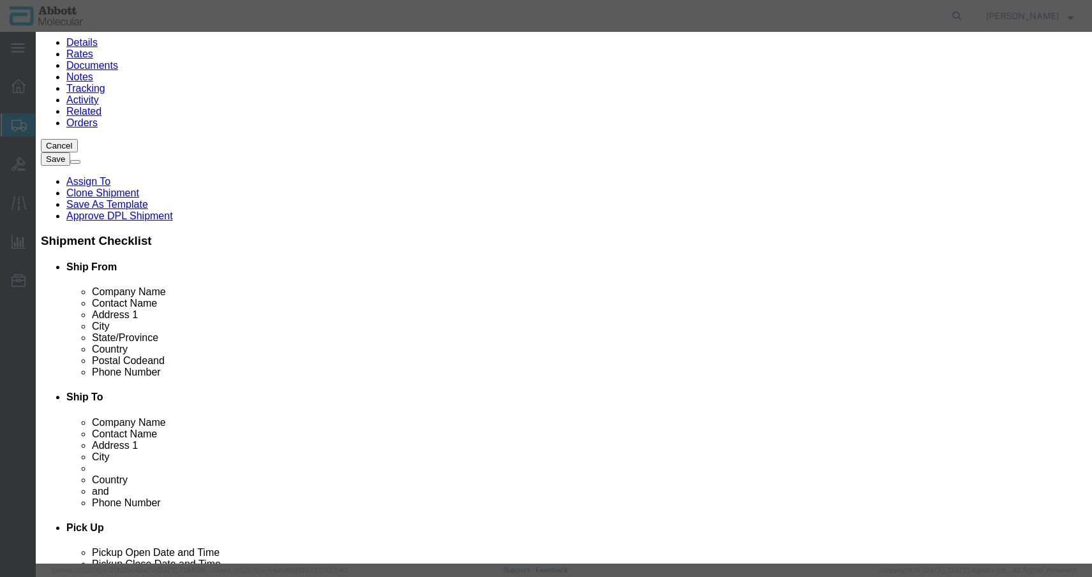
click button "Save & Close"
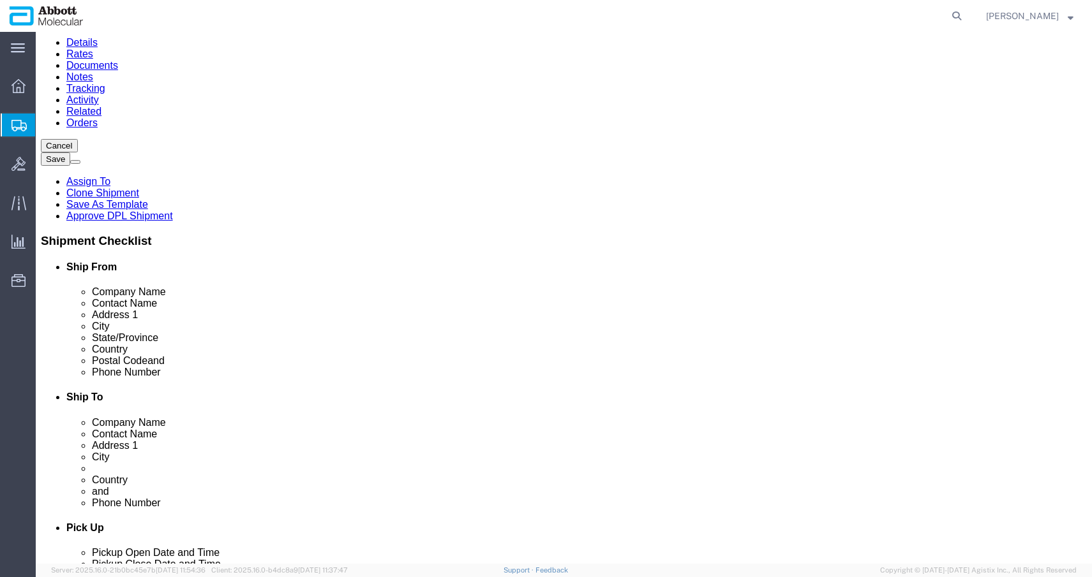
click link "Add Content"
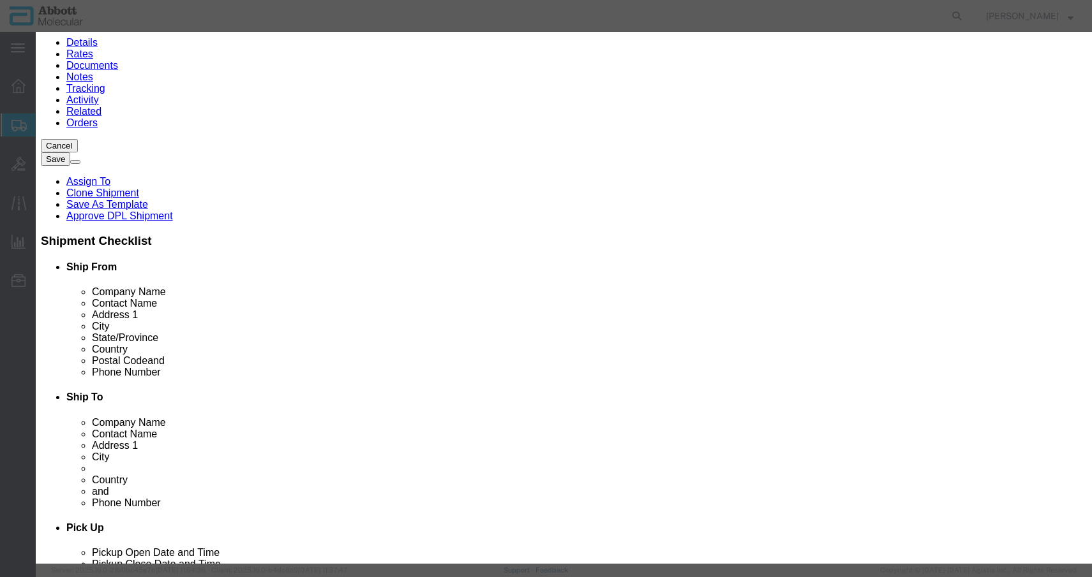
click input "text"
click td "Model: 04J7160"
click h3 "Add content"
click input "text"
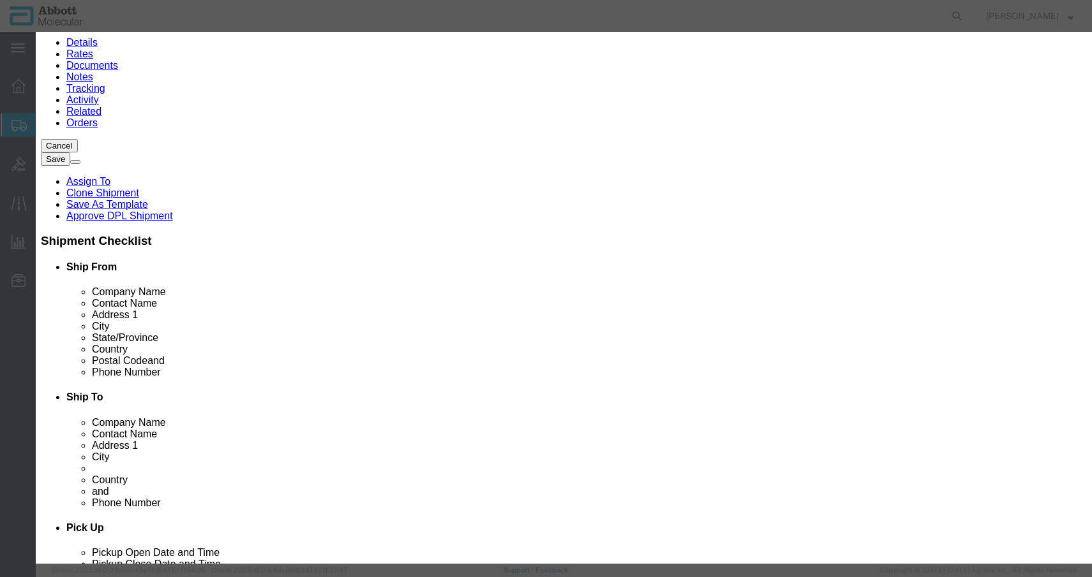
click select "Select Account Type Activity ID Airline Appointment Number ASN Batch Number Bil…"
click input "323"
click button "Save & Add Another"
drag, startPoint x: 747, startPoint y: 59, endPoint x: 326, endPoint y: 73, distance: 420.7
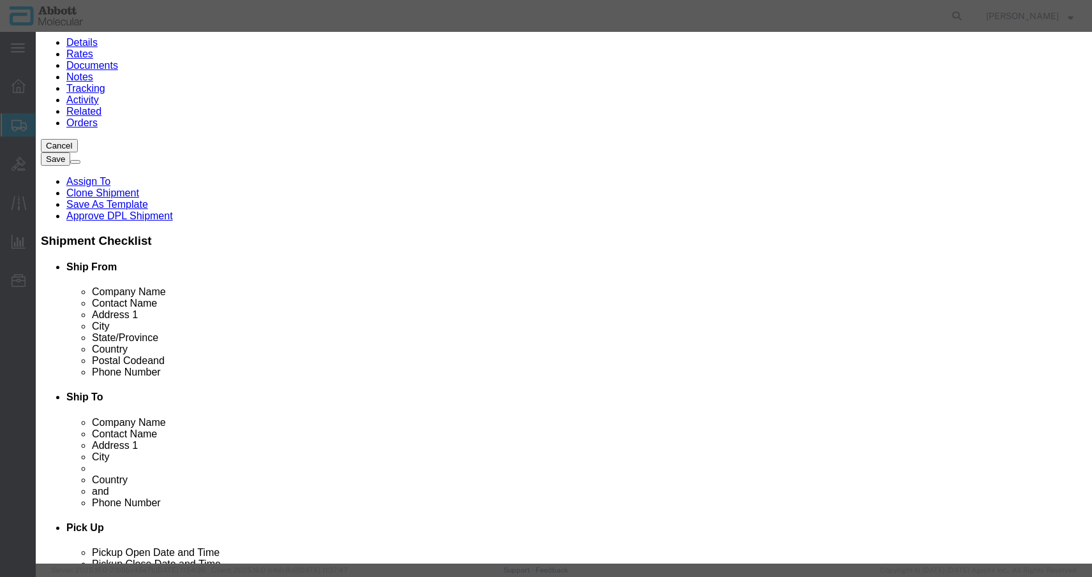
click div "Commodity library Product Name 04J7160 Pieces Select Bag Barrels 100Board Feet …"
click input "text"
click td "Model: 04J7170"
drag, startPoint x: 717, startPoint y: 68, endPoint x: 422, endPoint y: 84, distance: 295.8
click div "Commodity library"
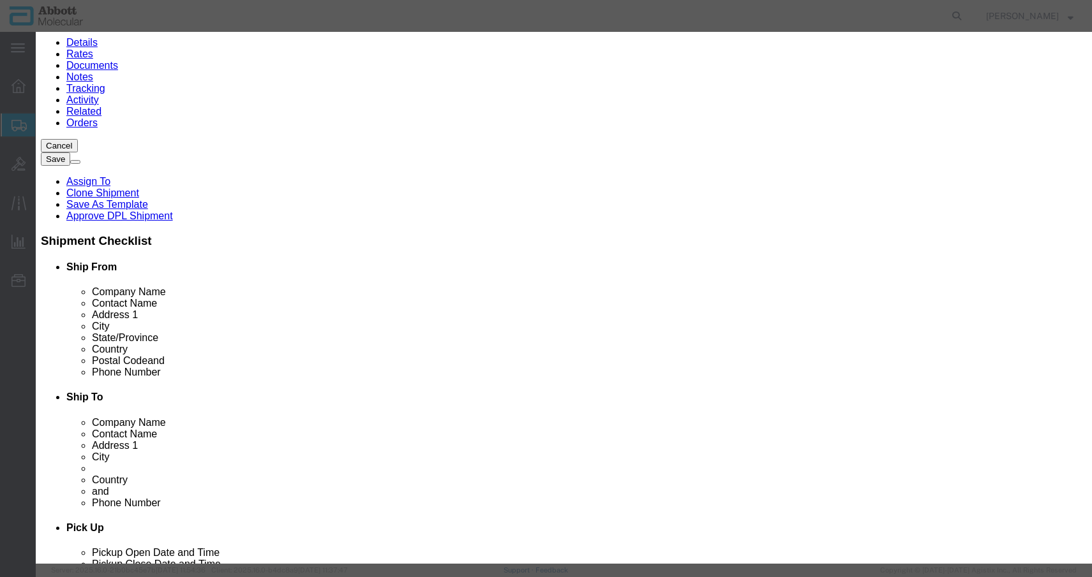
click div
click input "text"
drag, startPoint x: 695, startPoint y: 209, endPoint x: 724, endPoint y: 206, distance: 29.5
click select "Select Account Type Activity ID Airline Appointment Number ASN Batch Number Bil…"
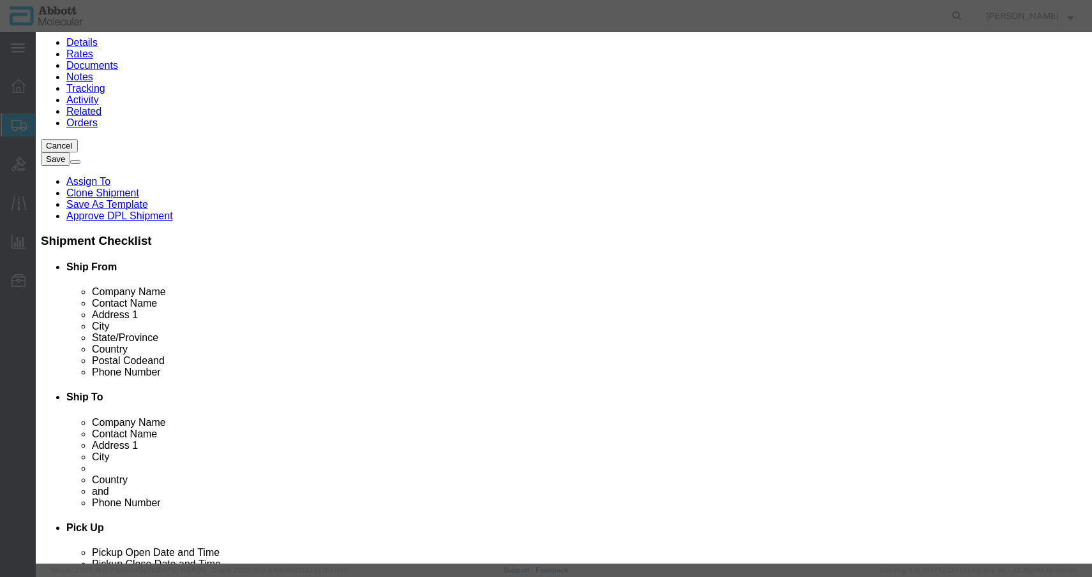
click input "text"
click input "3237744"
drag, startPoint x: 814, startPoint y: 205, endPoint x: 676, endPoint y: 194, distance: 138.9
click div "Description m2000 96-Well Optical Reaction Plates 20 Commodity Category Select …"
click input "I52J3"
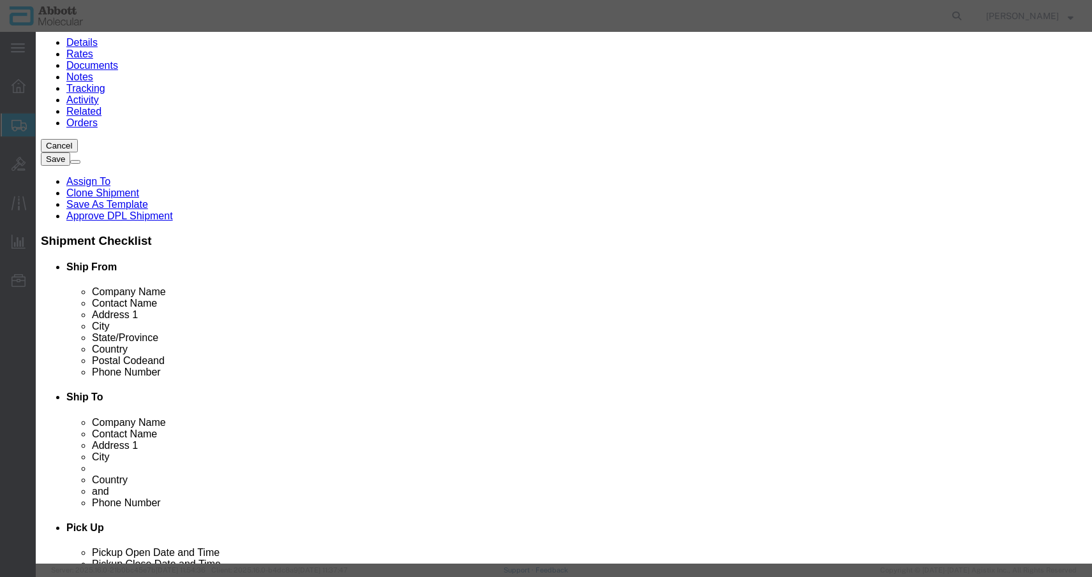
click button "Save & Add Another"
click h3 "Add content"
click input "text"
click td "Name: 04J7175"
drag, startPoint x: 650, startPoint y: 55, endPoint x: 540, endPoint y: 86, distance: 114.1
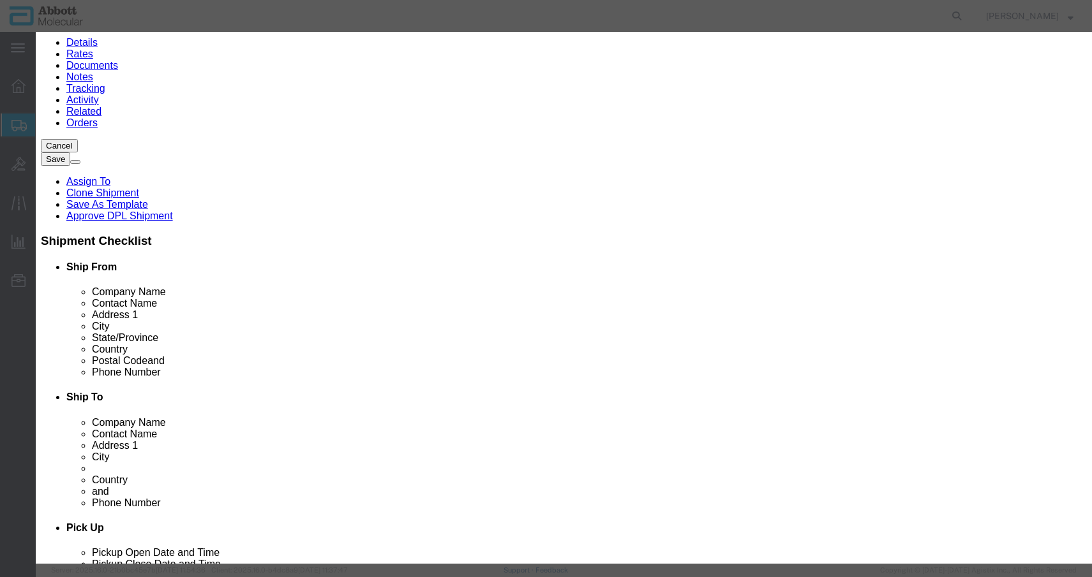
click div "Commodity library Product Name 04J7175 04J7175 Pieces Select Bag Barrels 100Boa…"
click input "text"
click select "Select Account Type Activity ID Airline Appointment Number ASN Batch Number Bil…"
click input "33"
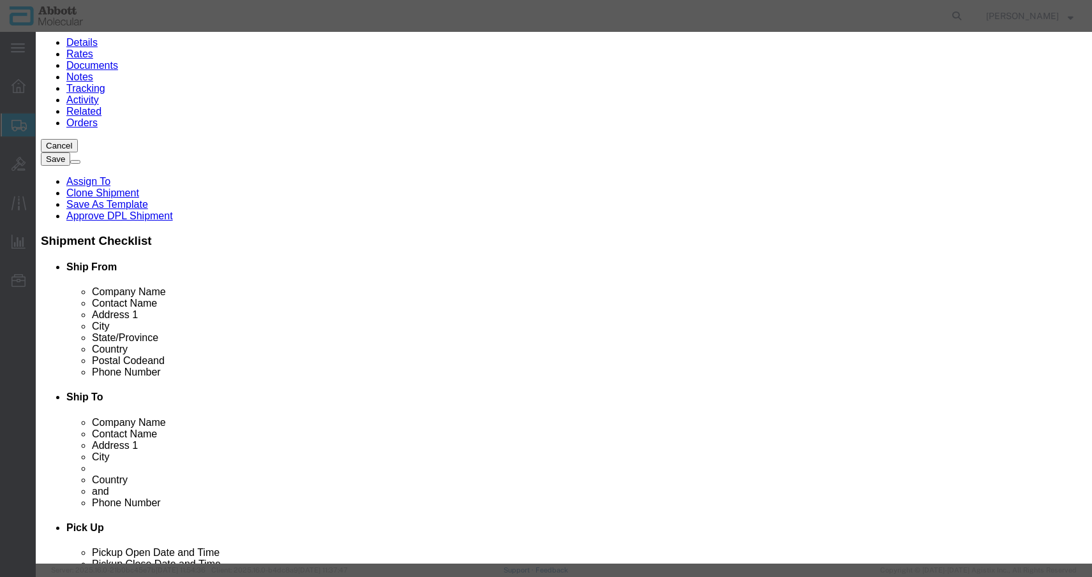
click button "Save & Add Another"
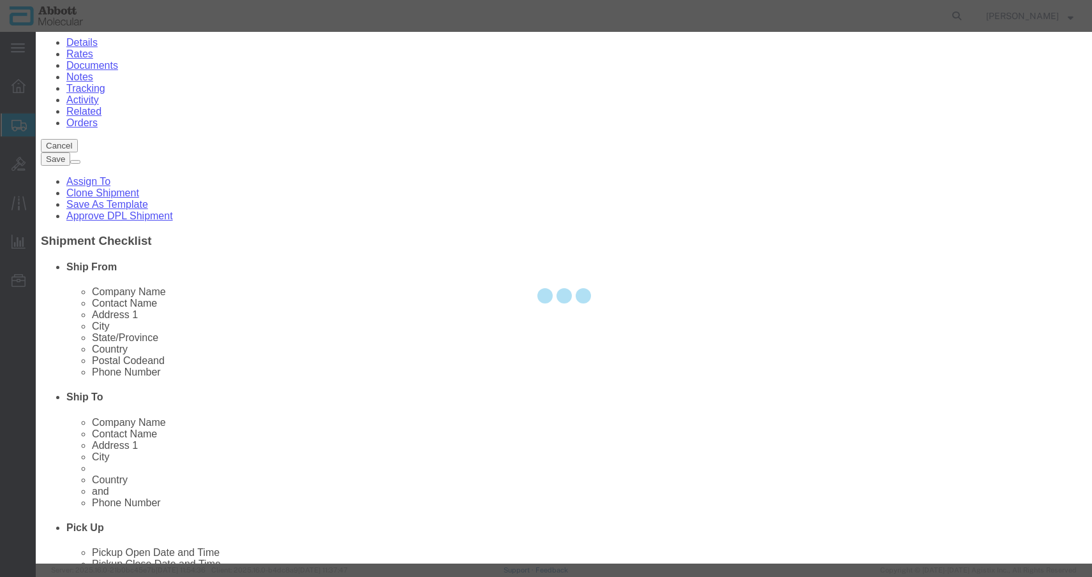
click at [734, 91] on div at bounding box center [564, 298] width 1056 height 532
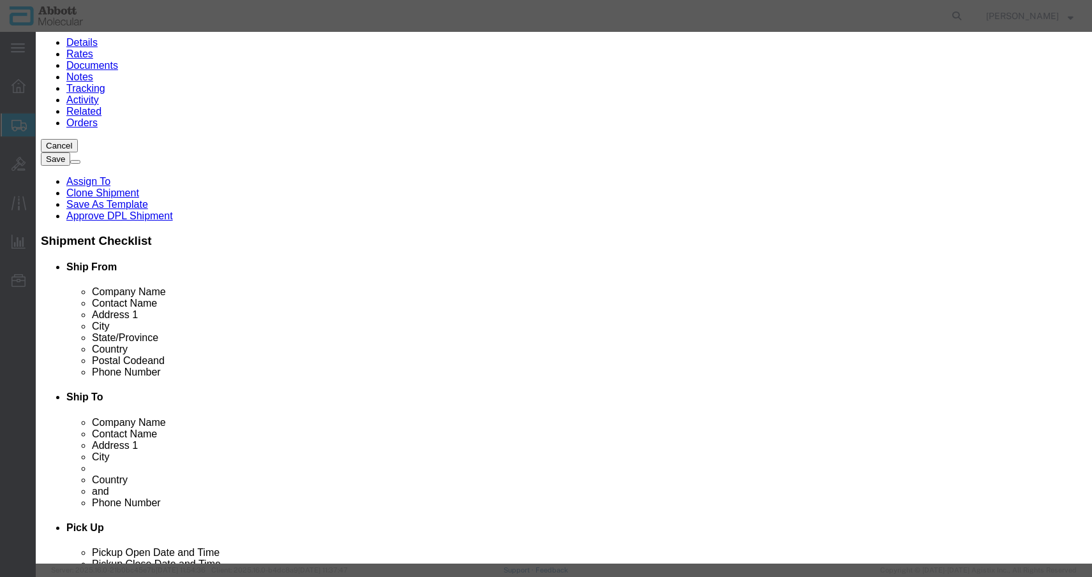
click input "text"
drag, startPoint x: 377, startPoint y: 126, endPoint x: 343, endPoint y: 110, distance: 37.1
click tbody "Name: 04J7180 Sku: 04J7180 Model: 04J7180 Description: m2000 Master Mix Tubes/C…"
click input "text"
click div "Commodity library"
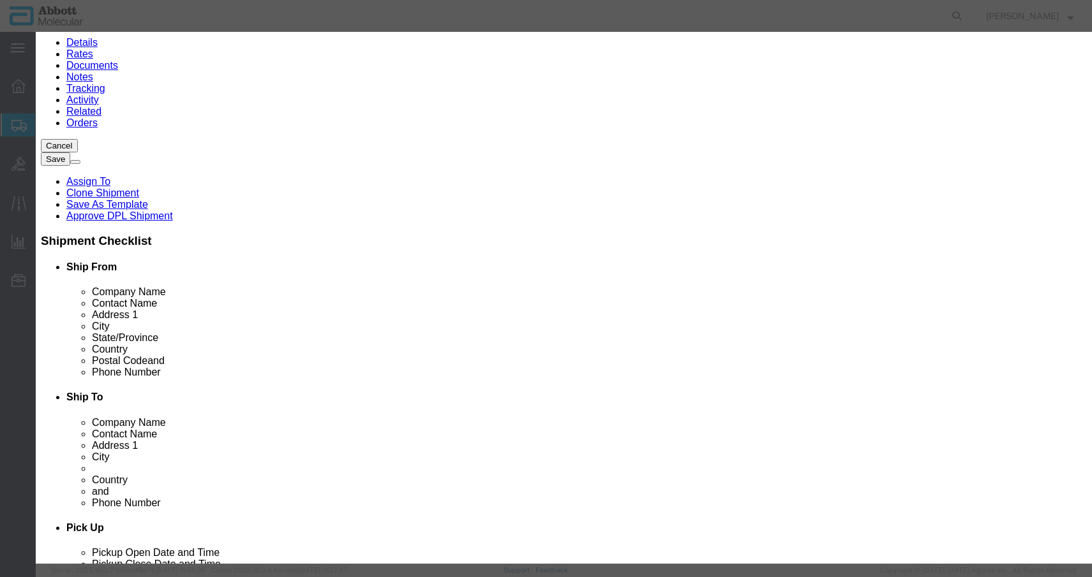
click input "text"
click select "Select Account Type Activity ID Airline Appointment Number ASN Batch Number Bil…"
click input "MMT"
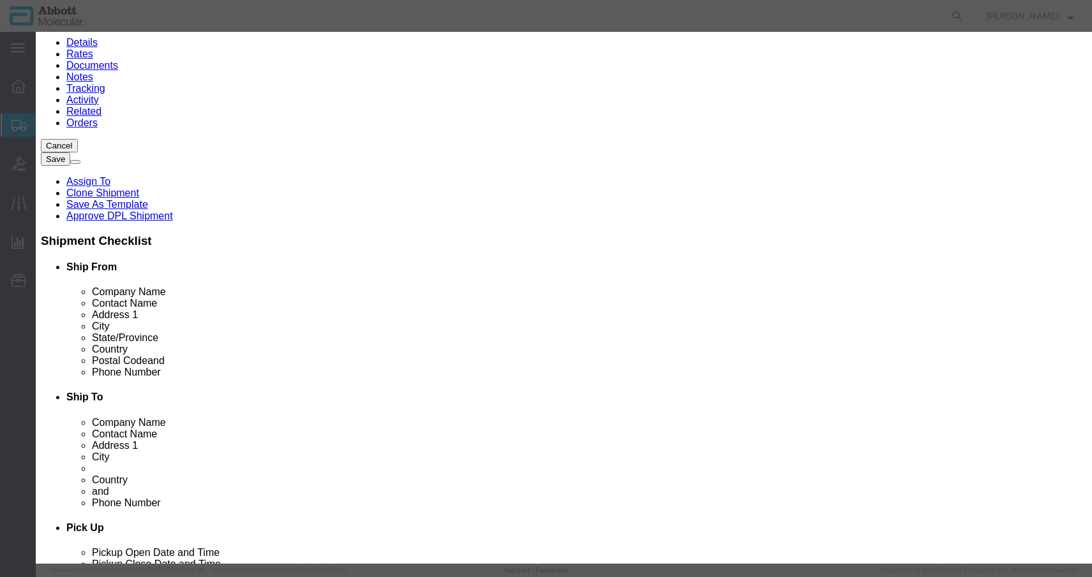
click button "Save & Close"
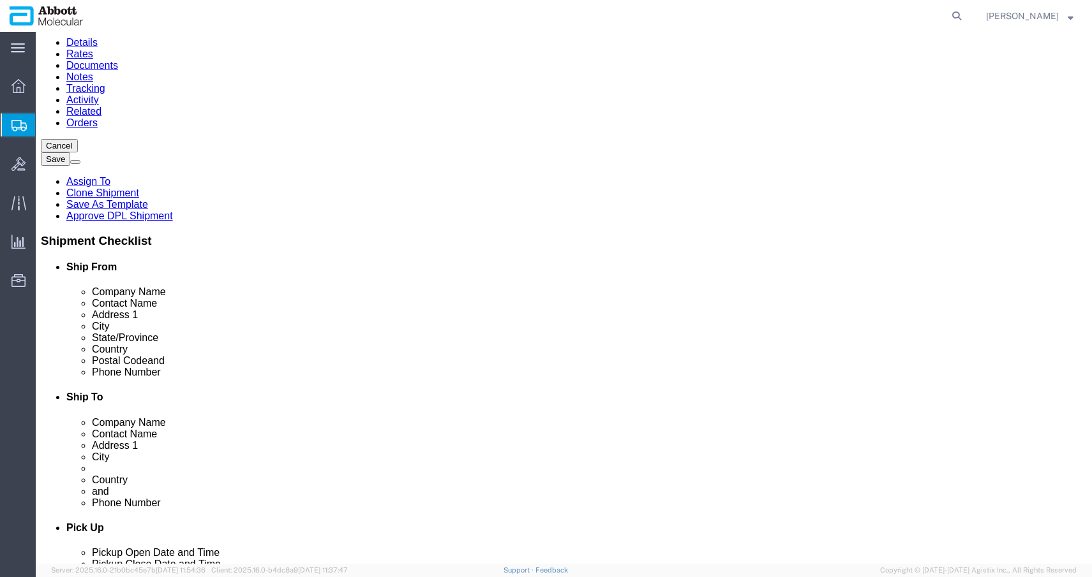
click span "Pickup Open Date and Time"
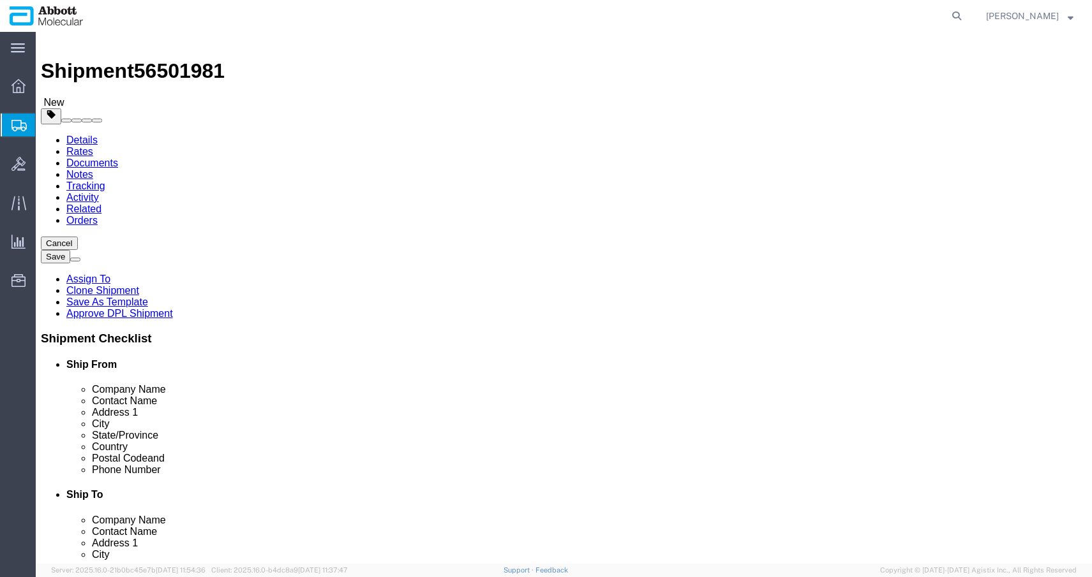
scroll to position [0, 0]
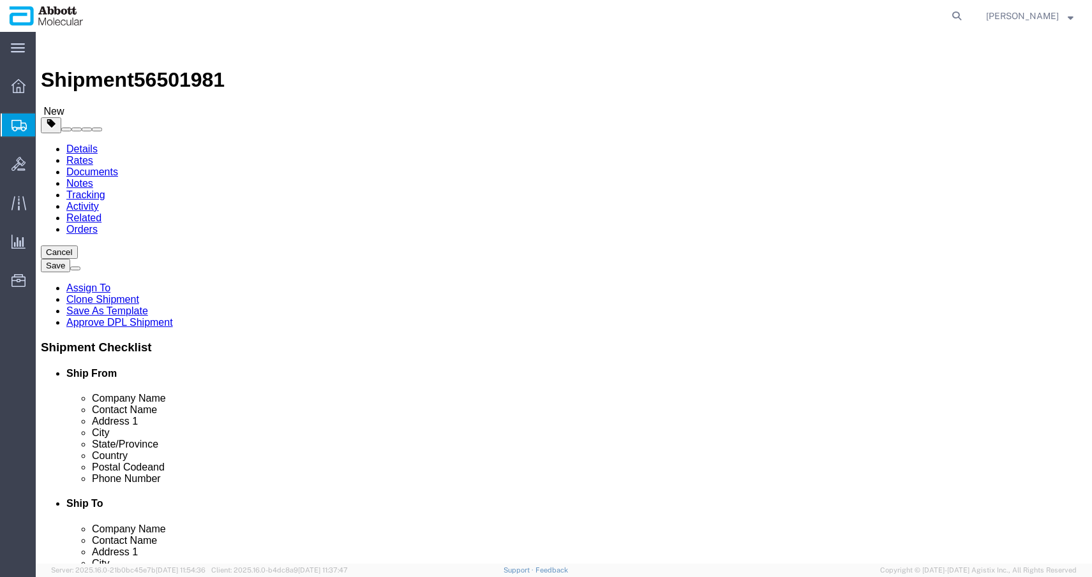
drag, startPoint x: 621, startPoint y: 99, endPoint x: 345, endPoint y: 179, distance: 287.8
click div "Shipment Information Package Information Special Services Loading Routing"
drag, startPoint x: 194, startPoint y: 331, endPoint x: 114, endPoint y: 329, distance: 80.4
click div "Weight 0.00 Select kgs lbs Ship. t°"
click input "0.00"
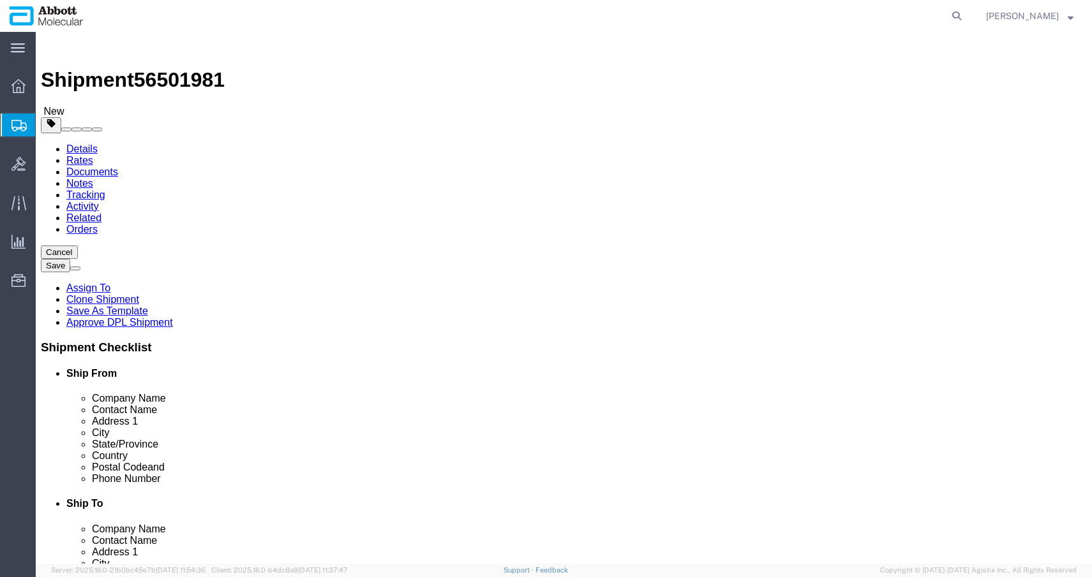
click input "0.00"
drag, startPoint x: 591, startPoint y: 328, endPoint x: 452, endPoint y: 327, distance: 139.1
click div "Weight 0.00 Select kgs lbs Ship. t°"
click div "6"
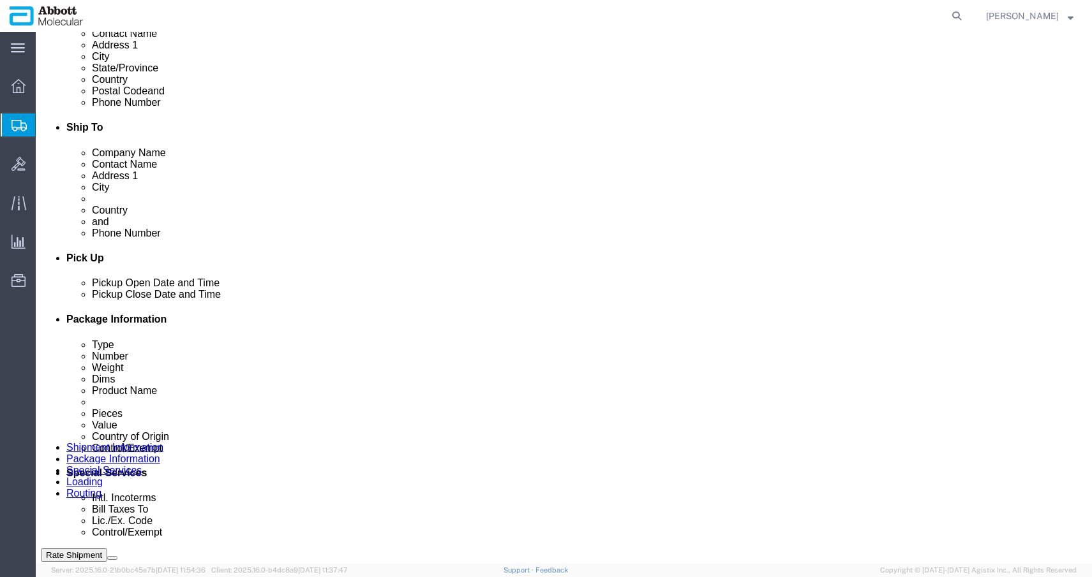
scroll to position [449, 0]
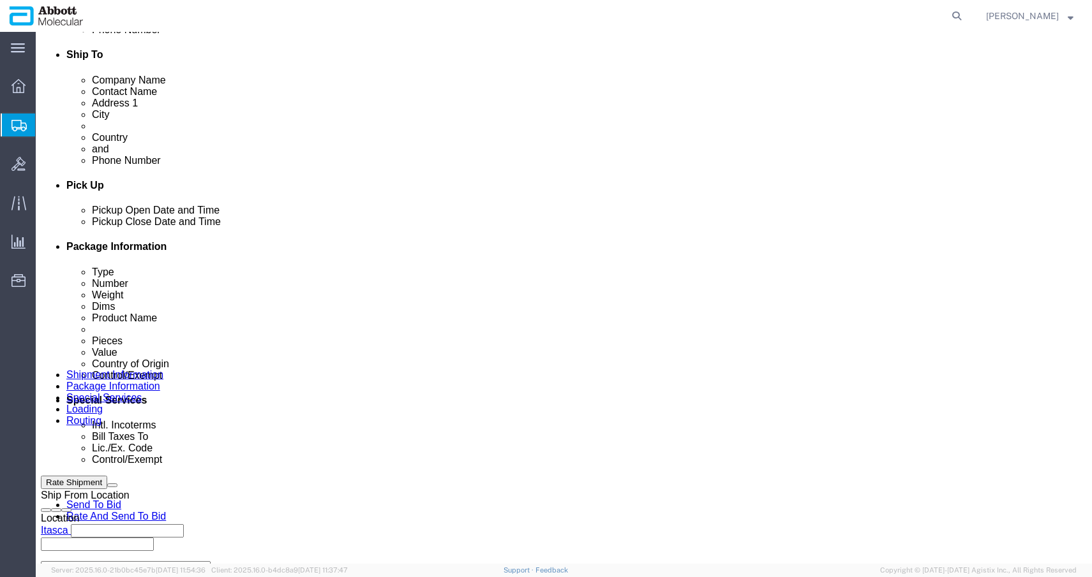
click button "Continue"
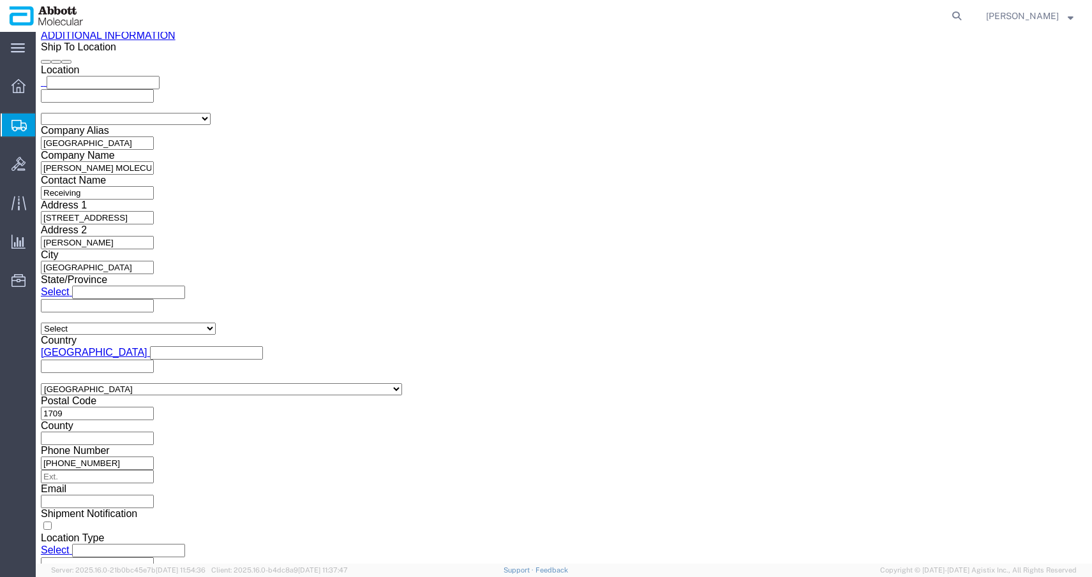
scroll to position [1576, 0]
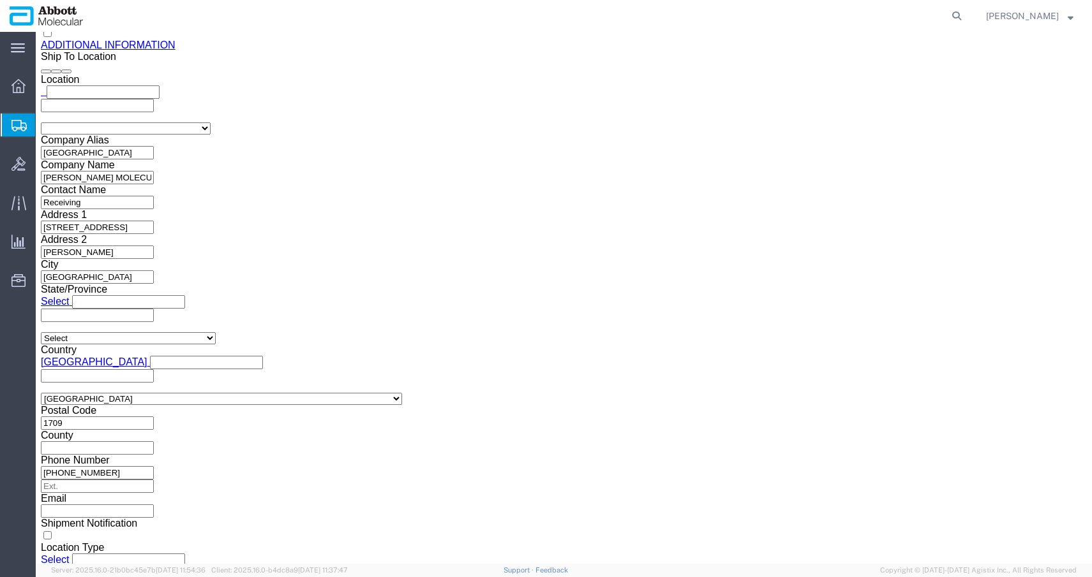
drag, startPoint x: 692, startPoint y: 101, endPoint x: 687, endPoint y: 119, distance: 18.6
click div "Shipment Information Package Information Special Services Loading Routing"
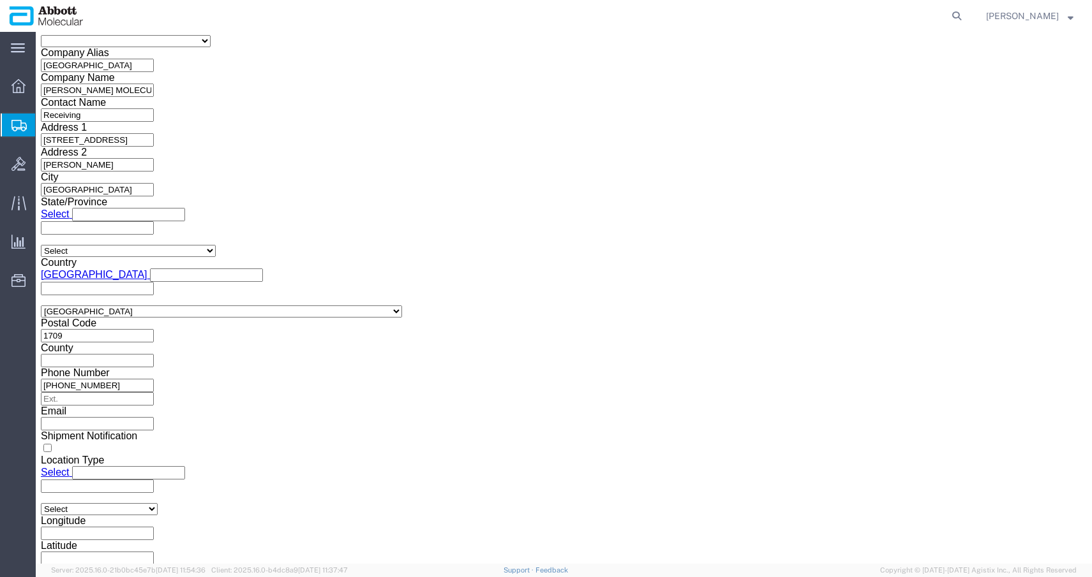
scroll to position [1725, 0]
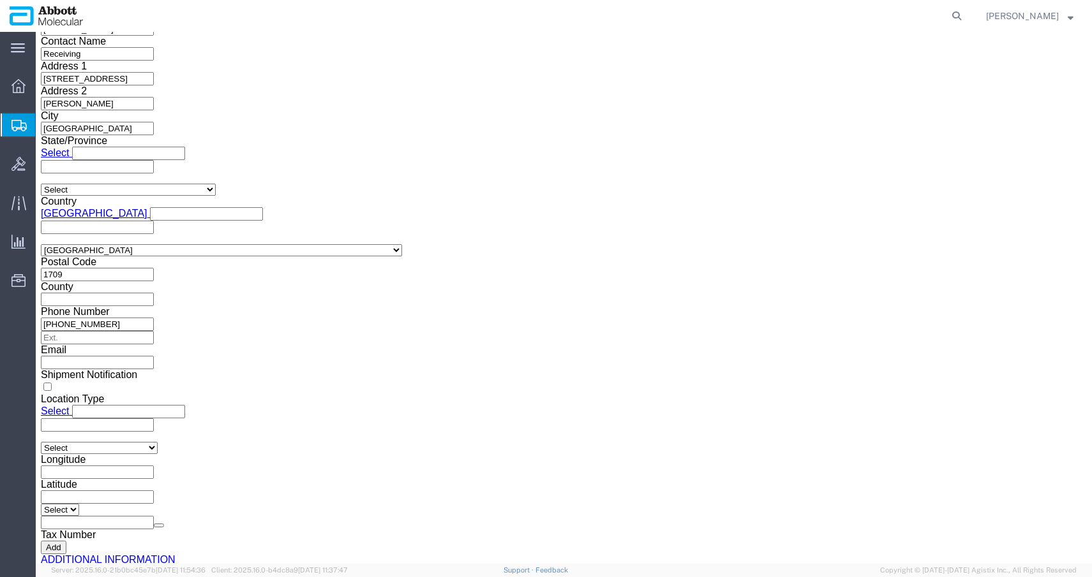
click div "Upload"
click button "Upload"
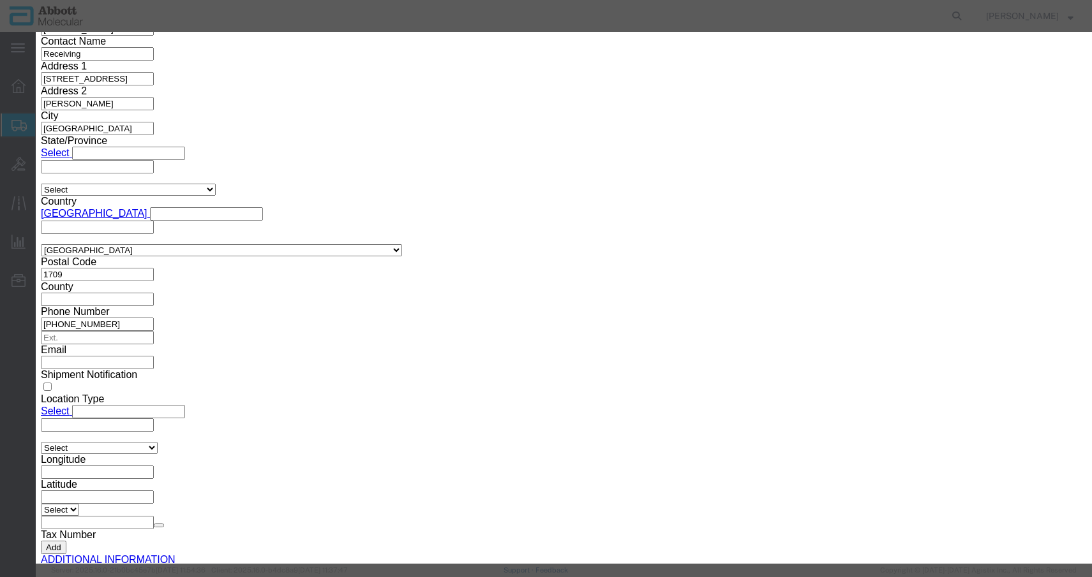
click button "Browse"
click button "Upload"
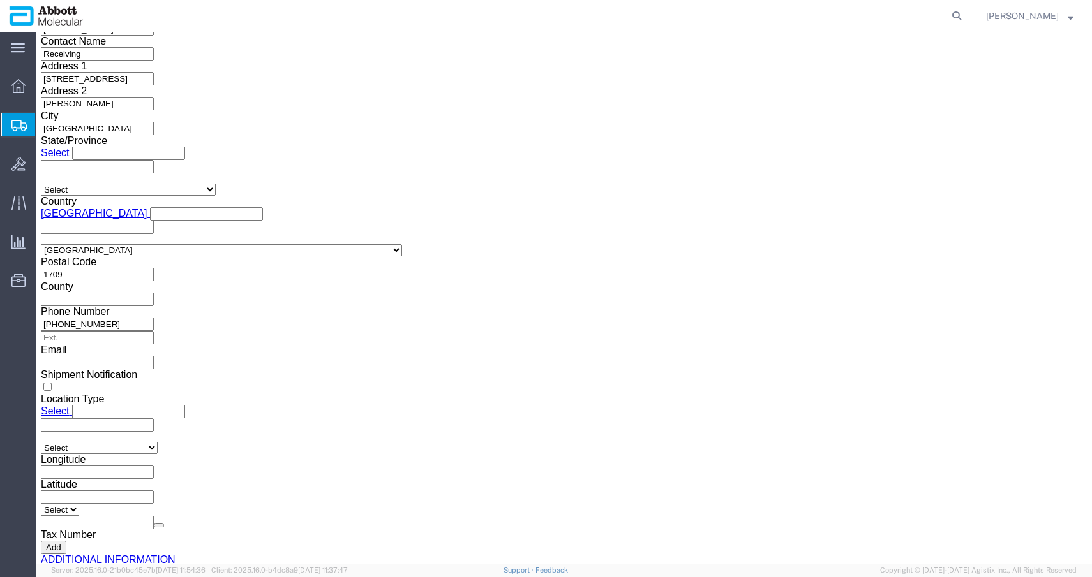
drag, startPoint x: 908, startPoint y: 505, endPoint x: 202, endPoint y: 330, distance: 727.8
click button "Rate Shipment"
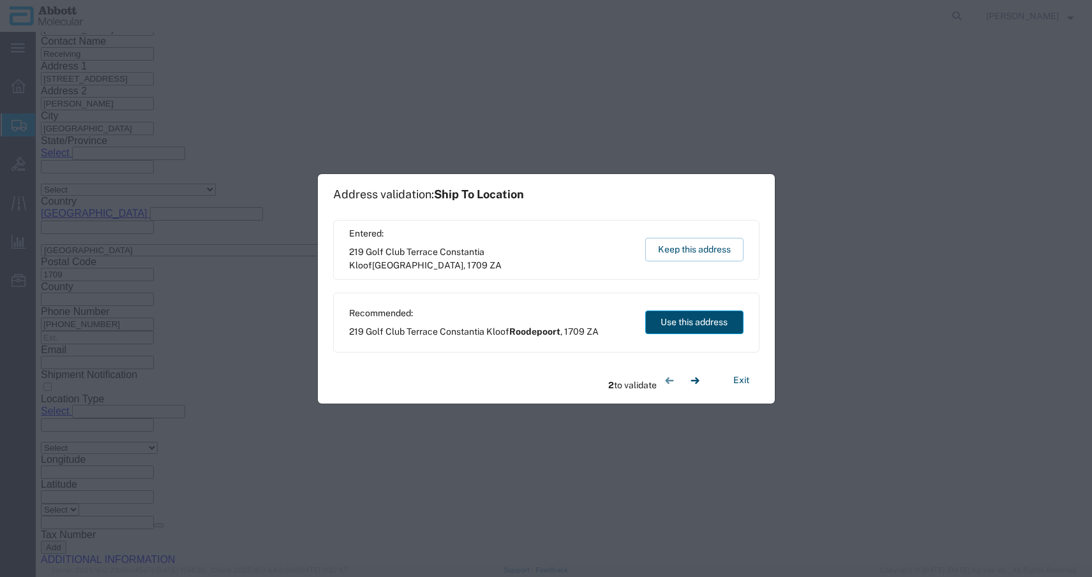
drag, startPoint x: 731, startPoint y: 314, endPoint x: 684, endPoint y: 318, distance: 46.8
click at [731, 315] on button "Use this address" at bounding box center [694, 323] width 98 height 24
drag, startPoint x: 692, startPoint y: 322, endPoint x: 656, endPoint y: 290, distance: 47.9
click at [692, 322] on button "Use this address" at bounding box center [694, 323] width 98 height 24
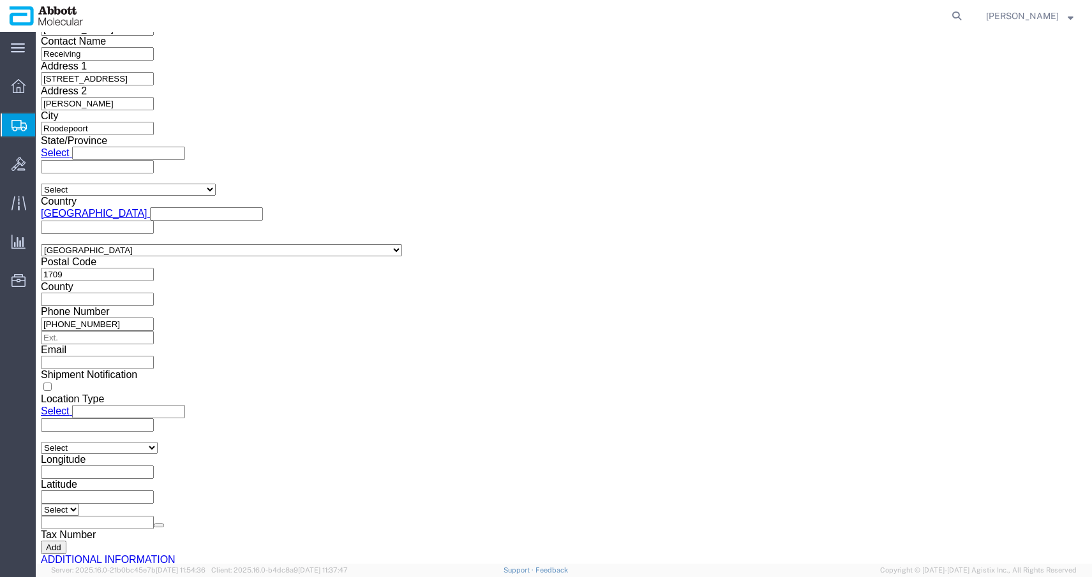
click ul "Details Rates Documents Notes Tracking Activity Related Orders"
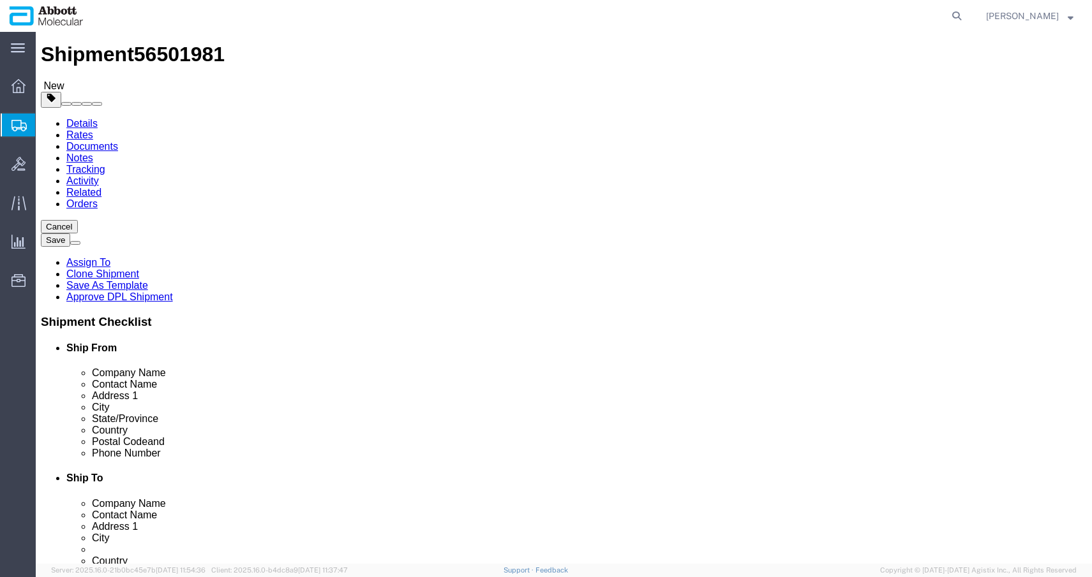
scroll to position [2, 0]
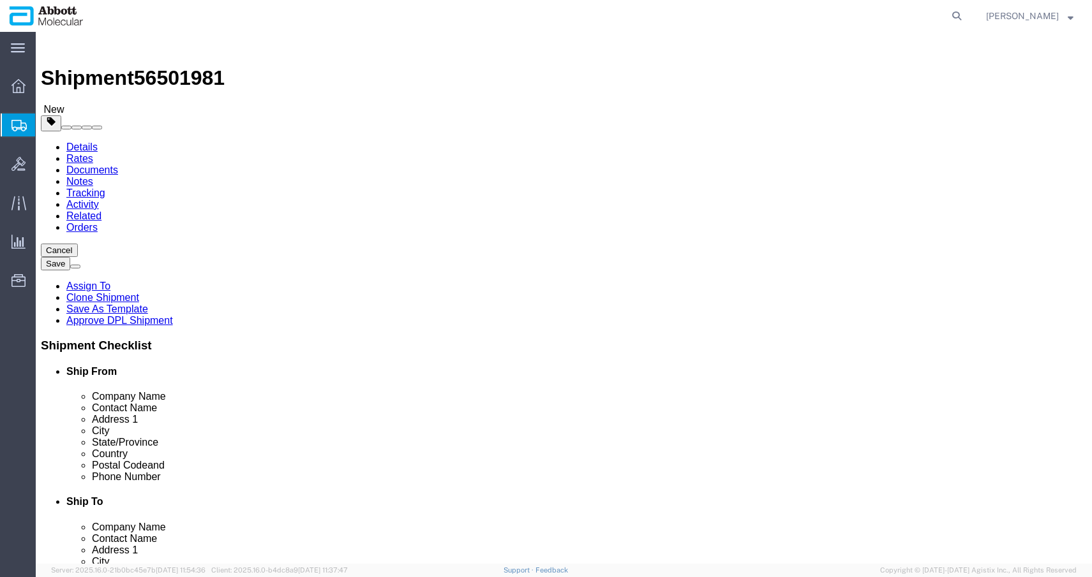
click icon
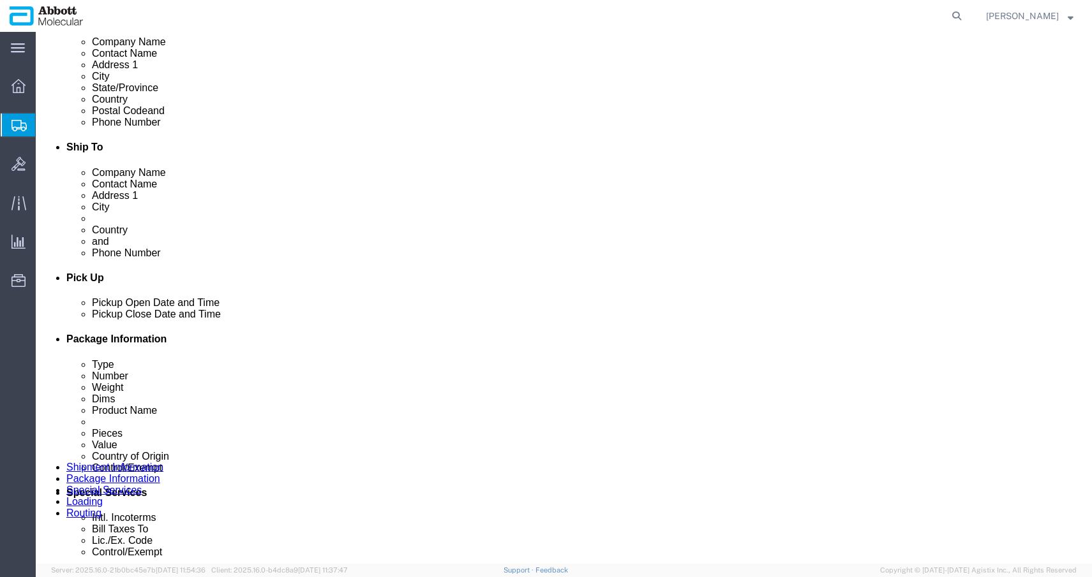
scroll to position [364, 0]
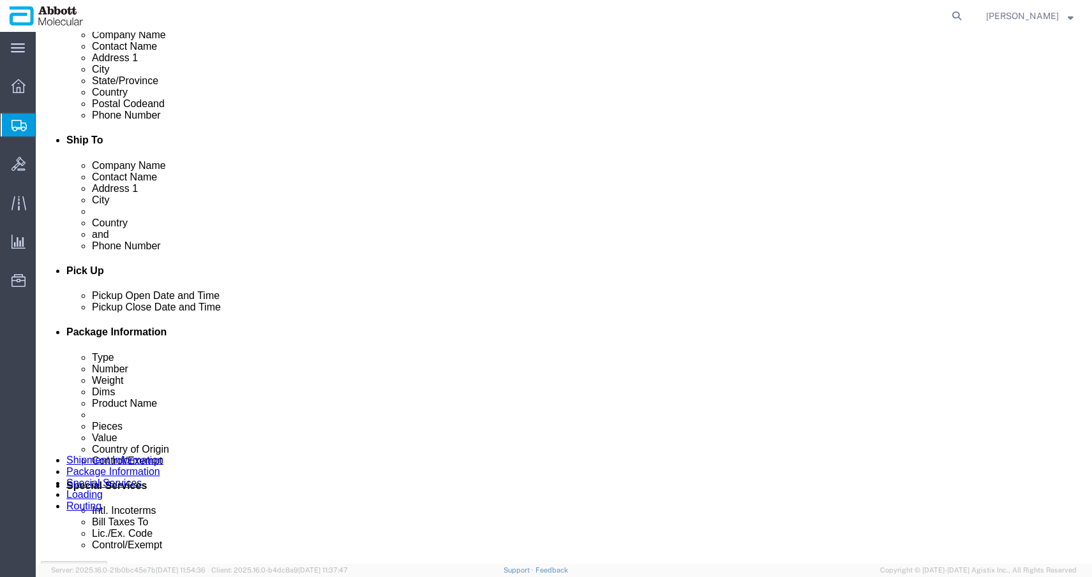
click span "56501981"
copy span "56501981"
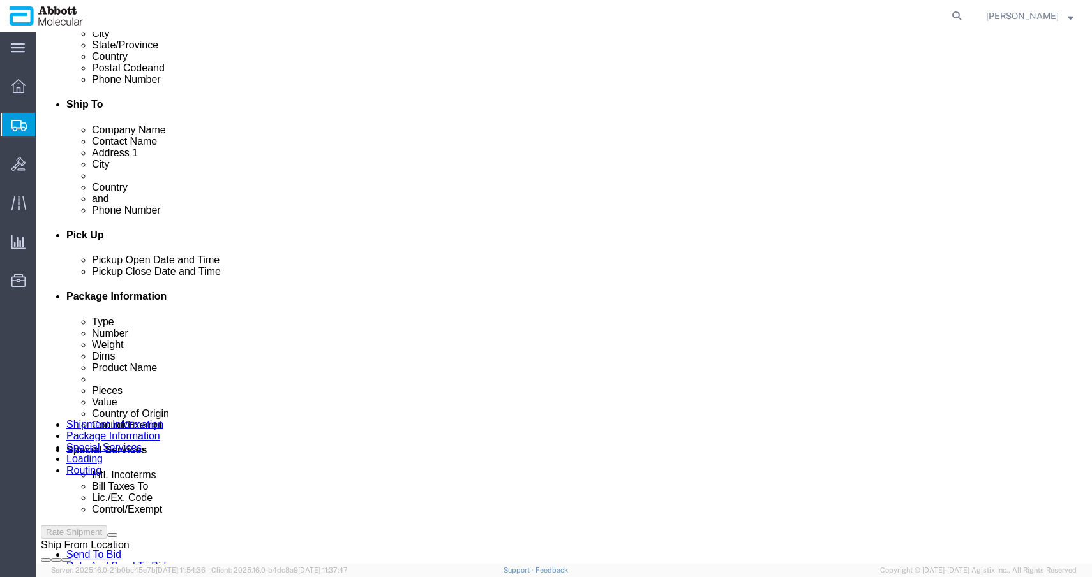
scroll to position [449, 0]
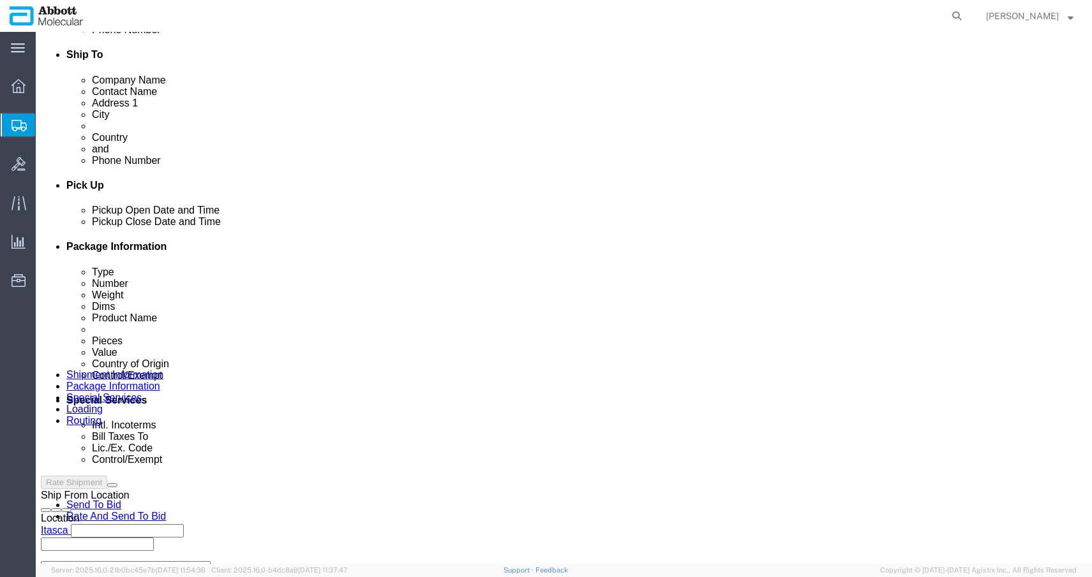
click div "Rate Shipment Send To Bid Rate And Send To Bid"
click button
drag, startPoint x: 482, startPoint y: 481, endPoint x: 457, endPoint y: 452, distance: 38.4
click div "Previous Continue"
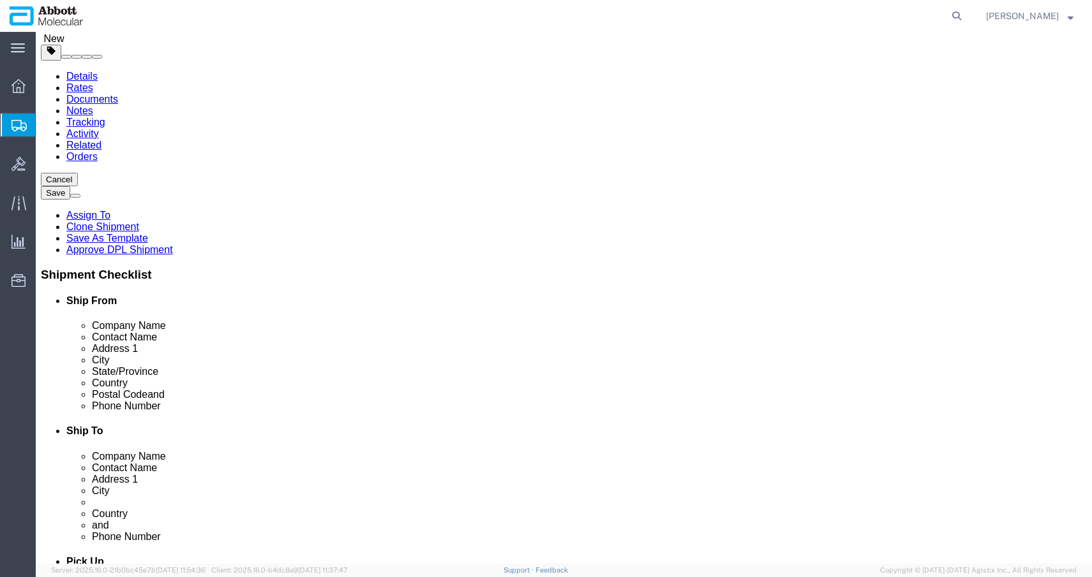
scroll to position [0, 0]
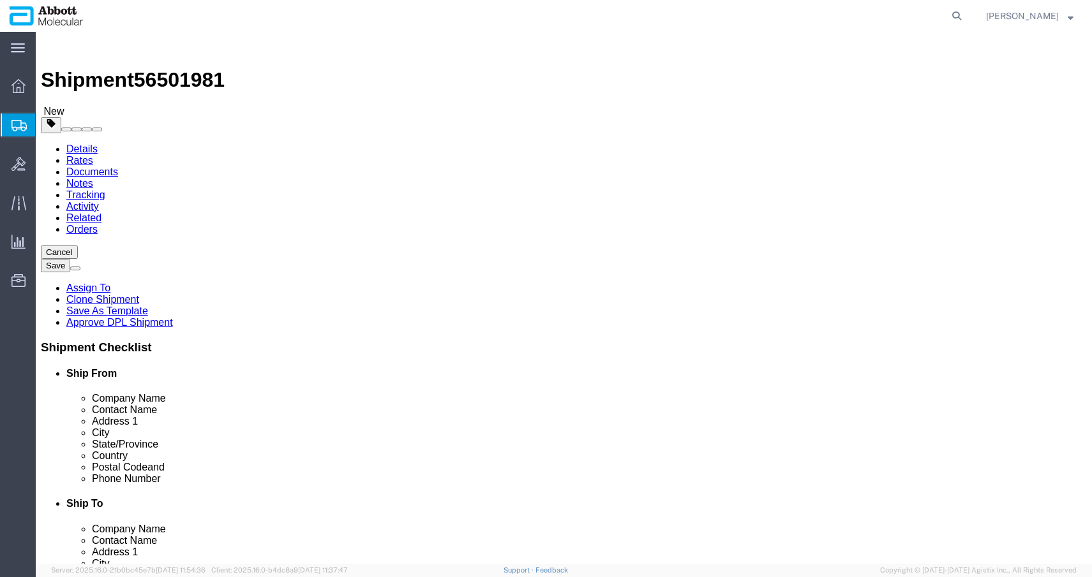
click span "56501981"
copy span "56501981"
click h1 "Shipment 56501981"
click span "56501981"
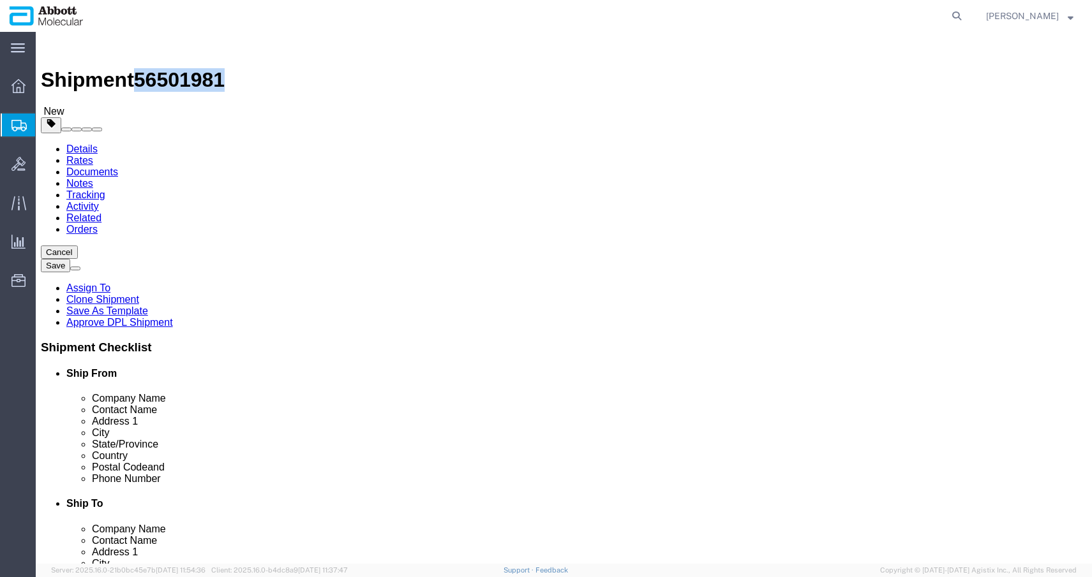
click span "56501981"
copy span "56501981"
click at [956, 13] on agx-global-search at bounding box center [763, 16] width 408 height 32
click at [965, 15] on icon at bounding box center [957, 16] width 18 height 18
click at [925, 20] on input "search" at bounding box center [754, 16] width 388 height 31
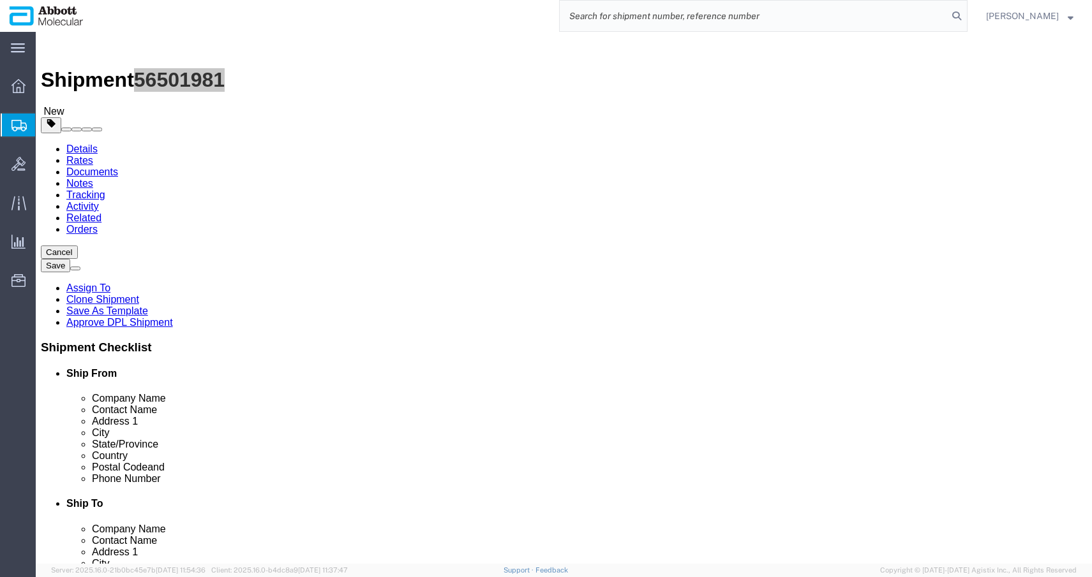
paste input "56501981"
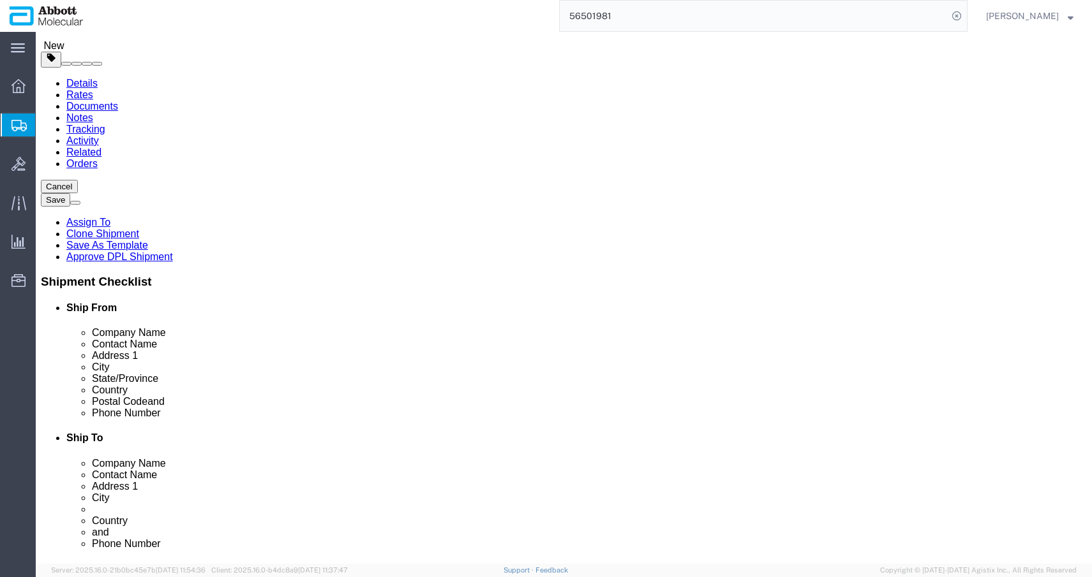
scroll to position [64, 0]
click icon
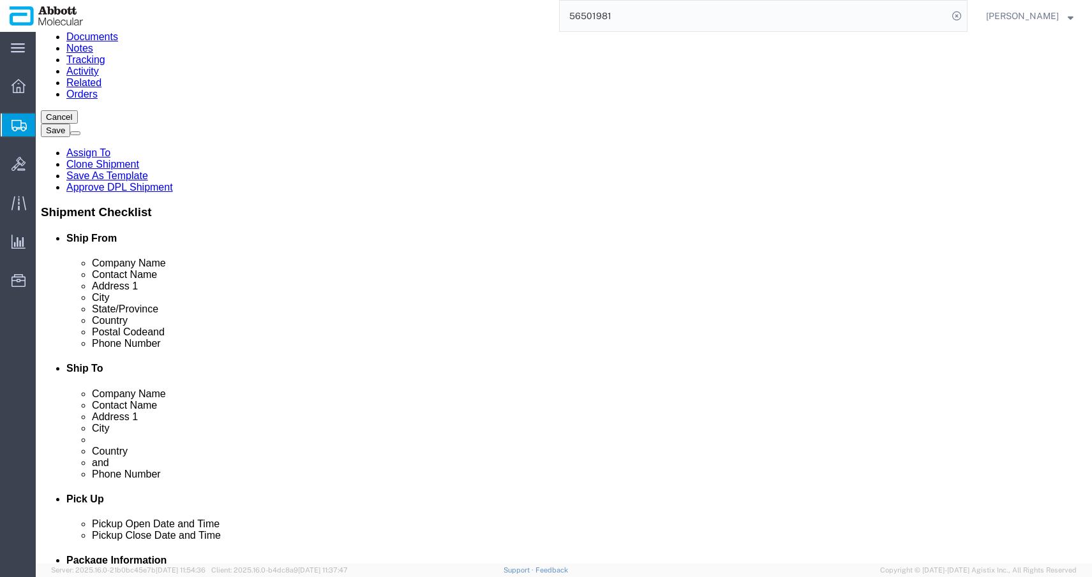
scroll to position [245, 0]
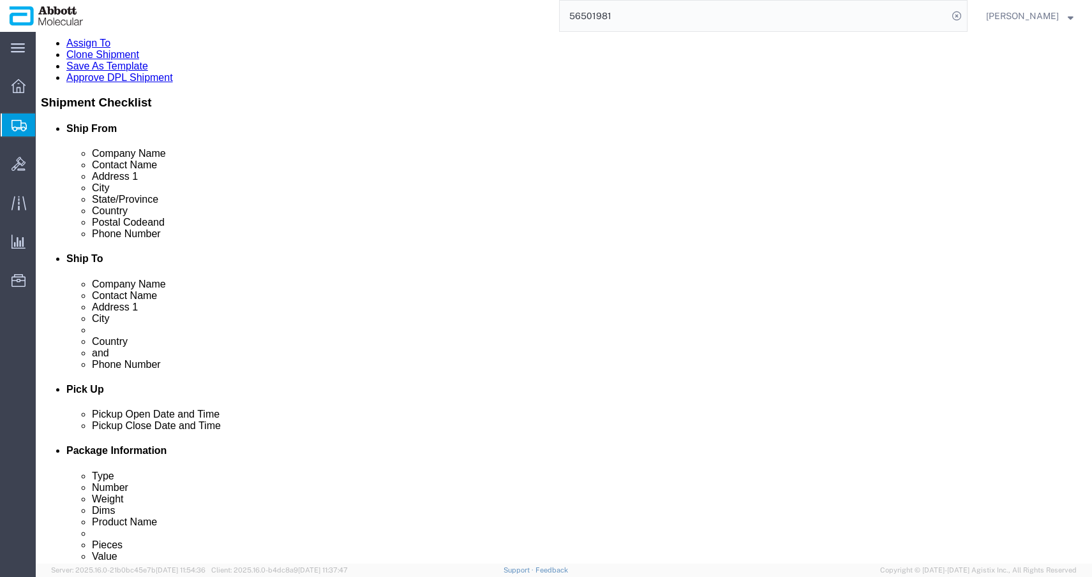
click button "Rate Shipment"
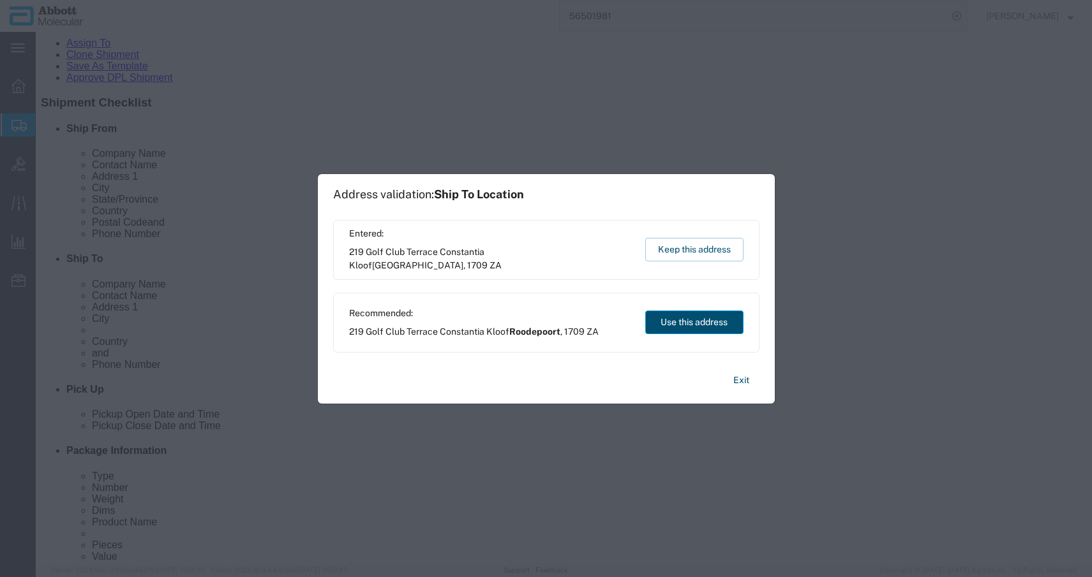
click at [694, 325] on button "Use this address" at bounding box center [694, 323] width 98 height 24
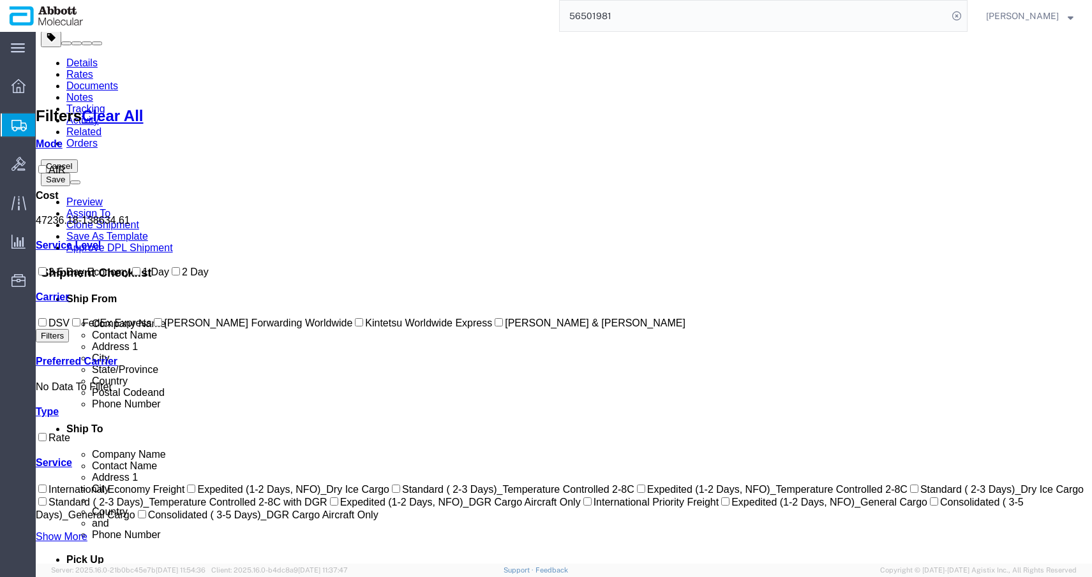
scroll to position [0, 0]
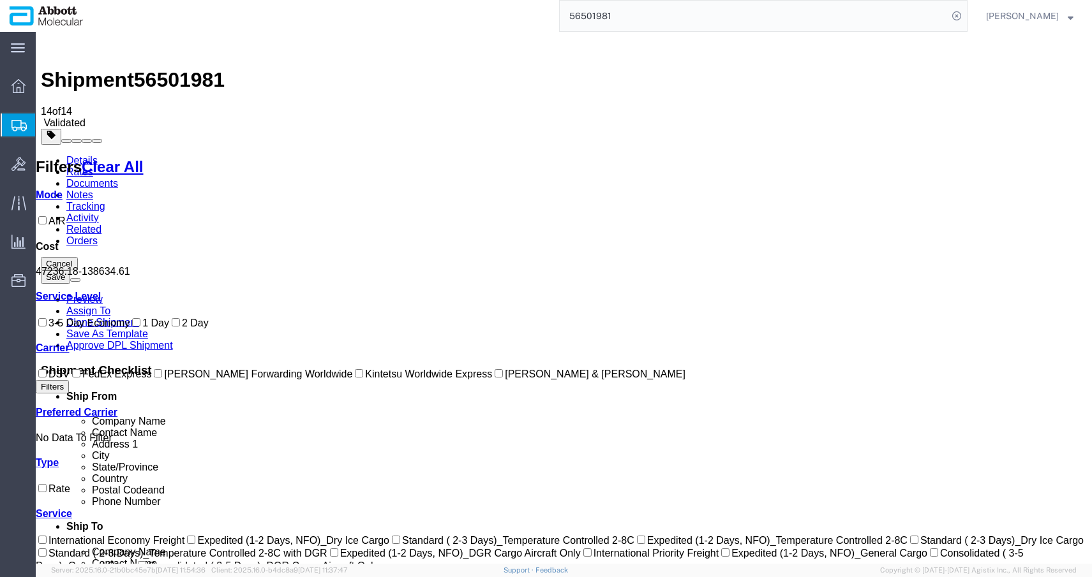
click at [68, 380] on label "DSV" at bounding box center [53, 374] width 34 height 11
click at [47, 378] on input "DSV" at bounding box center [42, 373] width 8 height 8
click at [118, 178] on link "Documents" at bounding box center [92, 183] width 52 height 11
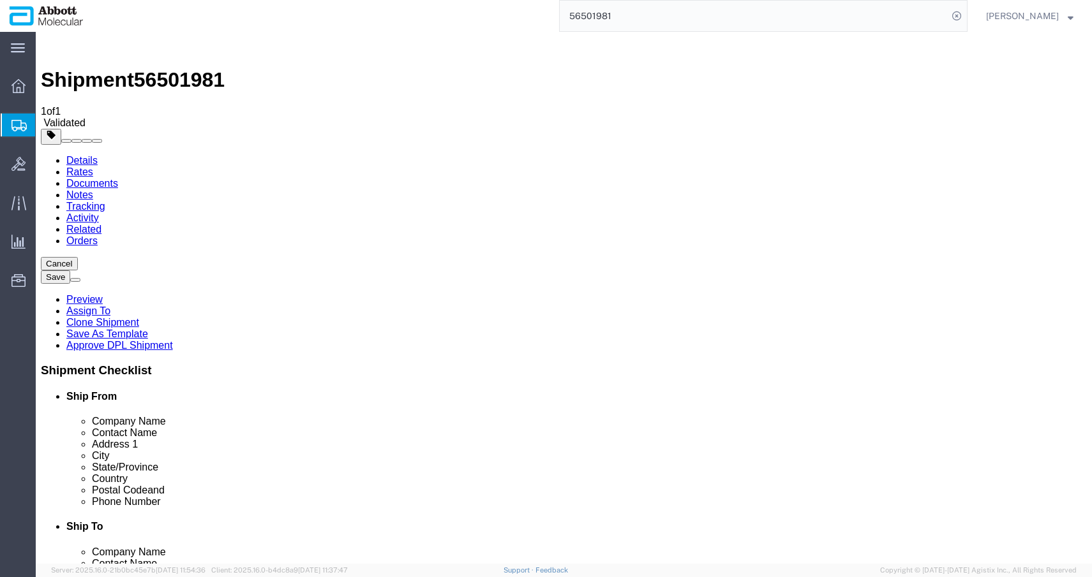
click at [87, 155] on link "Details" at bounding box center [81, 160] width 31 height 11
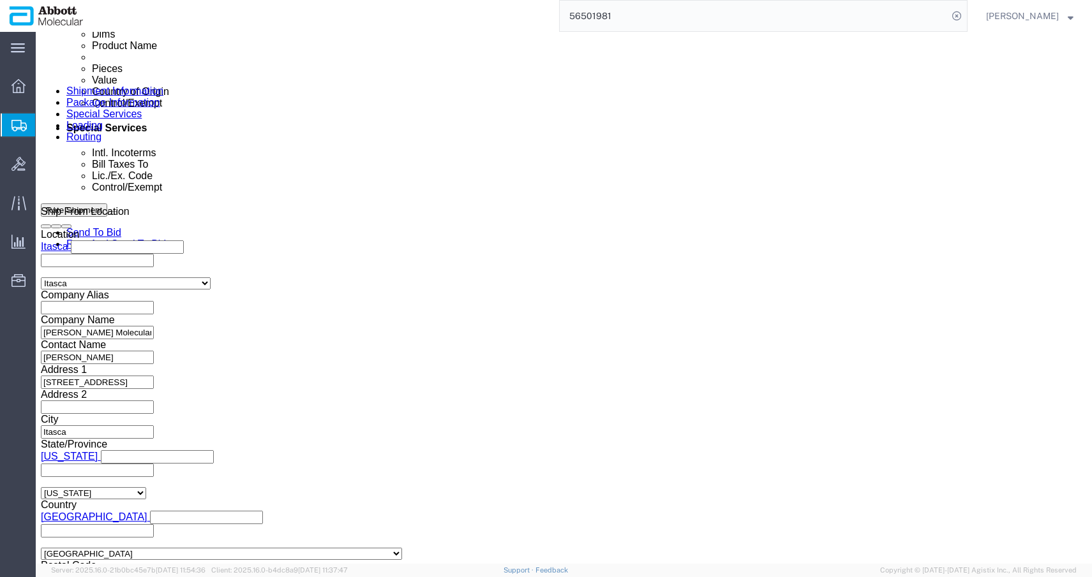
scroll to position [822, 0]
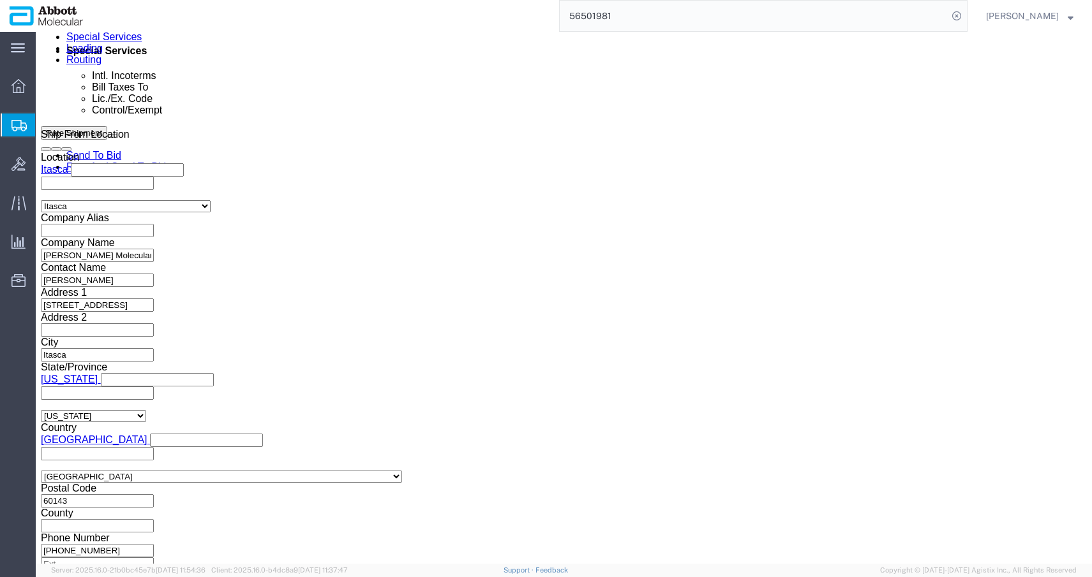
click icon
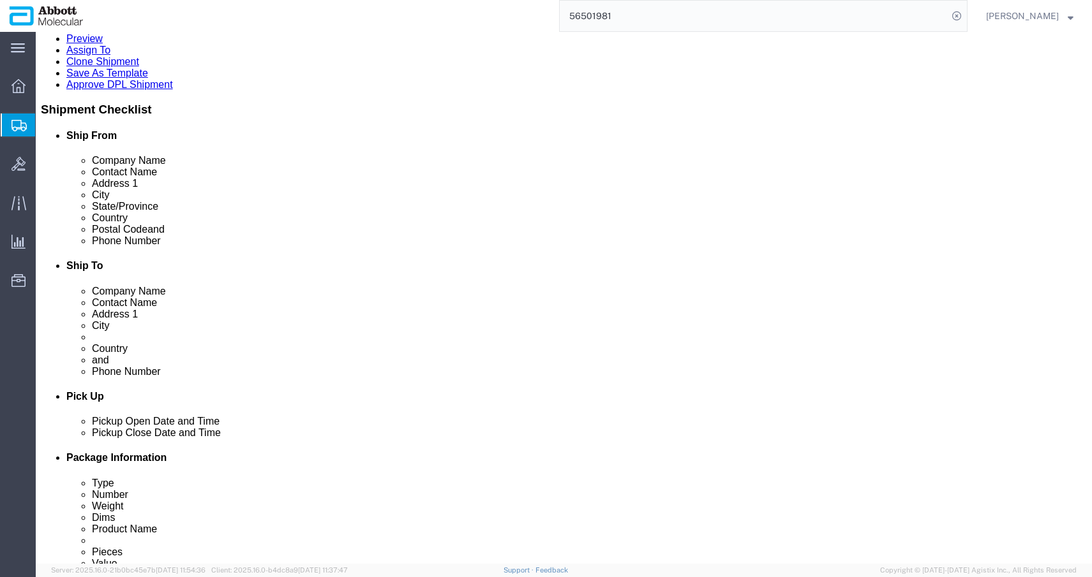
scroll to position [410, 0]
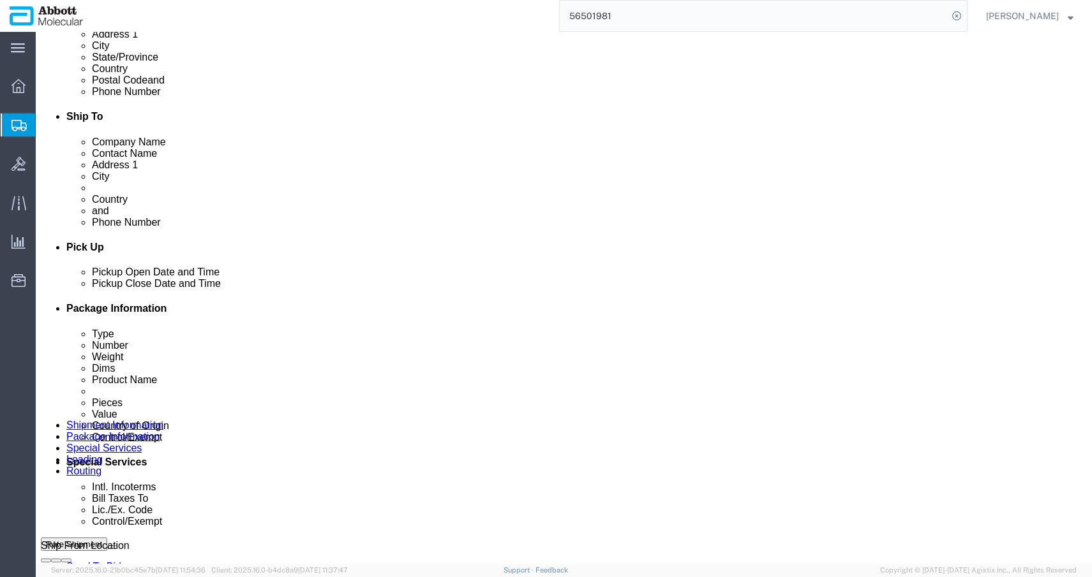
click button "Rate Shipment"
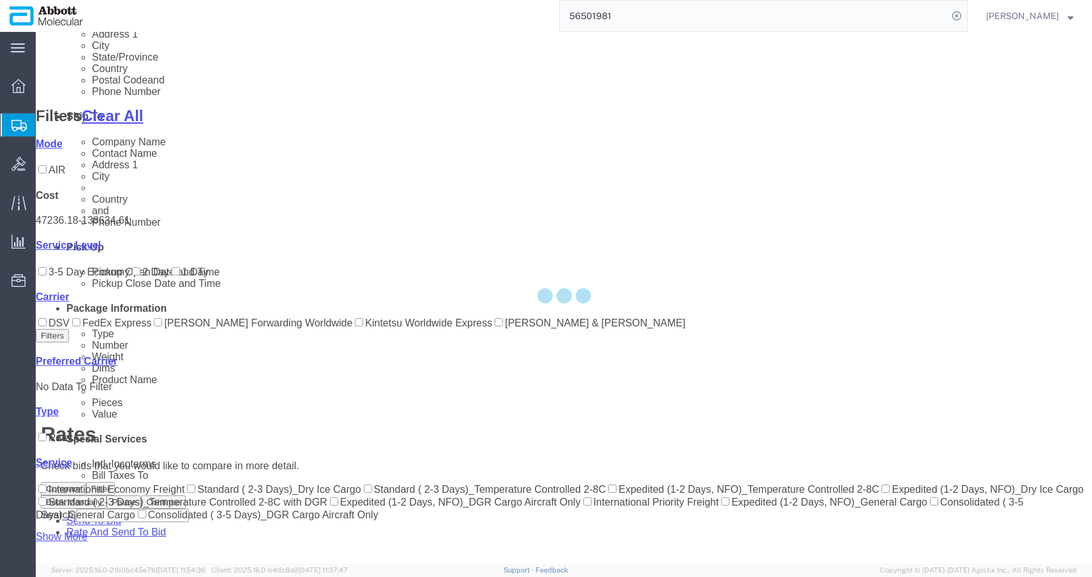
scroll to position [78, 0]
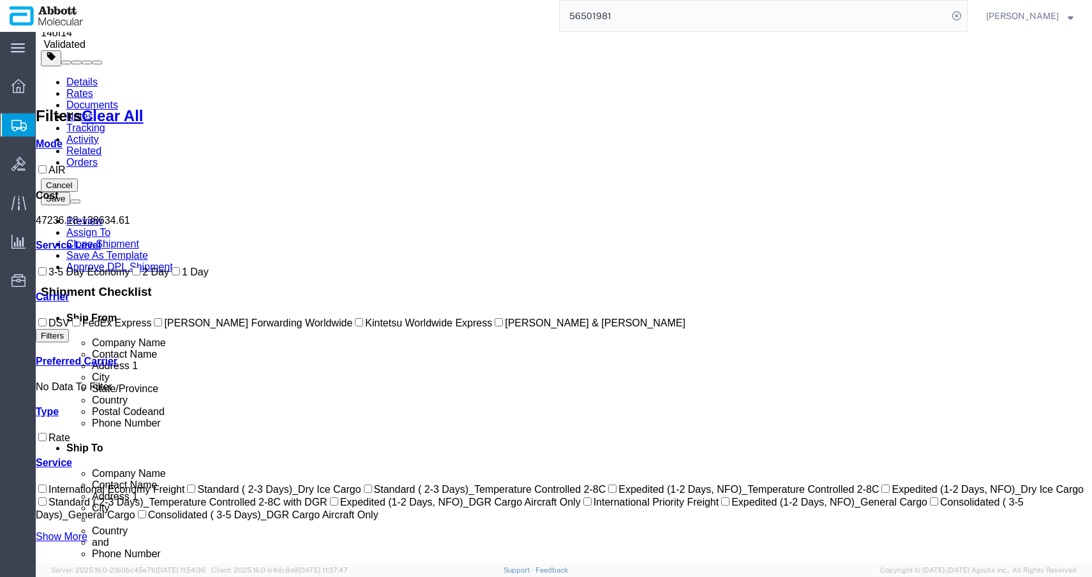
click at [47, 327] on input "DSV" at bounding box center [42, 322] width 8 height 8
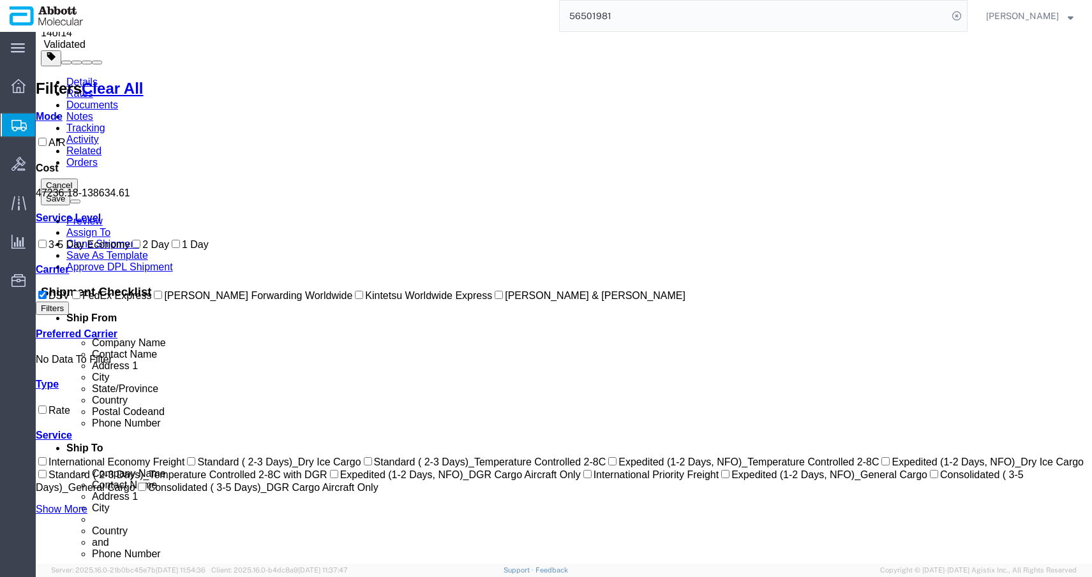
scroll to position [0, 0]
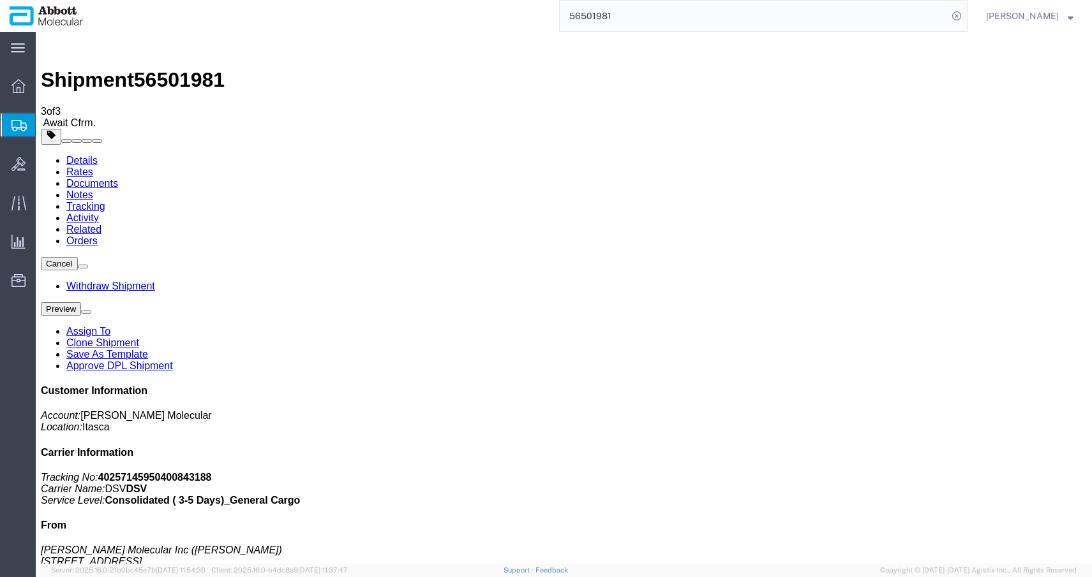
click at [683, 18] on input "56501981" at bounding box center [754, 16] width 388 height 31
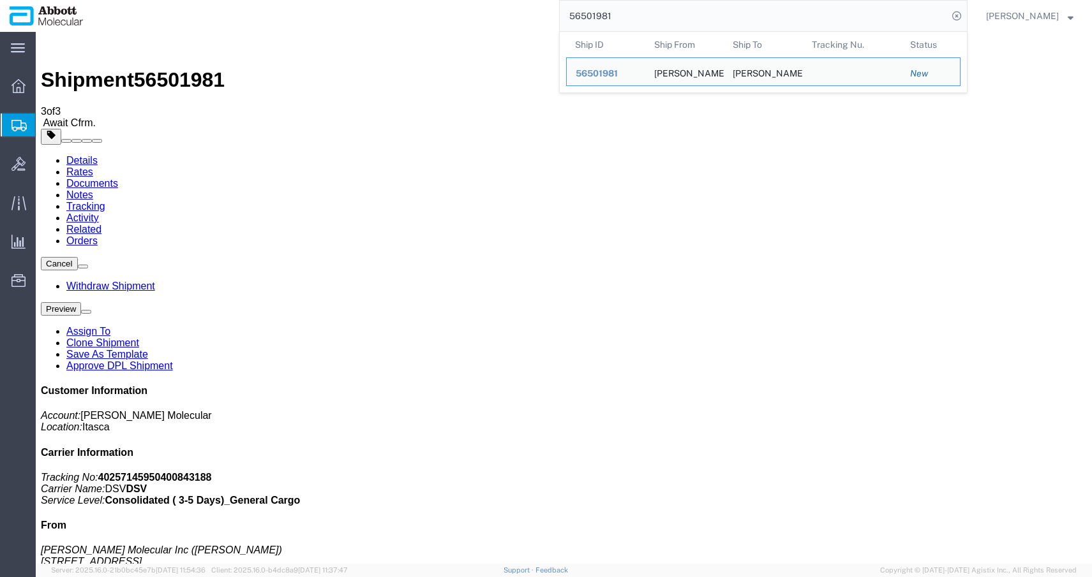
paste input "5841894"
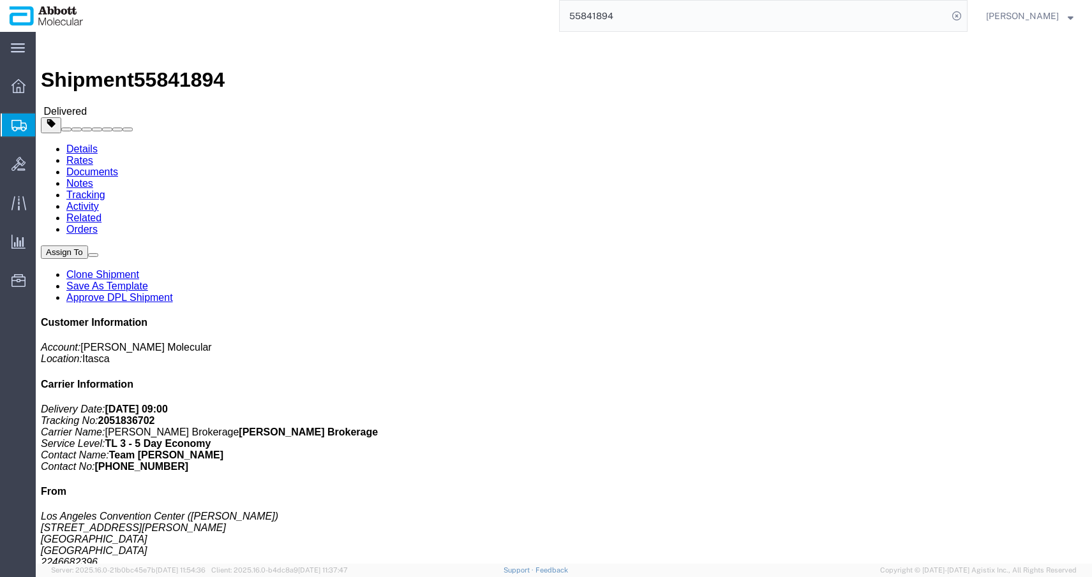
click link "Rates"
